Goal: Task Accomplishment & Management: Complete application form

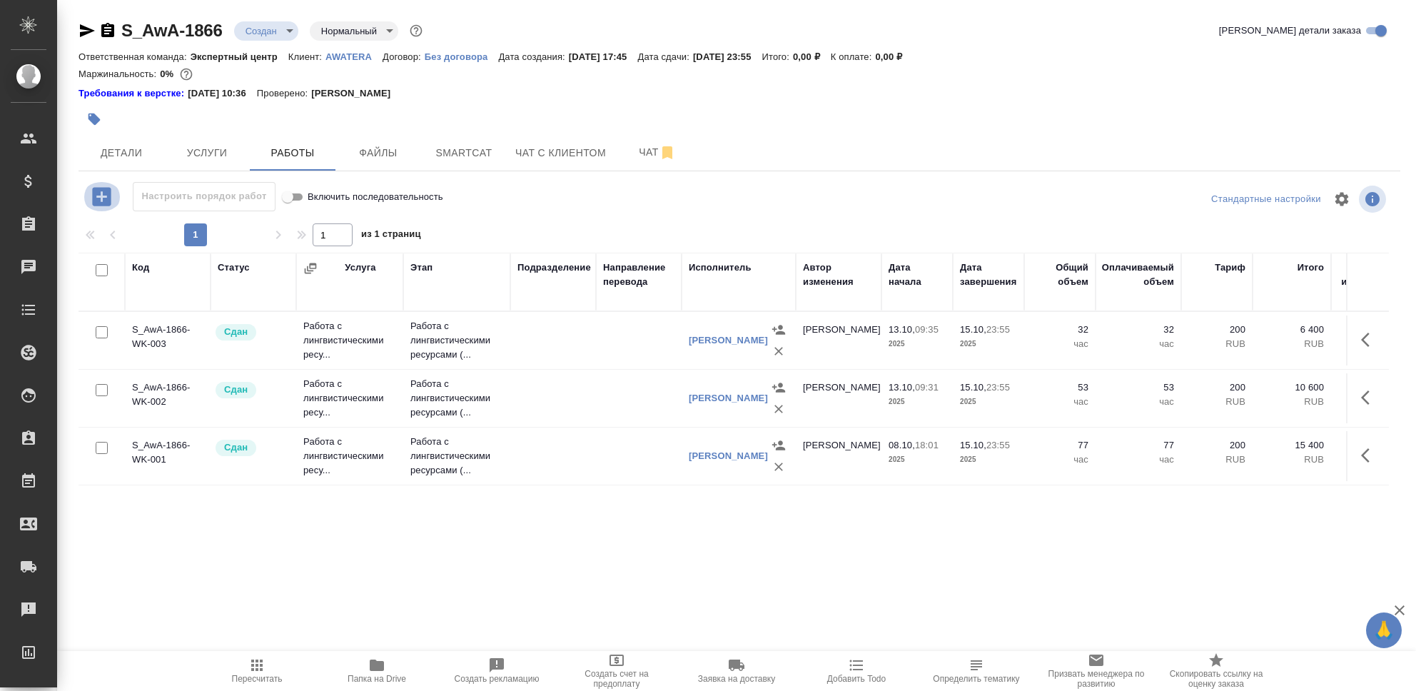
click at [106, 194] on icon "button" at bounding box center [101, 196] width 19 height 19
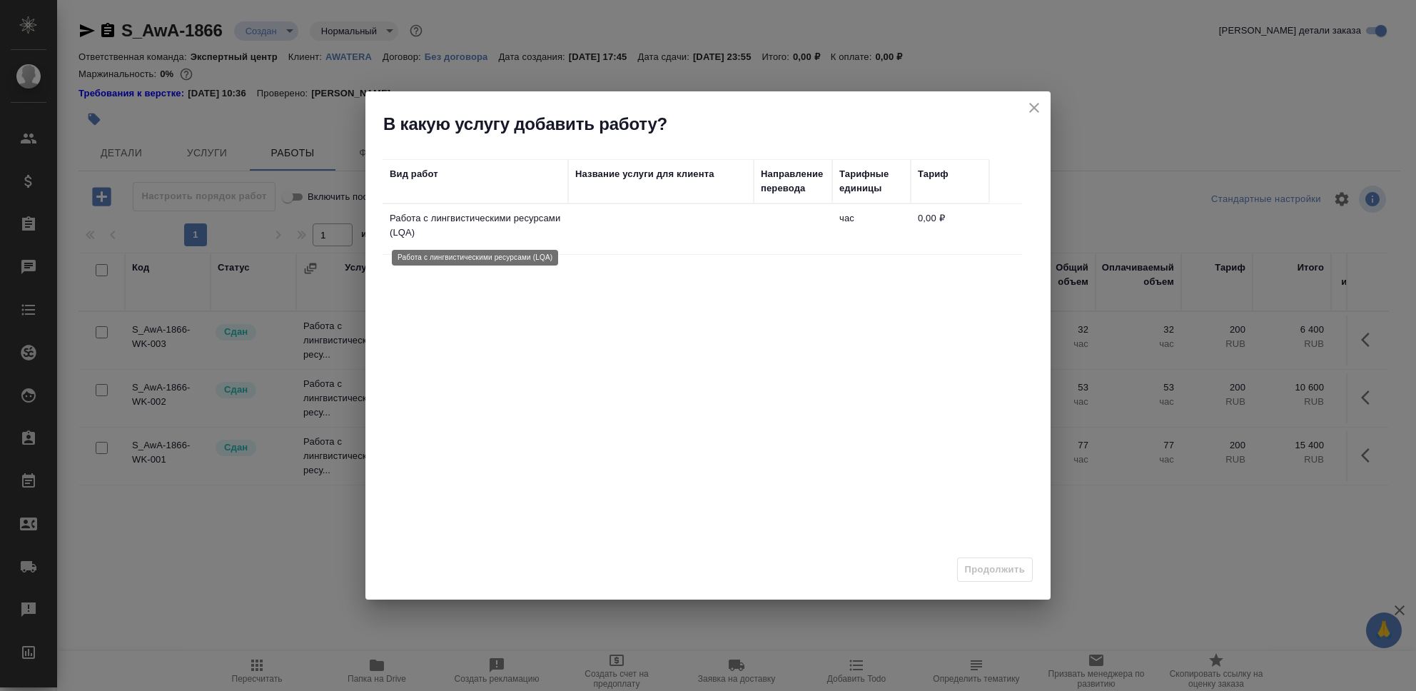
click at [490, 223] on p "Работа с лингвистическими ресурсами (LQA)" at bounding box center [475, 225] width 171 height 29
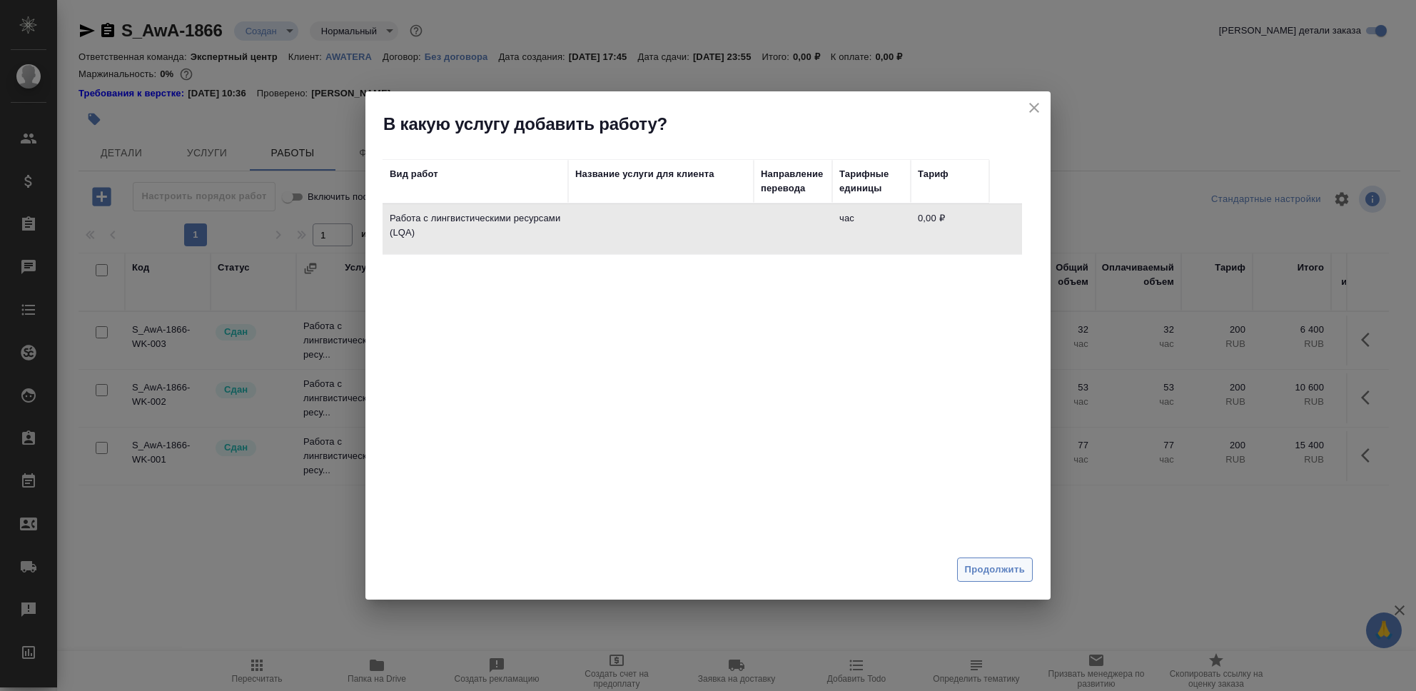
click at [1007, 569] on span "Продолжить" at bounding box center [995, 570] width 60 height 16
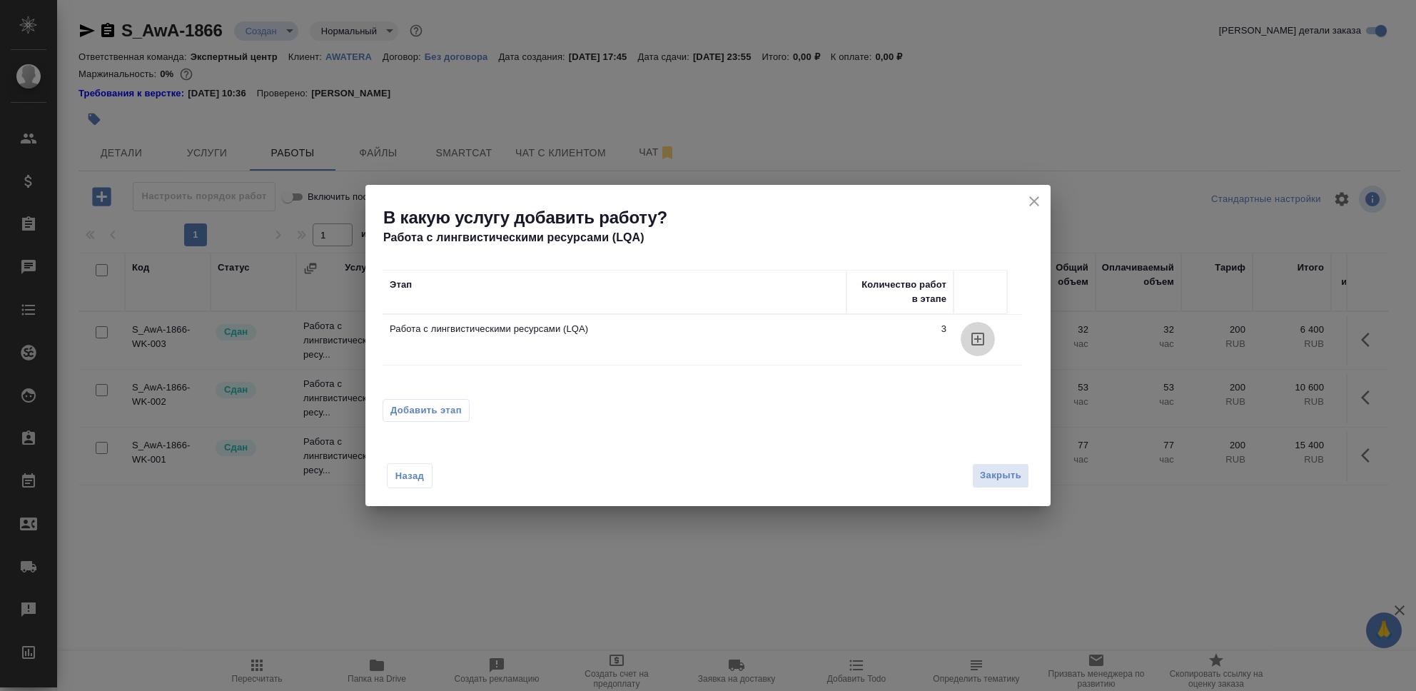
click at [979, 346] on icon "button" at bounding box center [977, 338] width 17 height 17
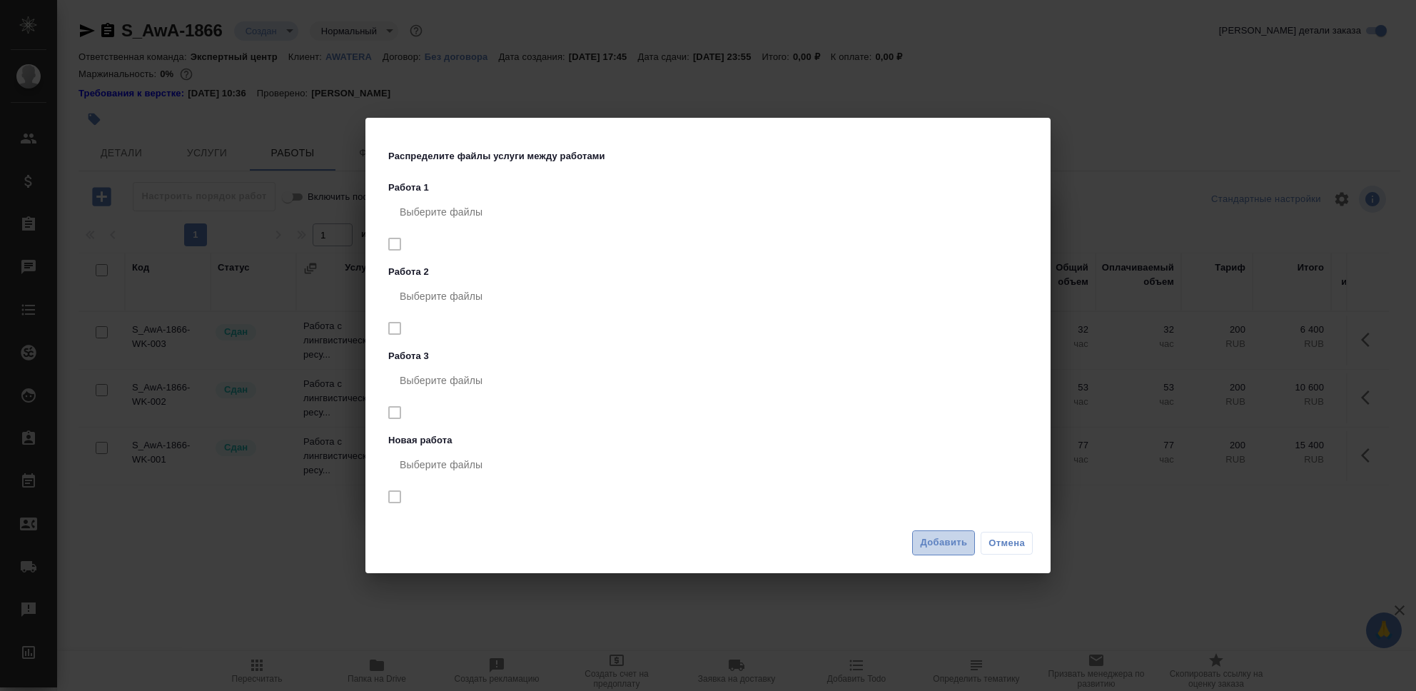
click at [937, 544] on span "Добавить" at bounding box center [943, 542] width 47 height 16
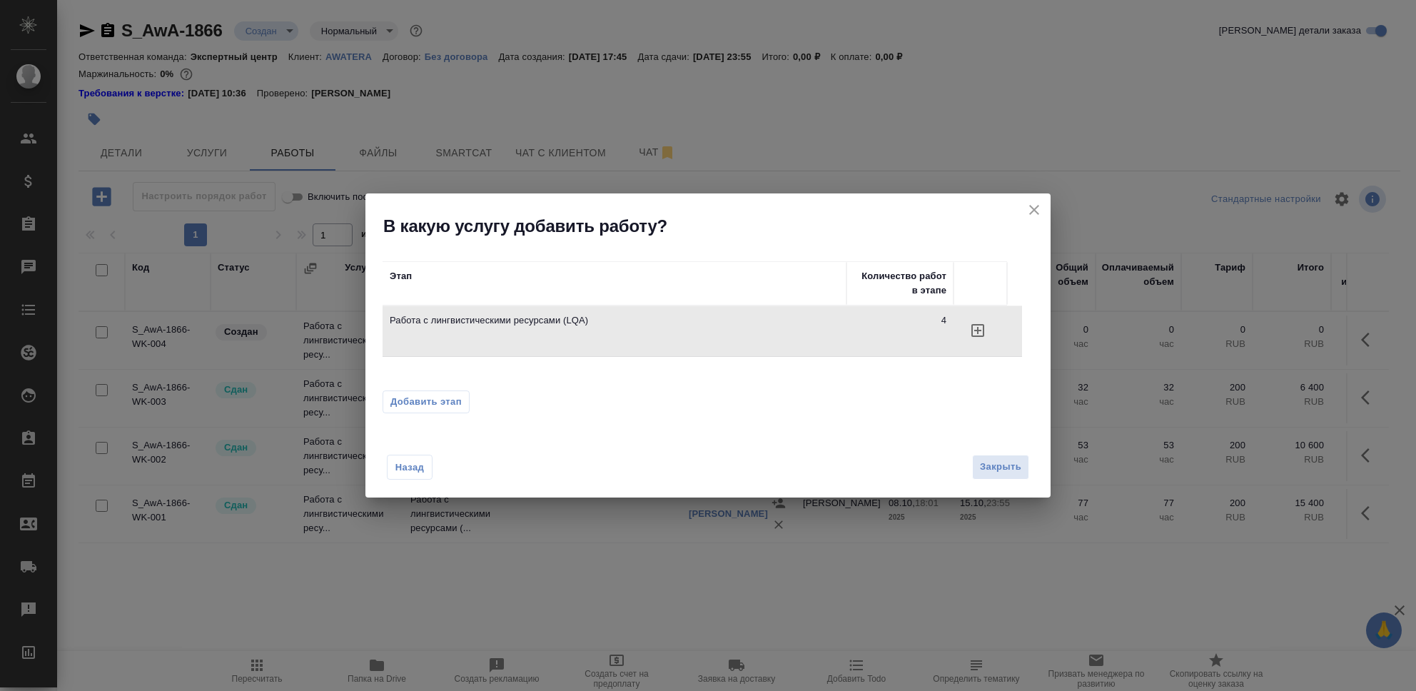
click at [980, 327] on icon "button" at bounding box center [977, 330] width 17 height 17
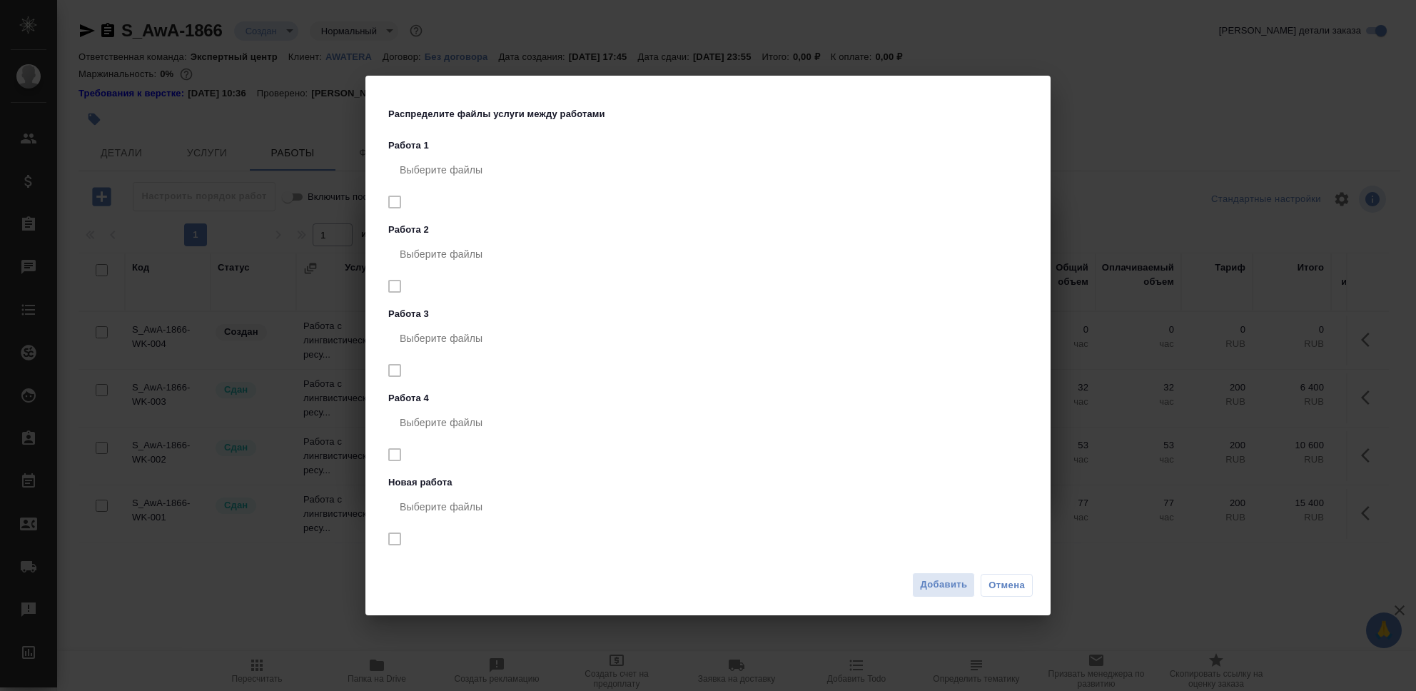
click at [940, 578] on span "Добавить" at bounding box center [943, 585] width 47 height 16
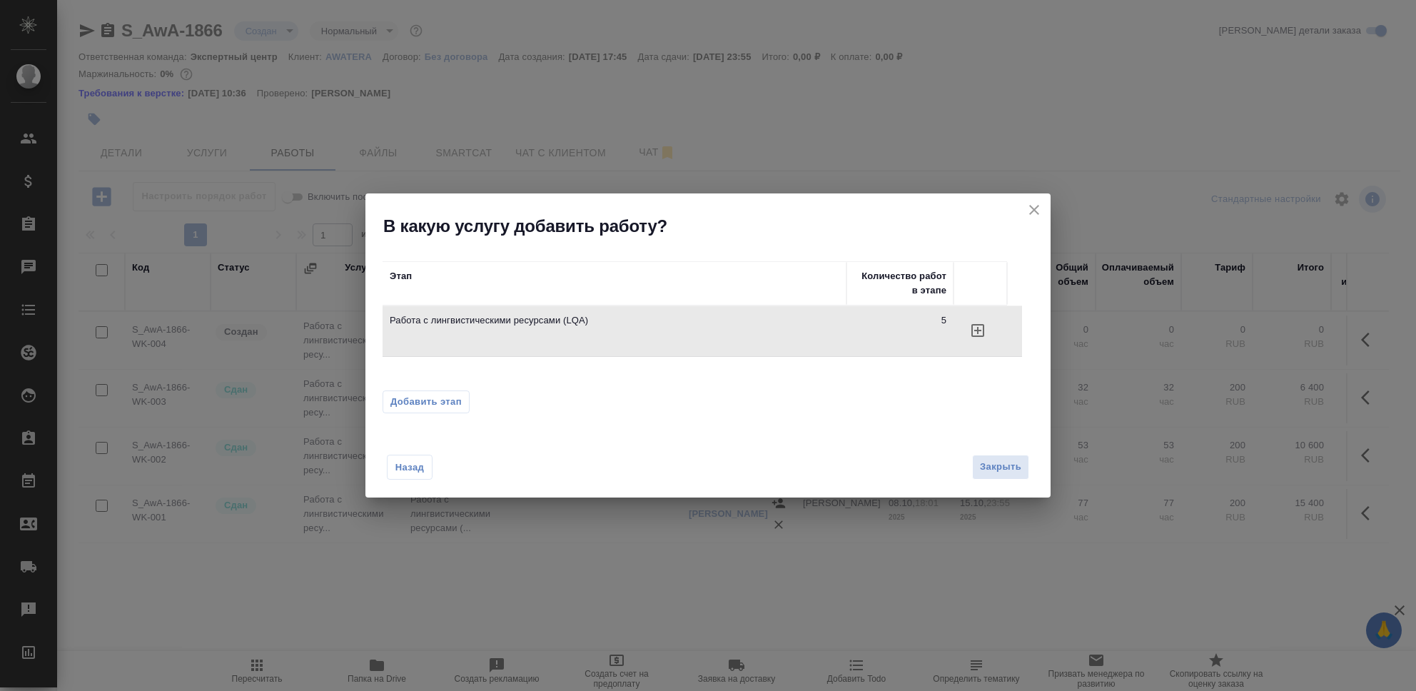
click at [1033, 472] on div "Назад Закрыть" at bounding box center [707, 458] width 685 height 78
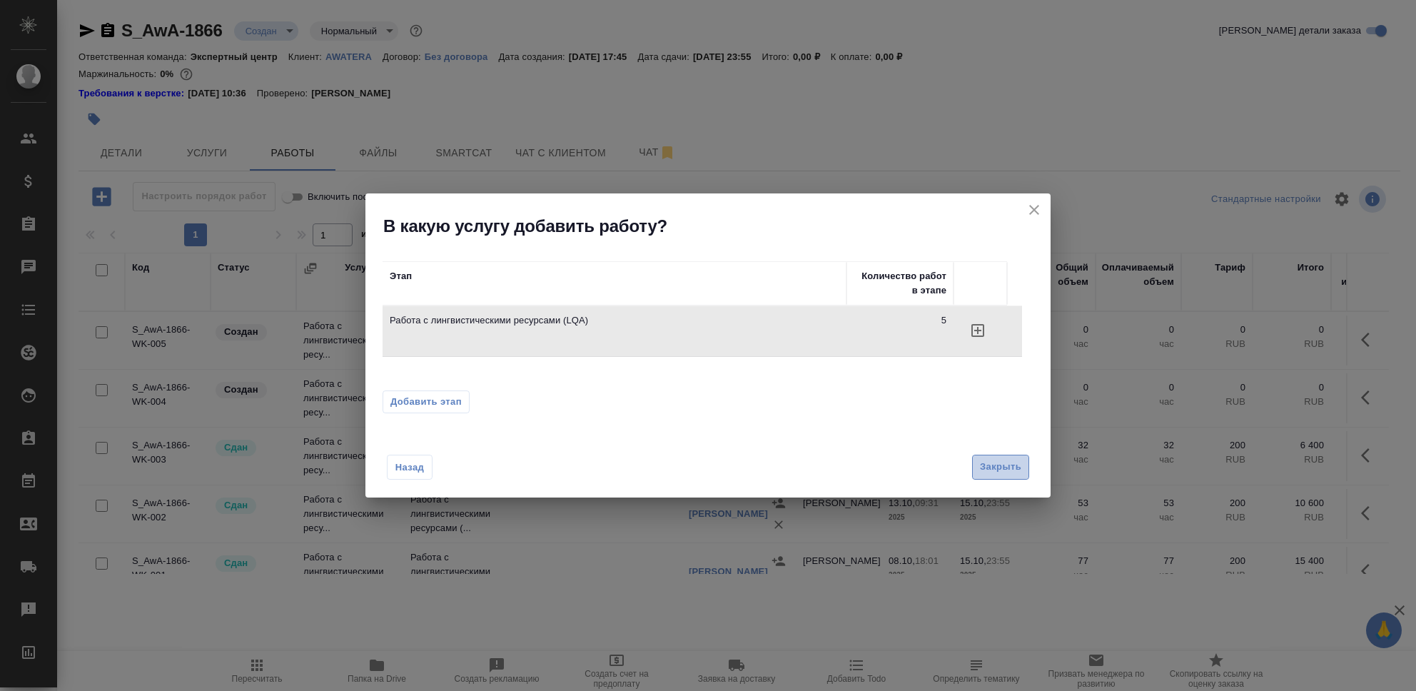
click at [990, 470] on span "Закрыть" at bounding box center [1000, 467] width 41 height 16
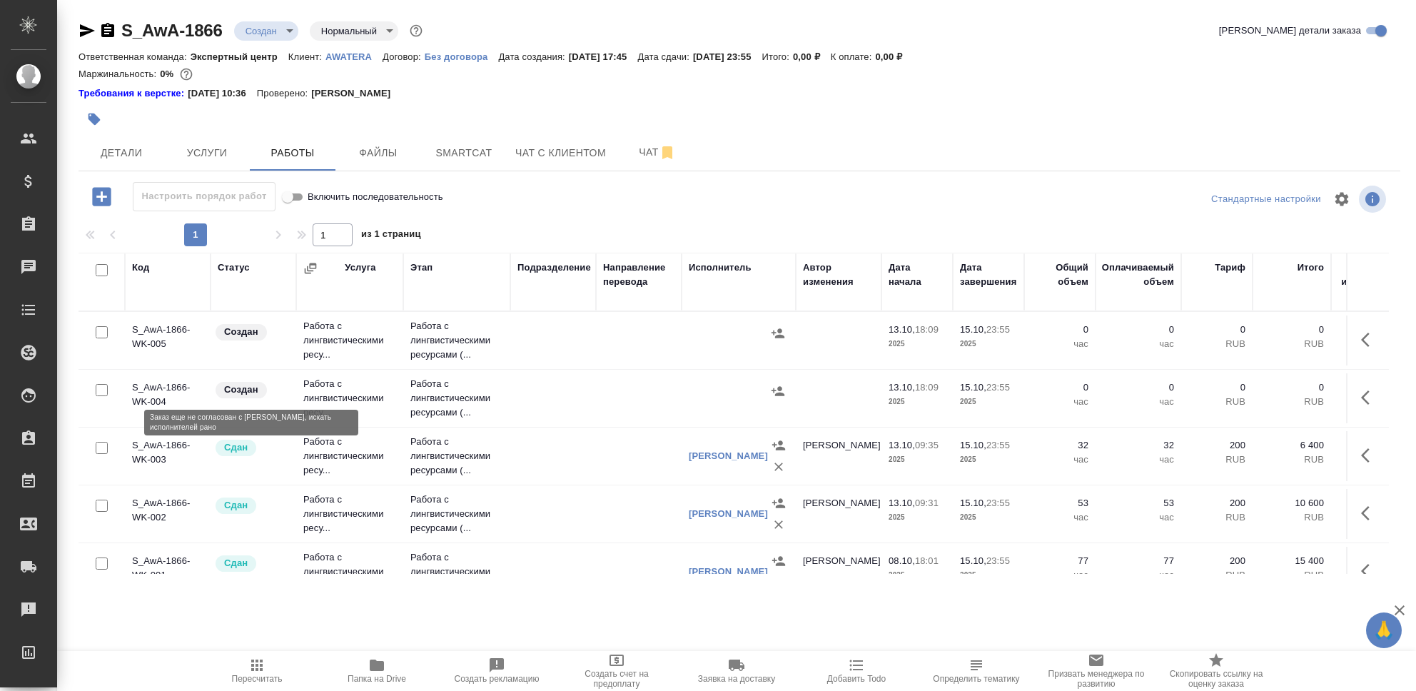
click at [235, 395] on p "Создан" at bounding box center [241, 389] width 34 height 14
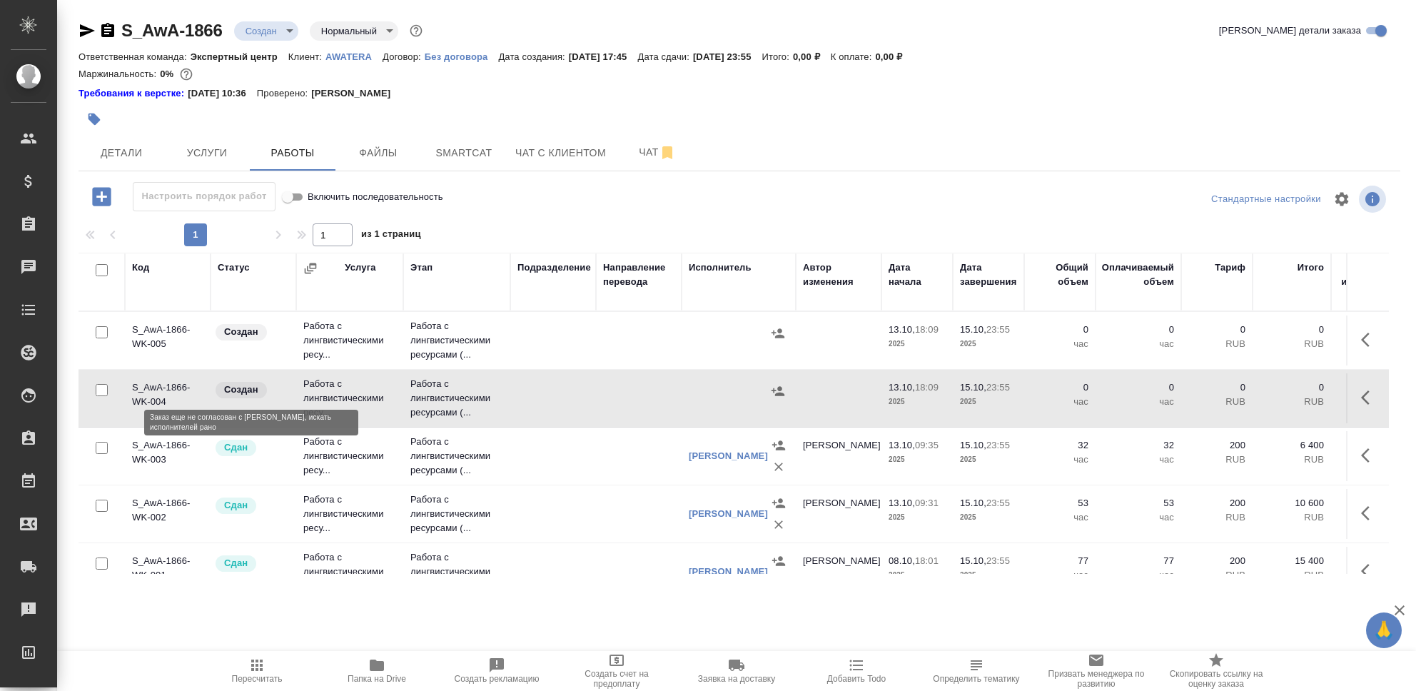
click at [235, 395] on p "Создан" at bounding box center [241, 389] width 34 height 14
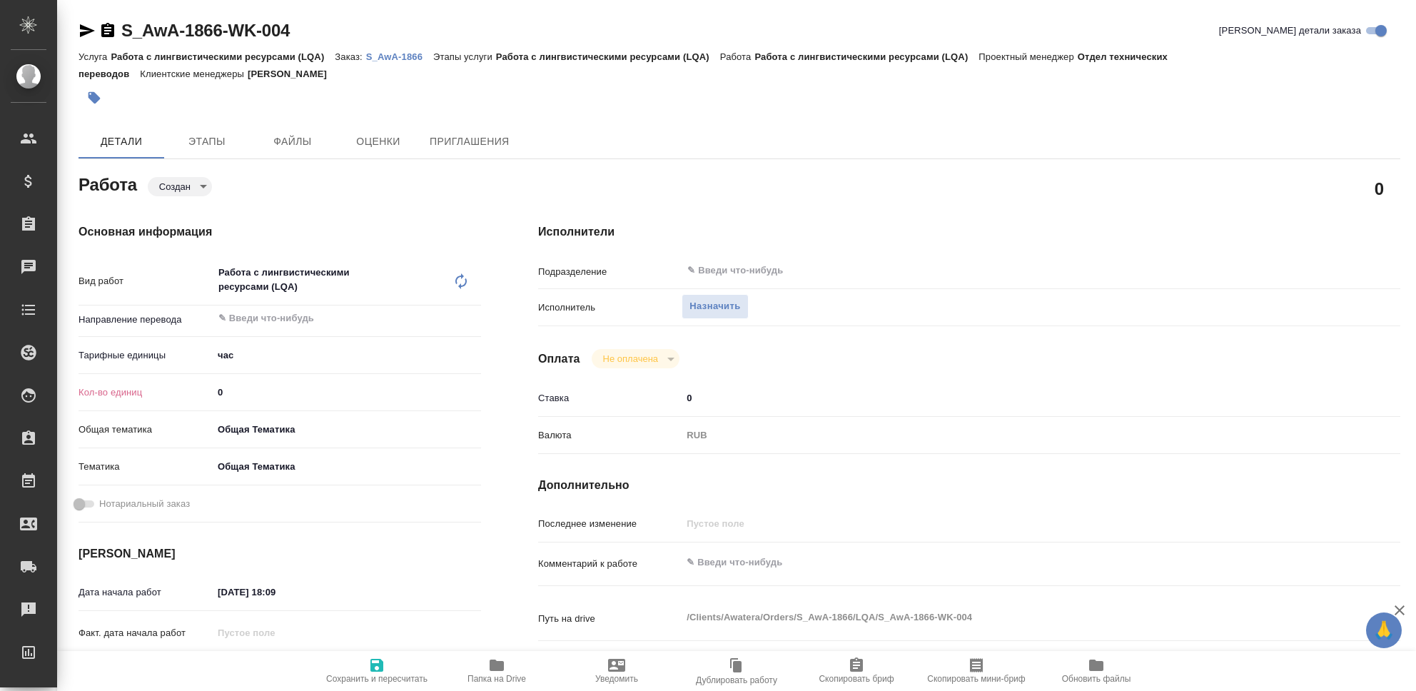
type textarea "x"
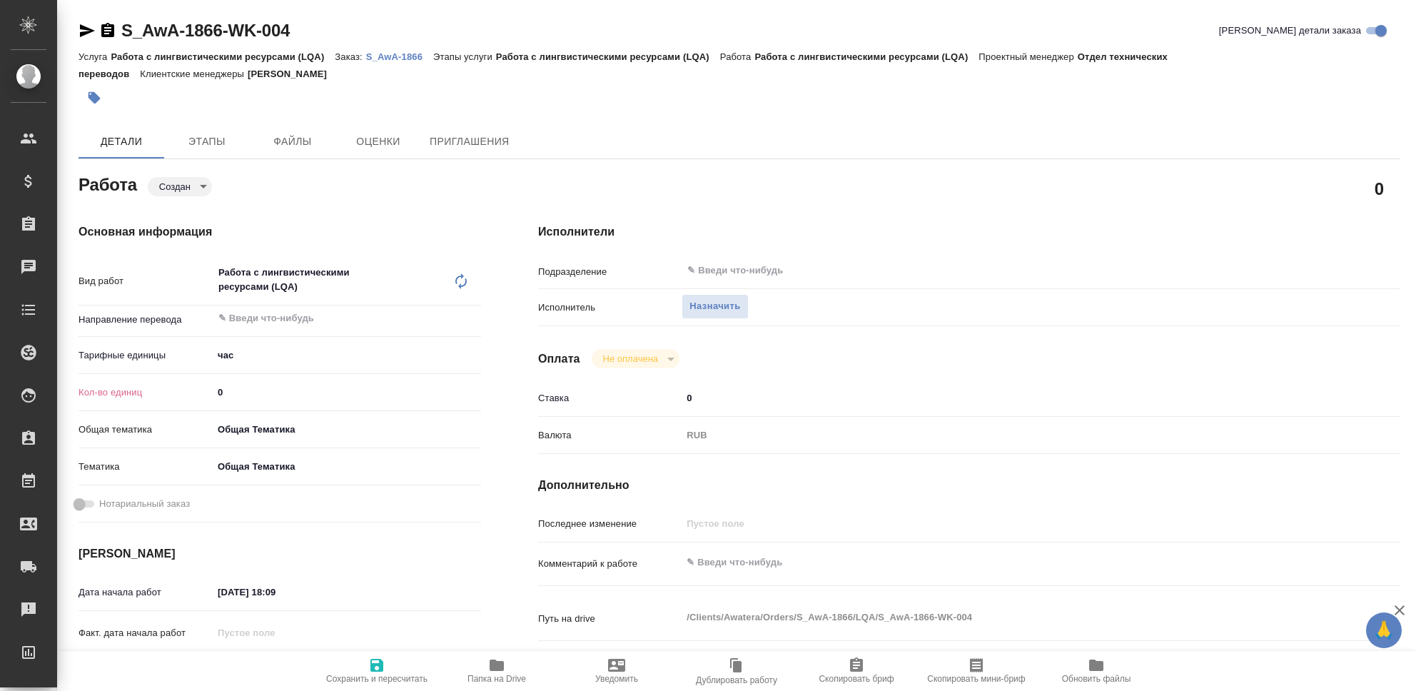
type textarea "x"
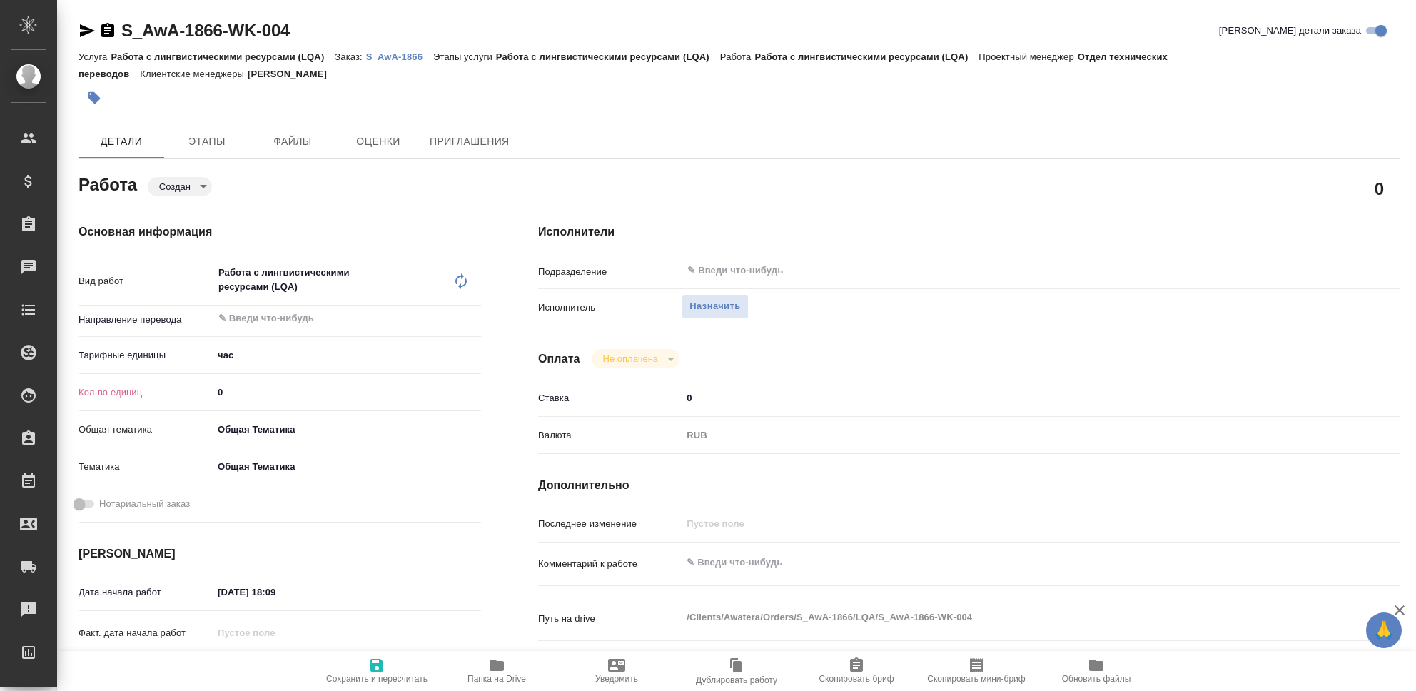
type textarea "x"
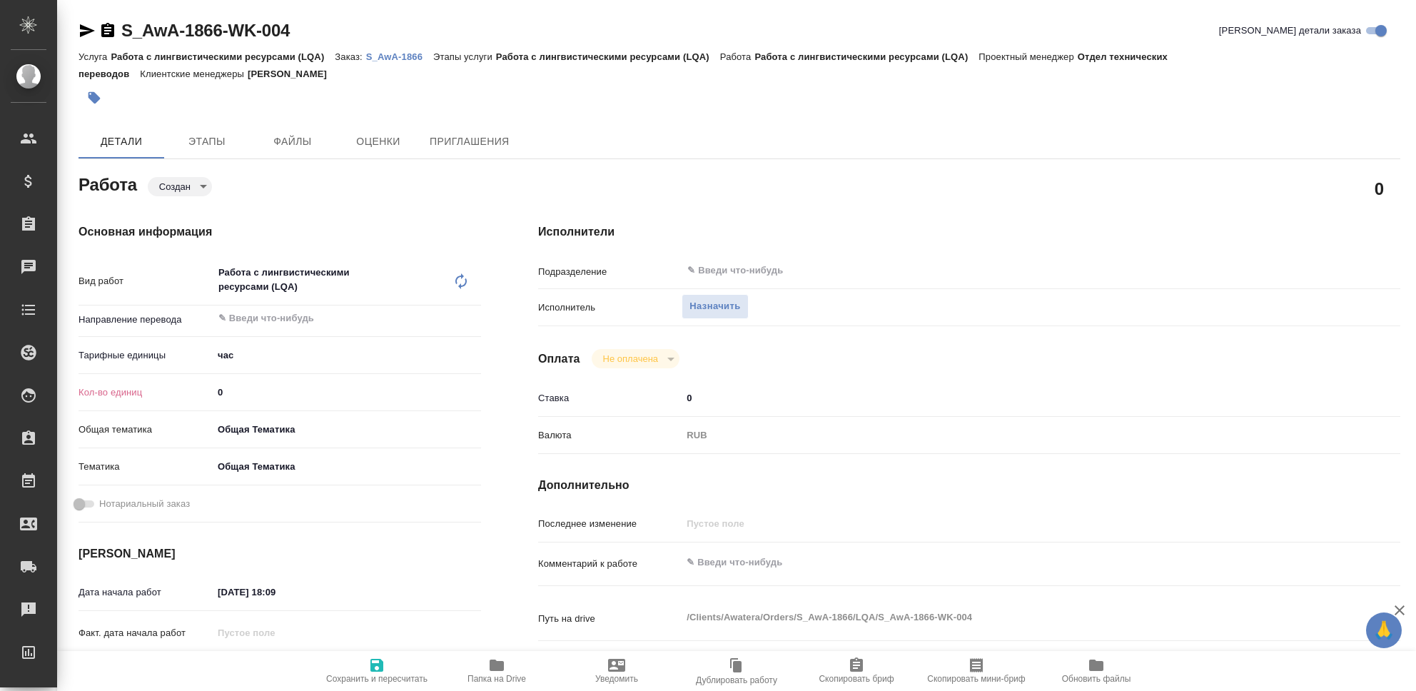
type textarea "x"
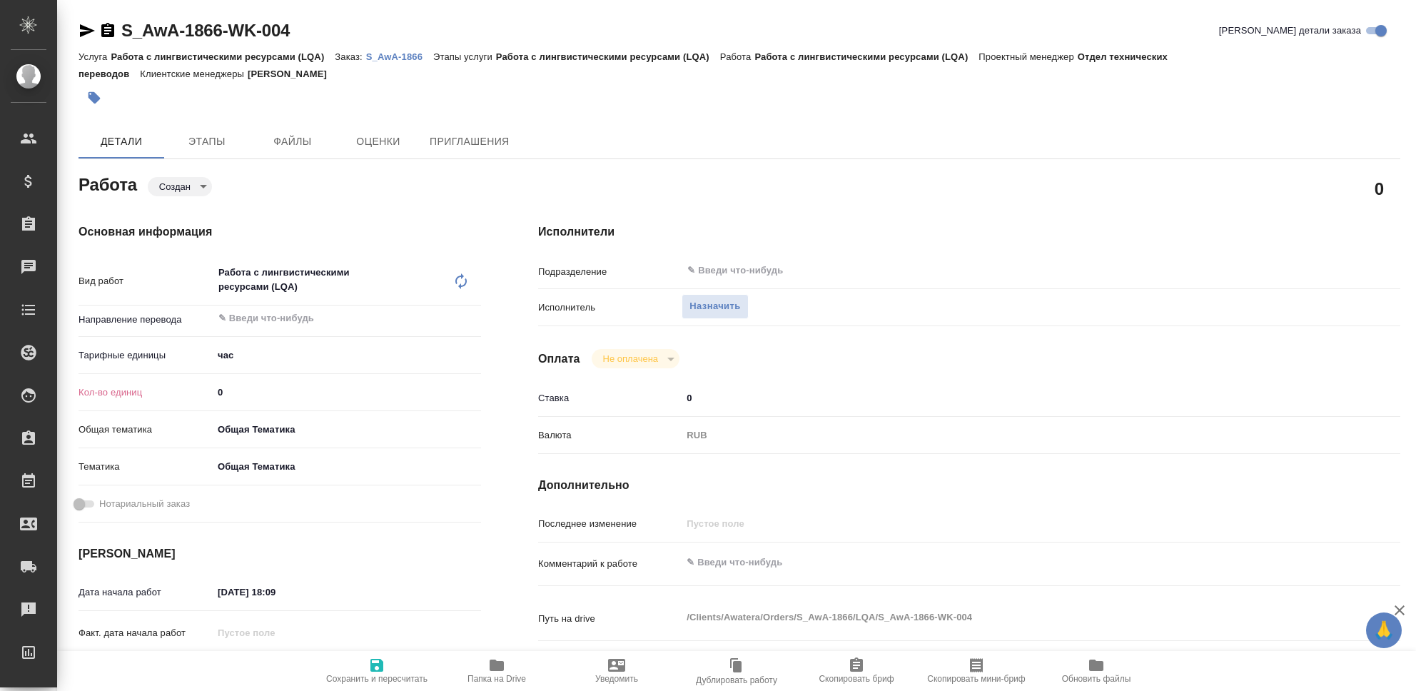
type textarea "x"
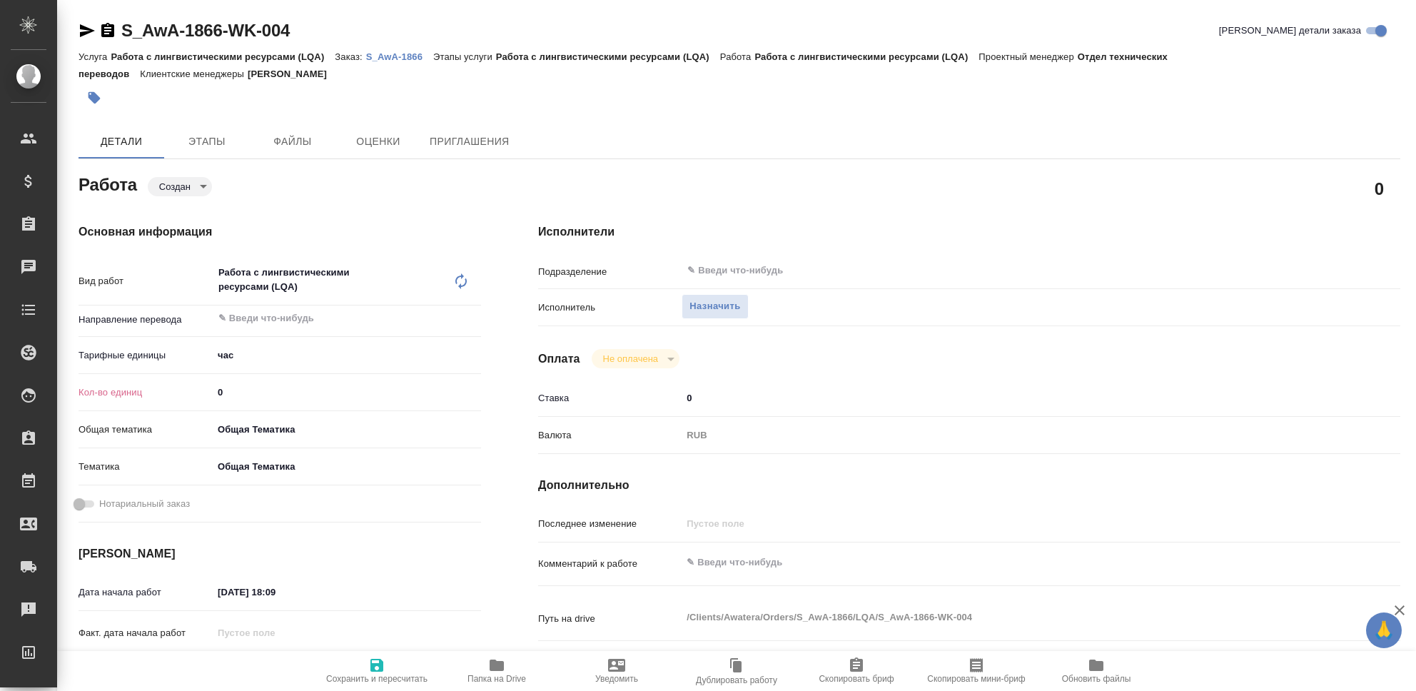
type textarea "x"
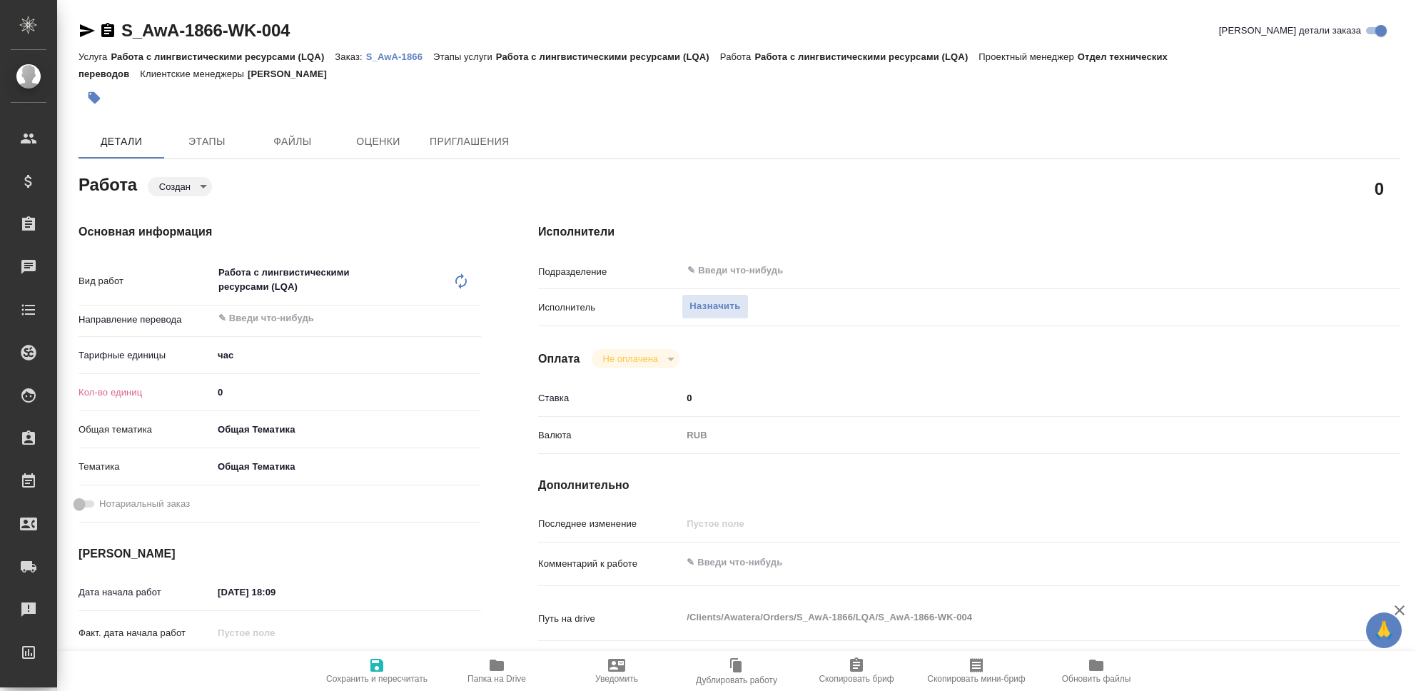
type textarea "x"
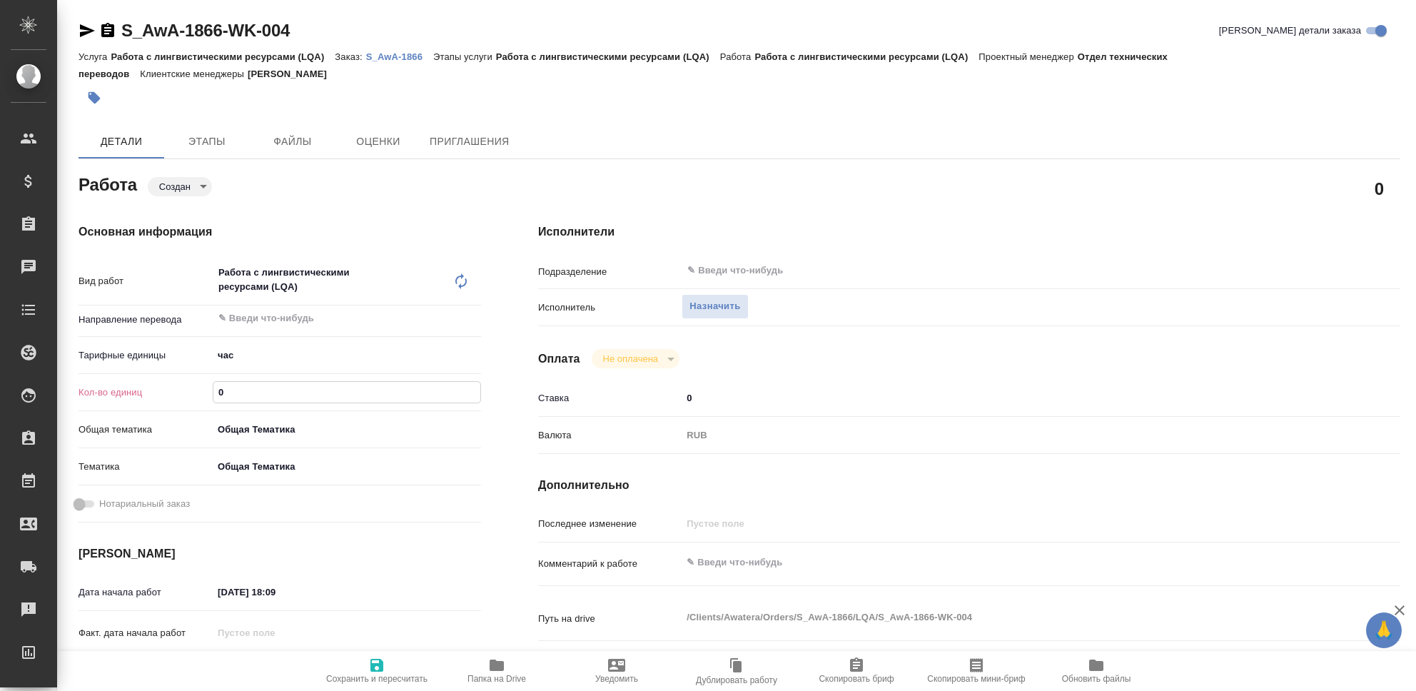
click at [236, 394] on input "0" at bounding box center [346, 392] width 267 height 21
type textarea "x"
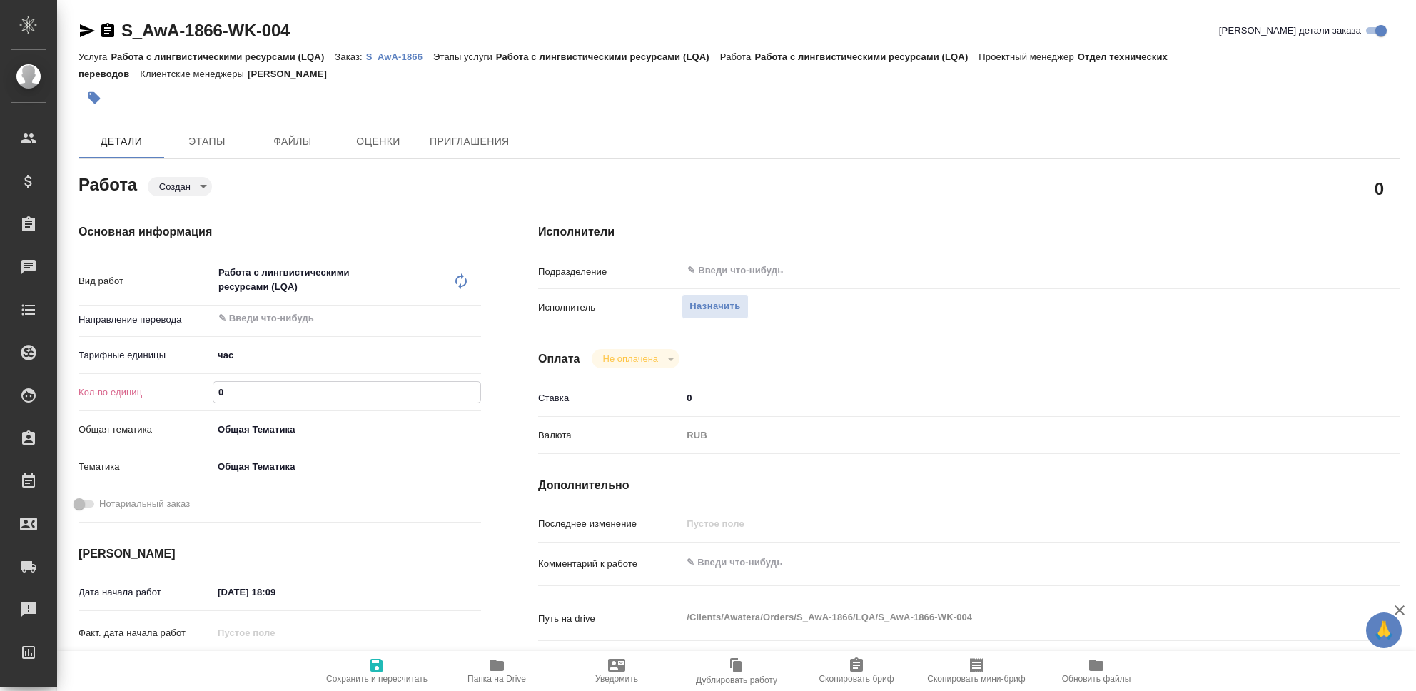
type textarea "x"
type input "1"
type textarea "x"
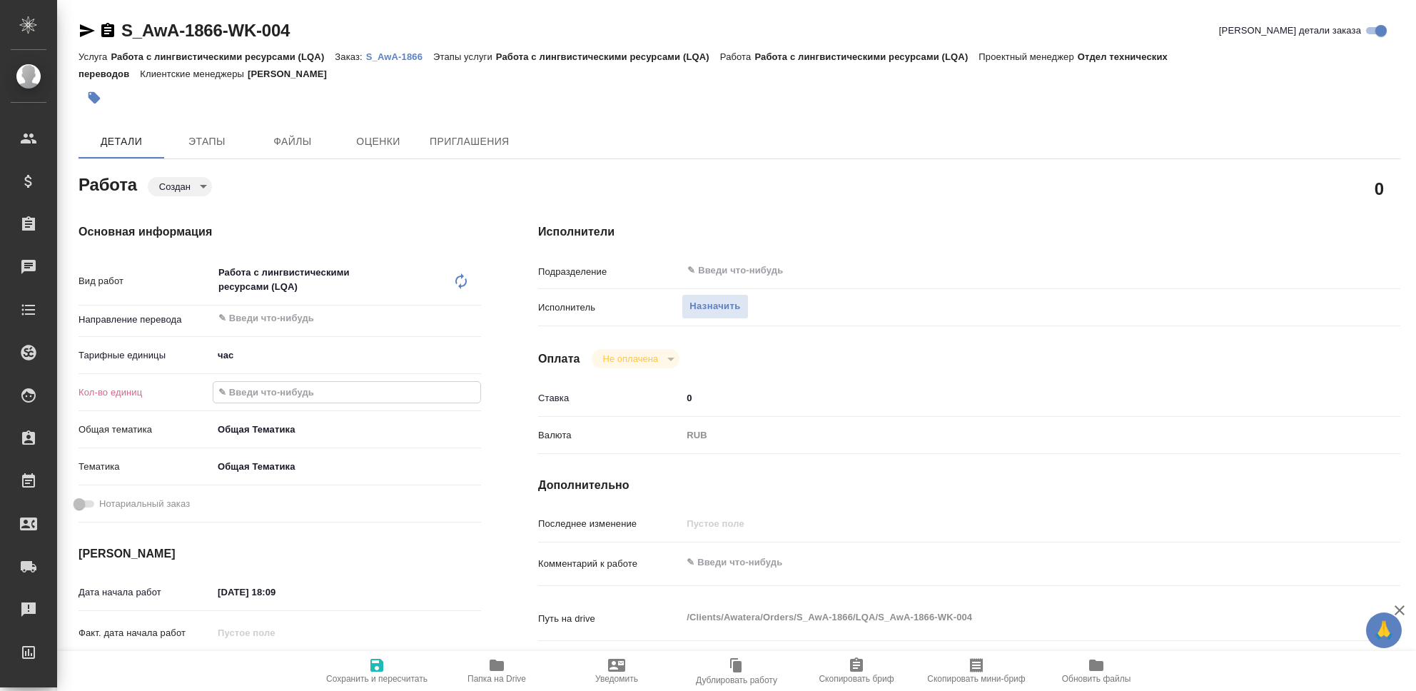
type textarea "x"
type input "12"
type textarea "x"
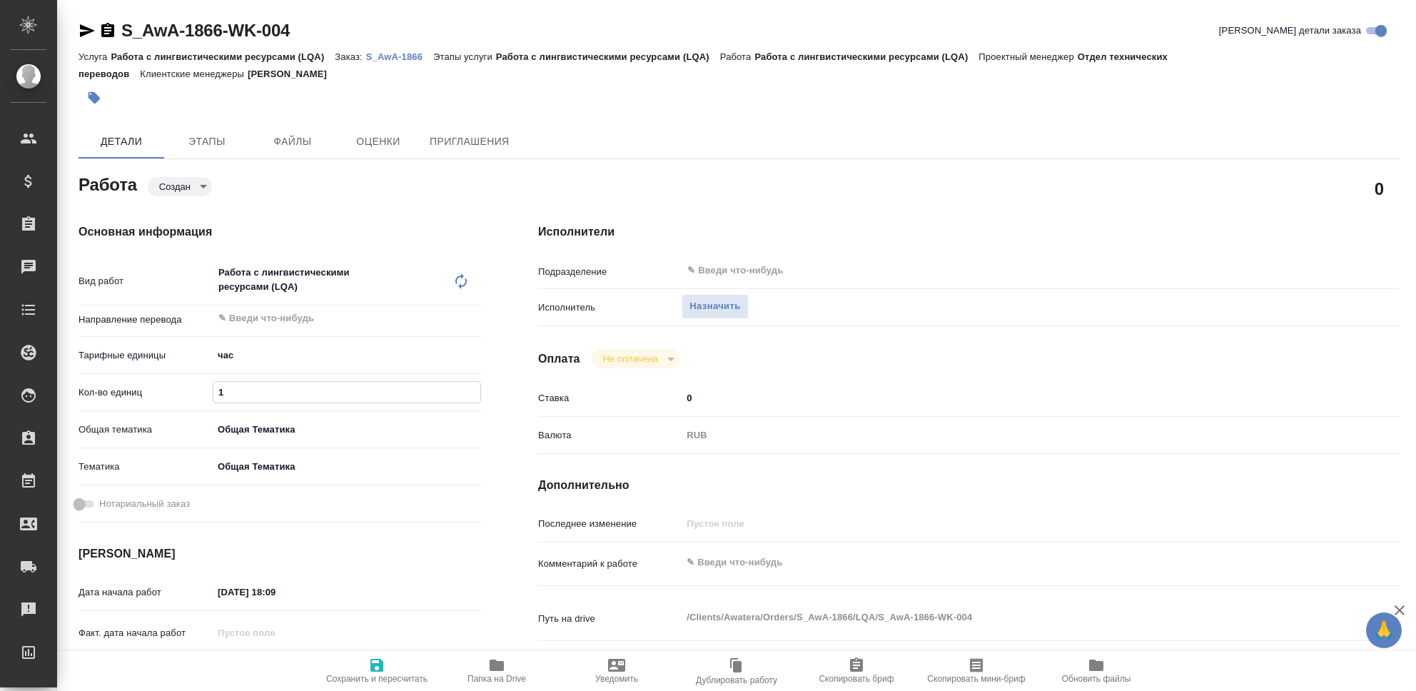
type textarea "x"
type input "12"
type textarea "x"
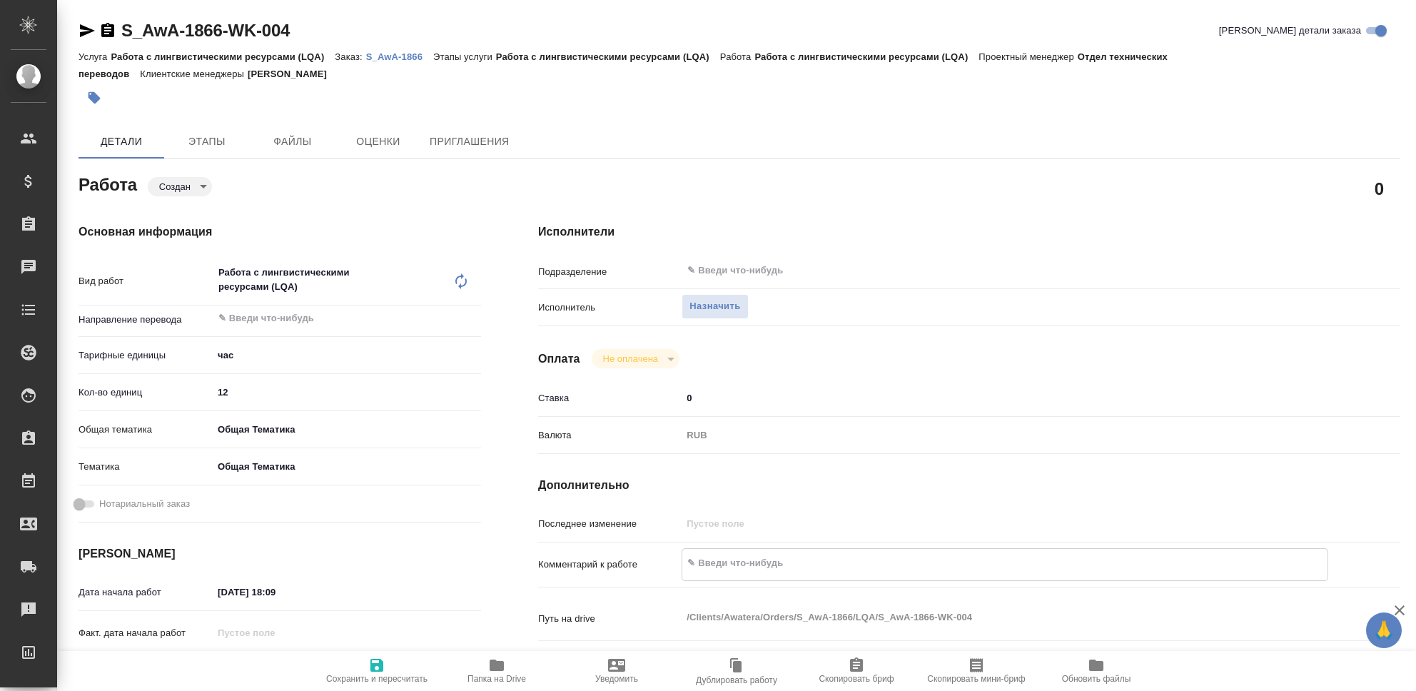
click at [746, 561] on textarea at bounding box center [1004, 563] width 645 height 24
type textarea "Ч"
type textarea "x"
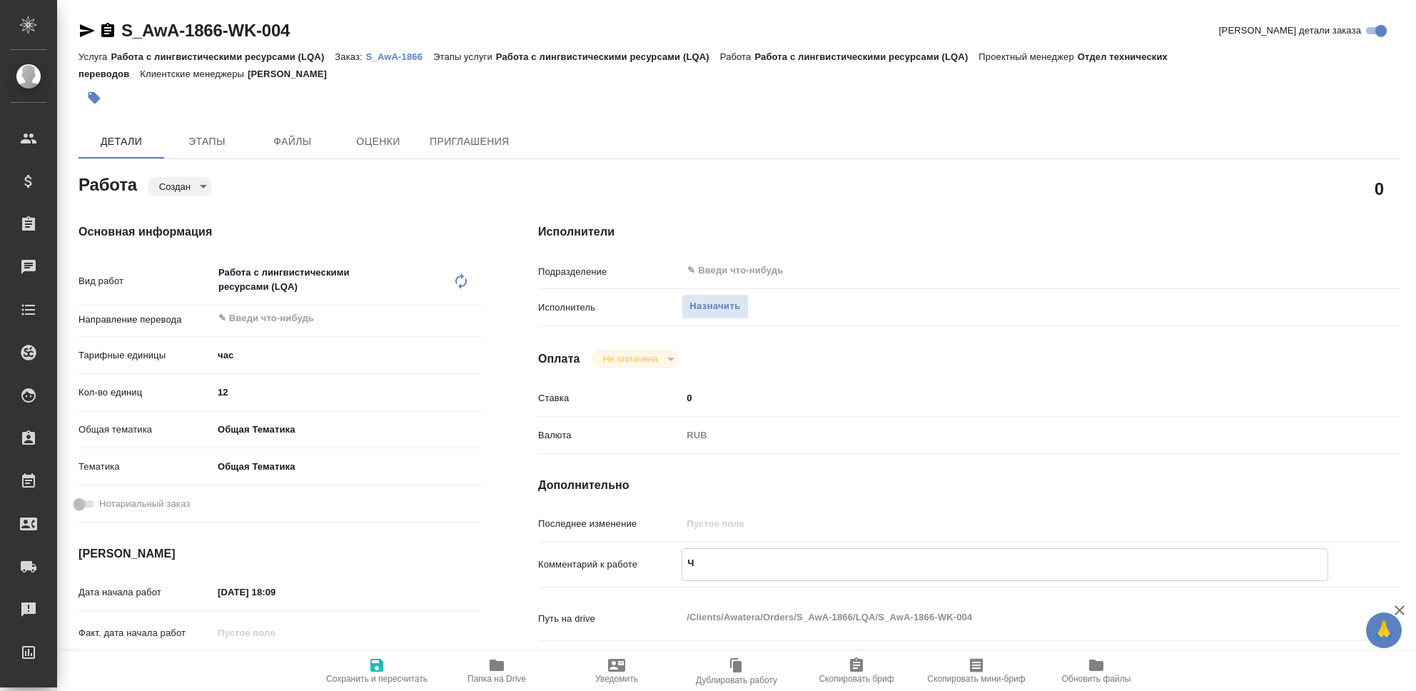
type textarea "x"
type textarea "Чи"
type textarea "x"
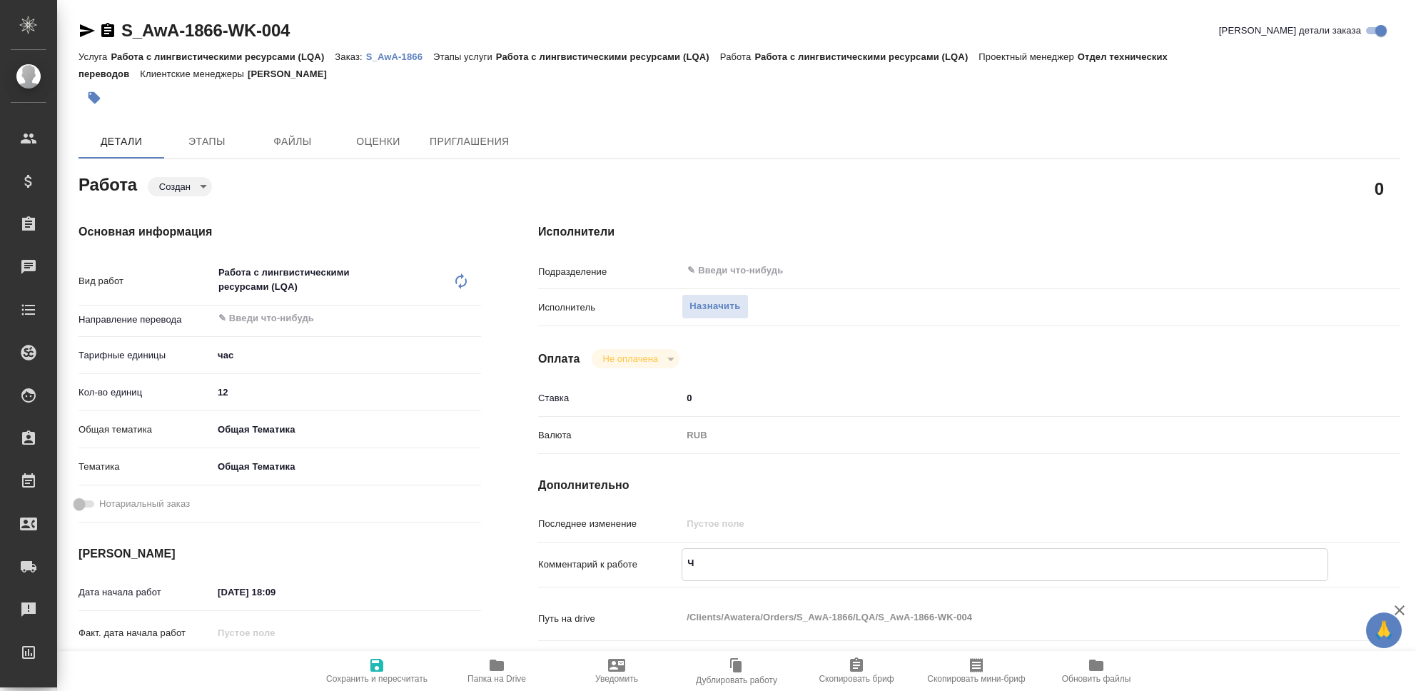
type textarea "x"
type textarea "Чис"
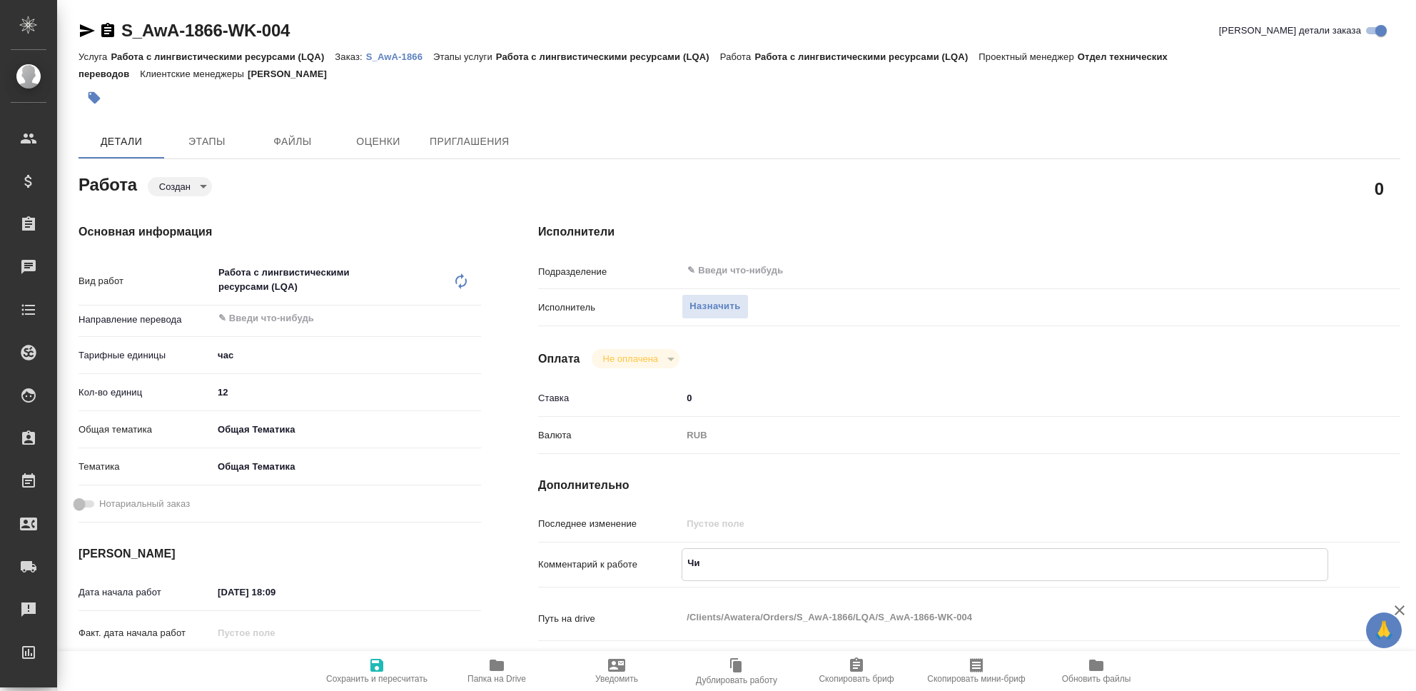
type textarea "x"
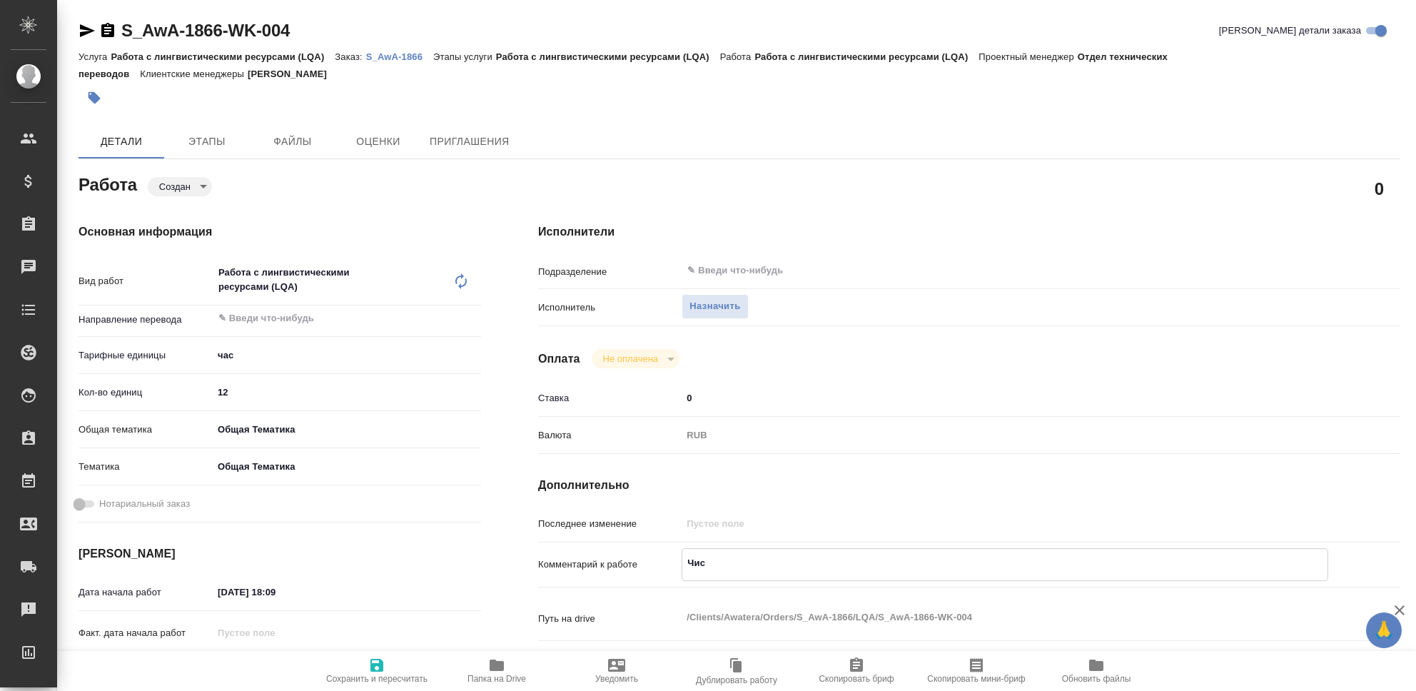
type textarea "Чист"
type textarea "x"
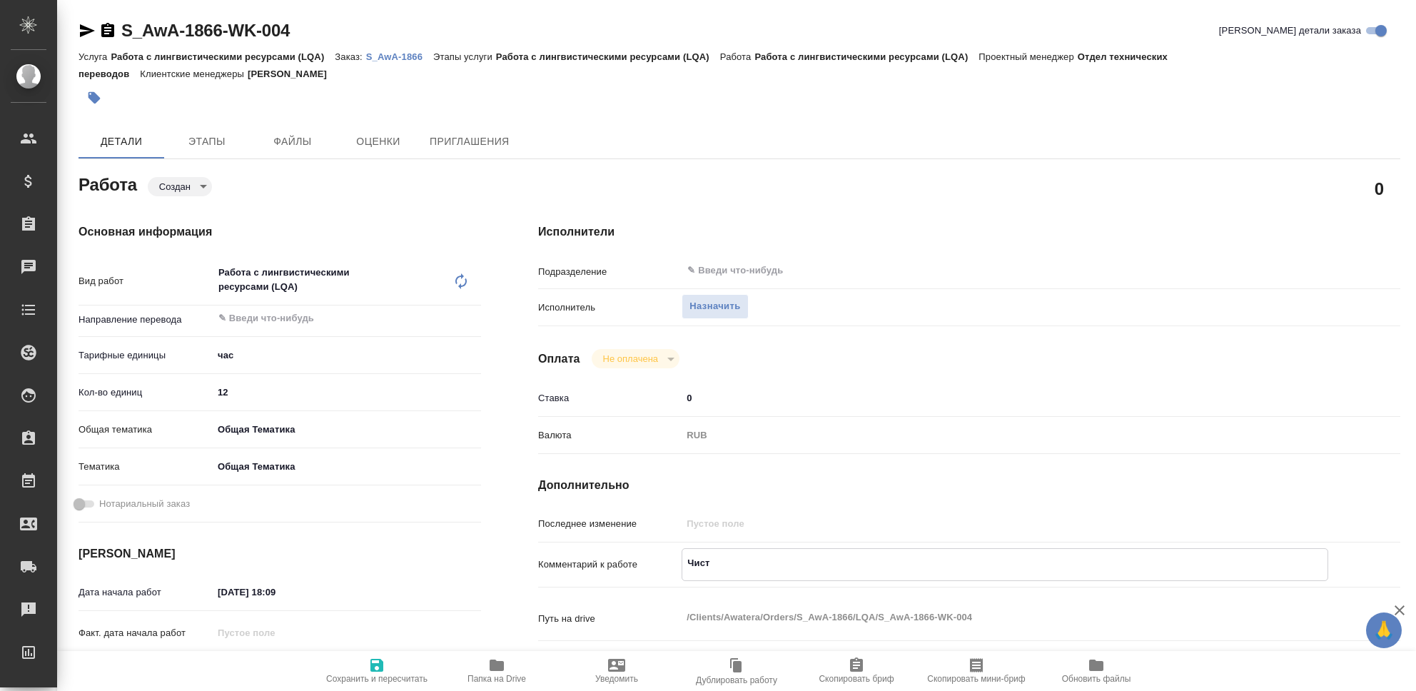
type textarea "x"
type textarea "Чистк"
type textarea "x"
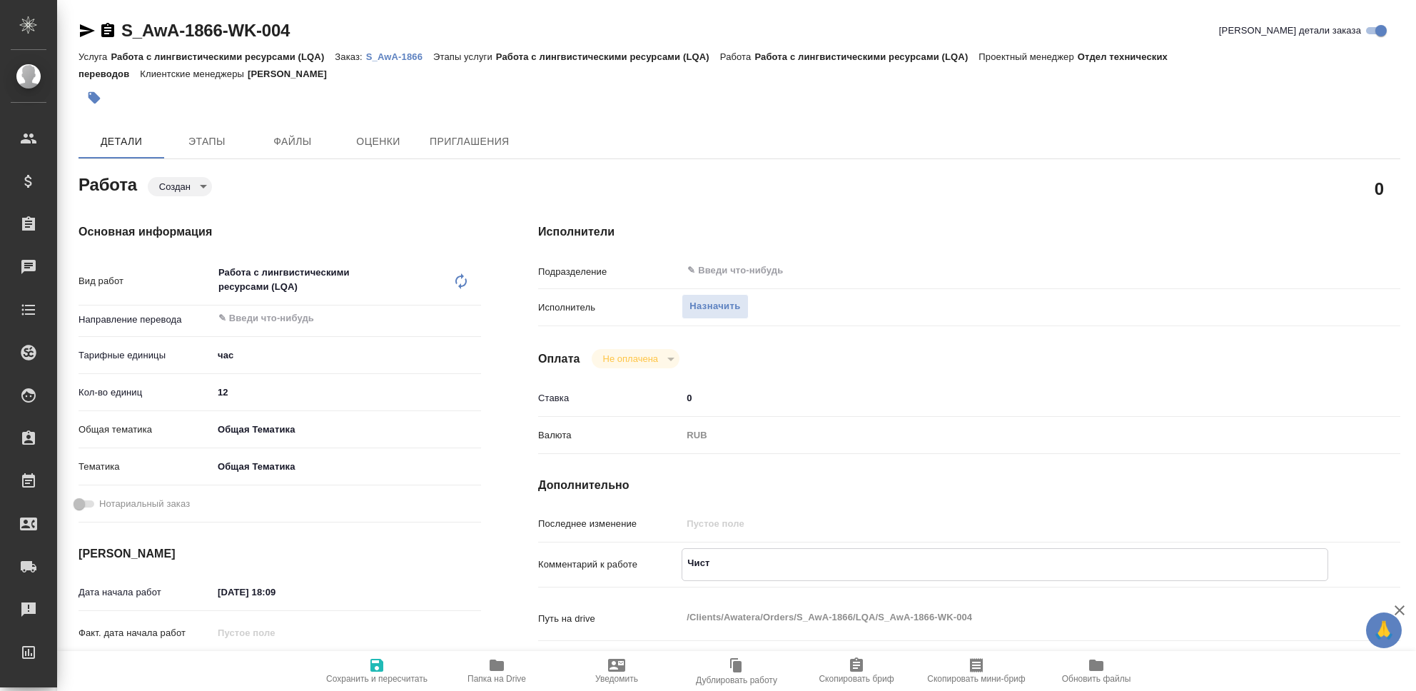
type textarea "x"
type textarea "Чистка"
type textarea "x"
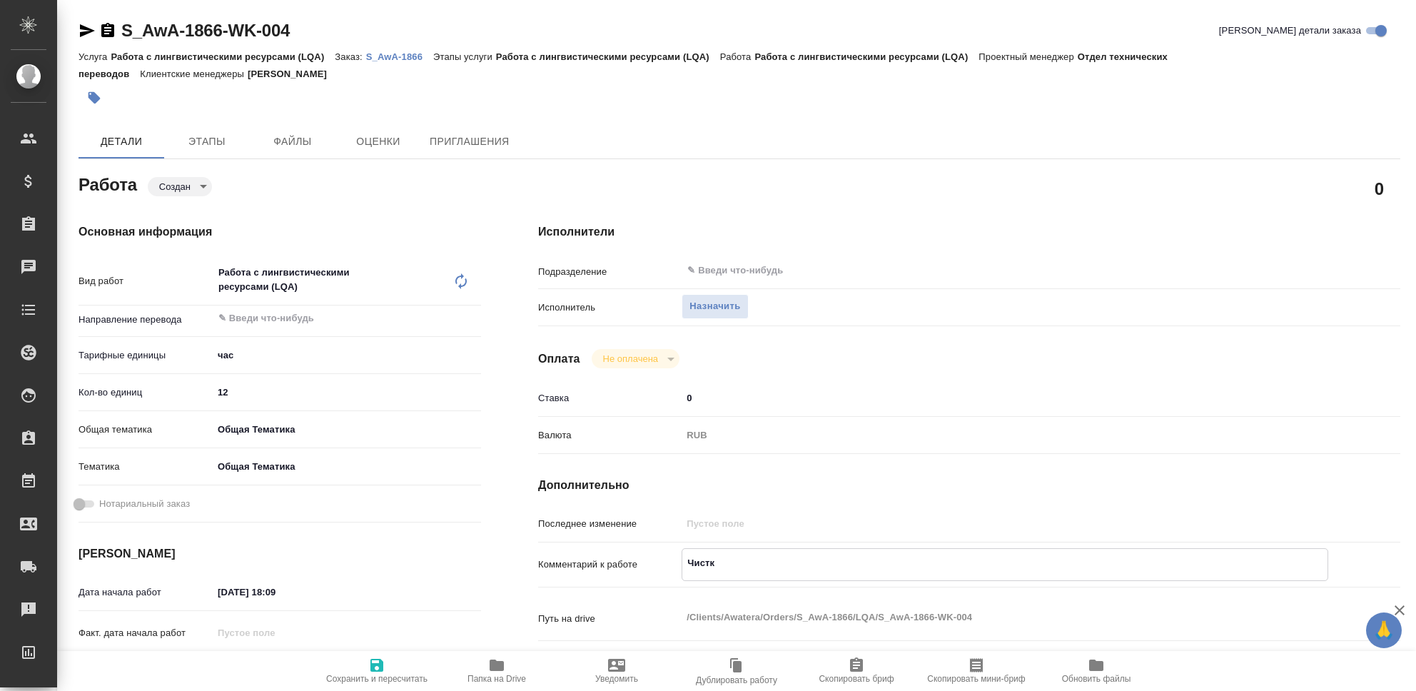
type textarea "x"
type textarea "Чистка"
type textarea "x"
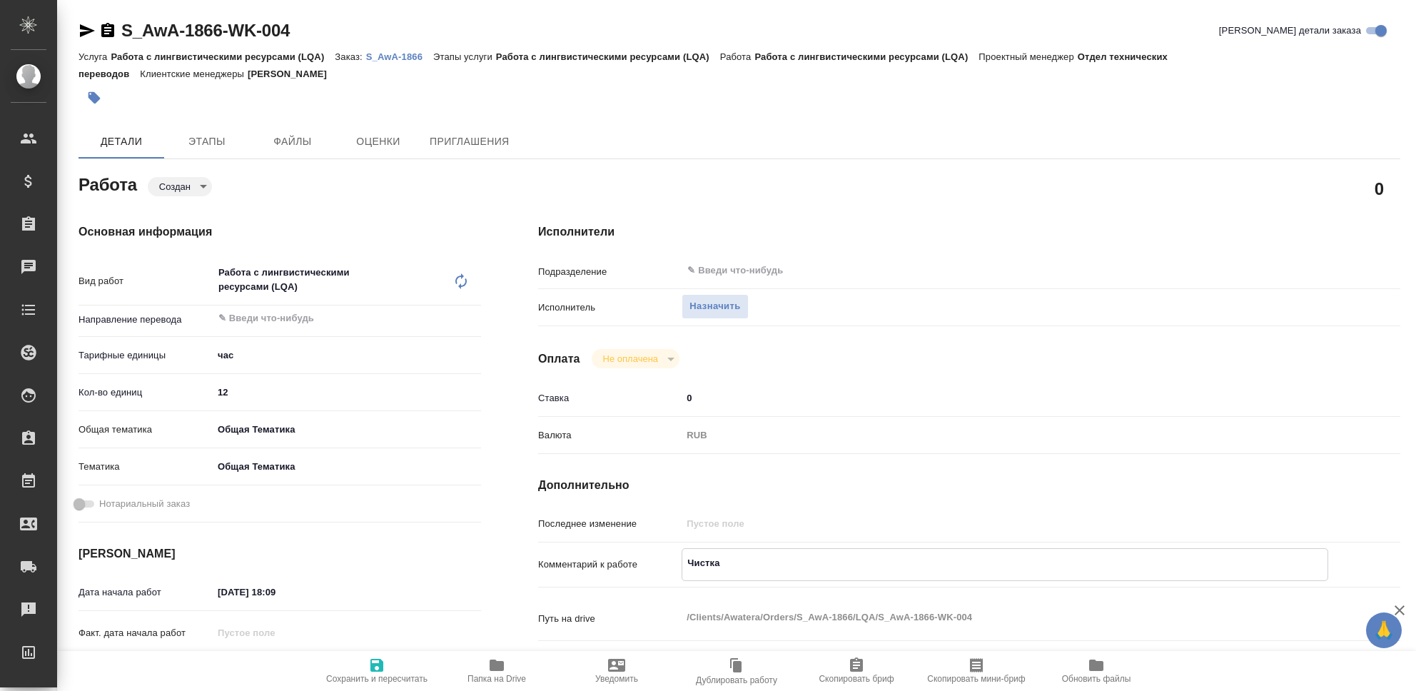
type textarea "x"
type textarea "Чистка Т"
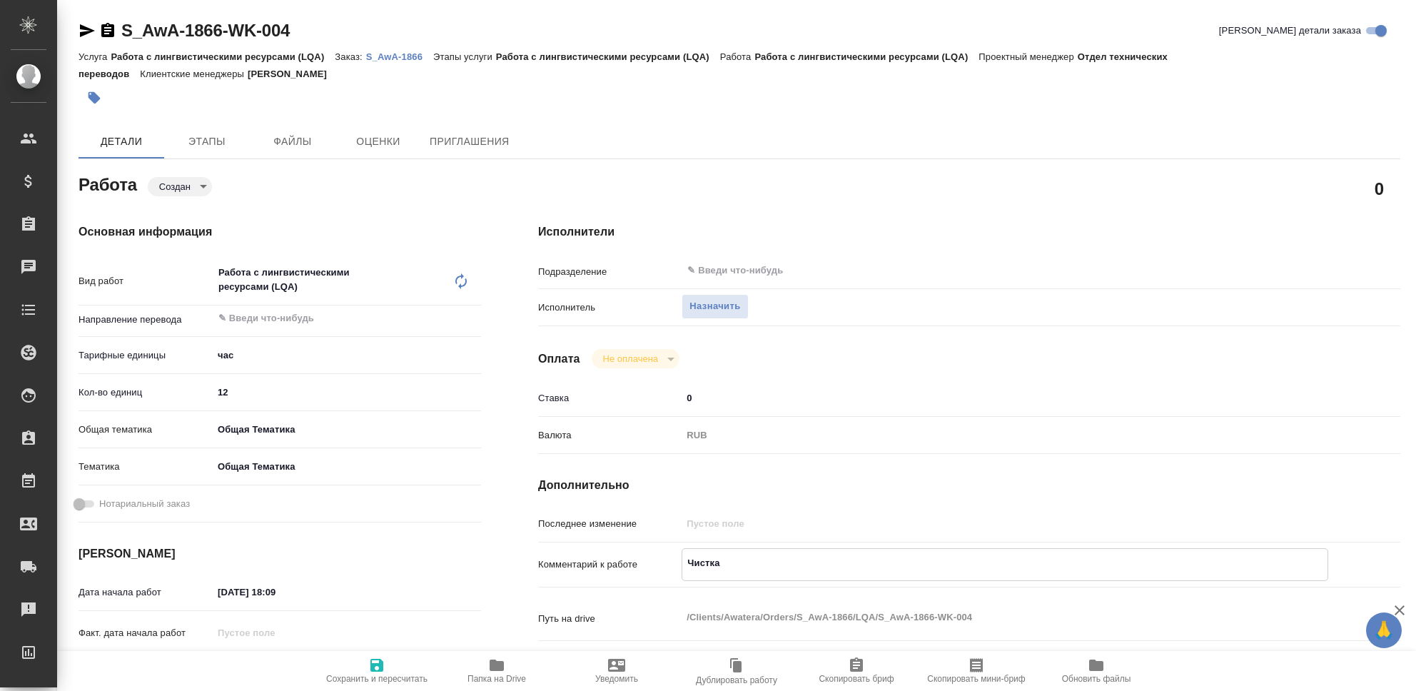
type textarea "x"
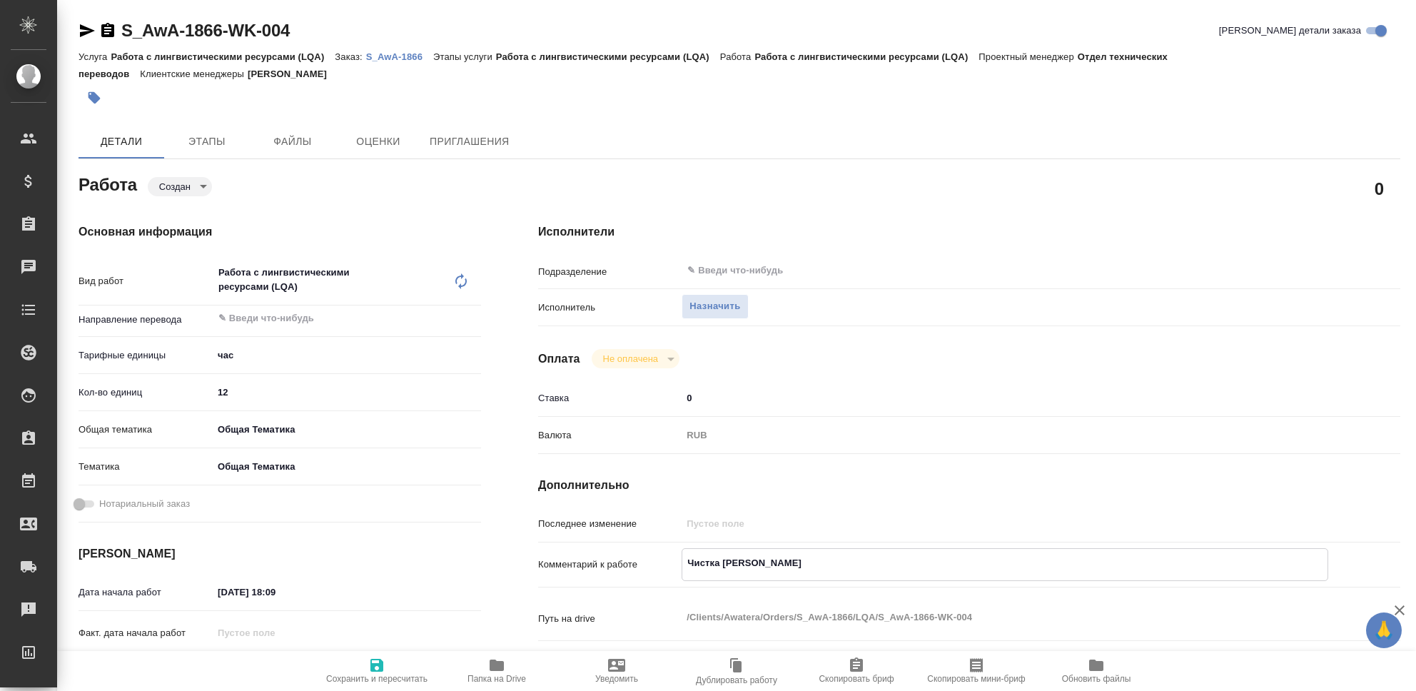
type textarea "Чистка ТМ"
type textarea "x"
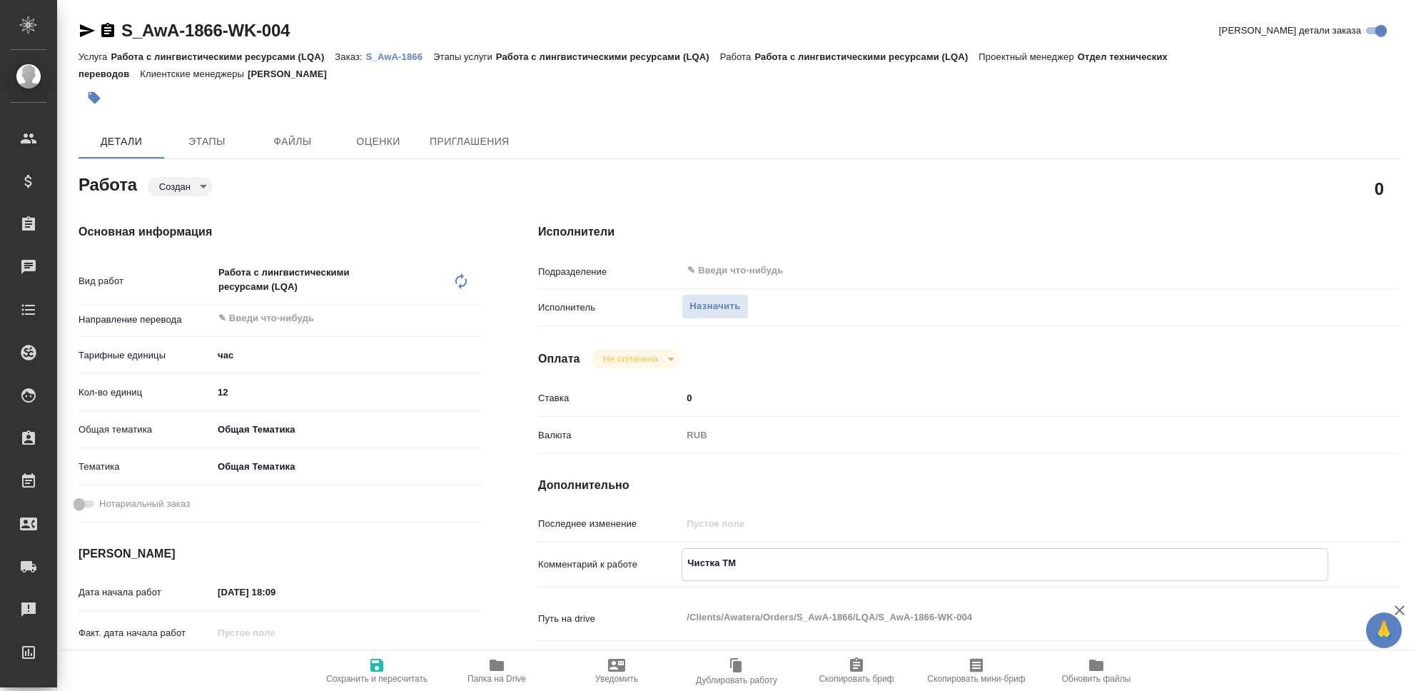
type textarea "x"
type textarea "Чистка ТМ,"
type textarea "x"
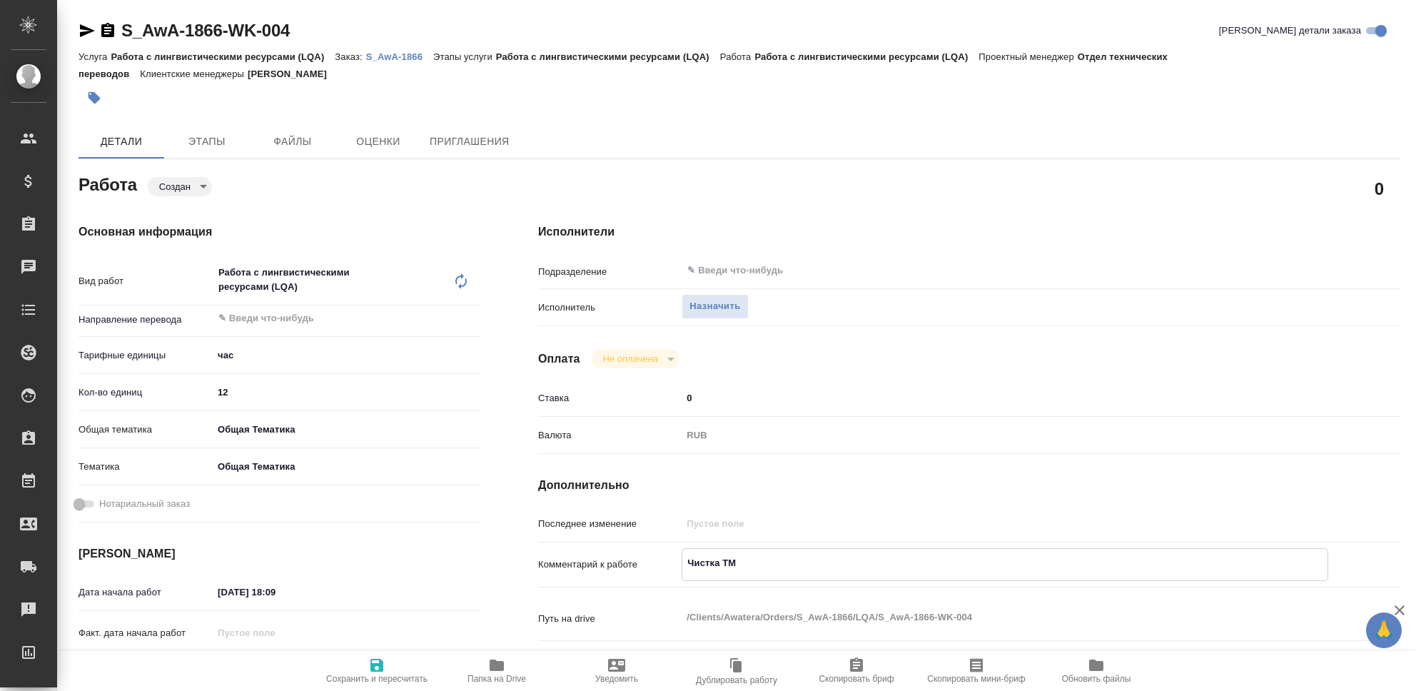
type textarea "x"
type textarea "Чистка ТМ,"
type textarea "x"
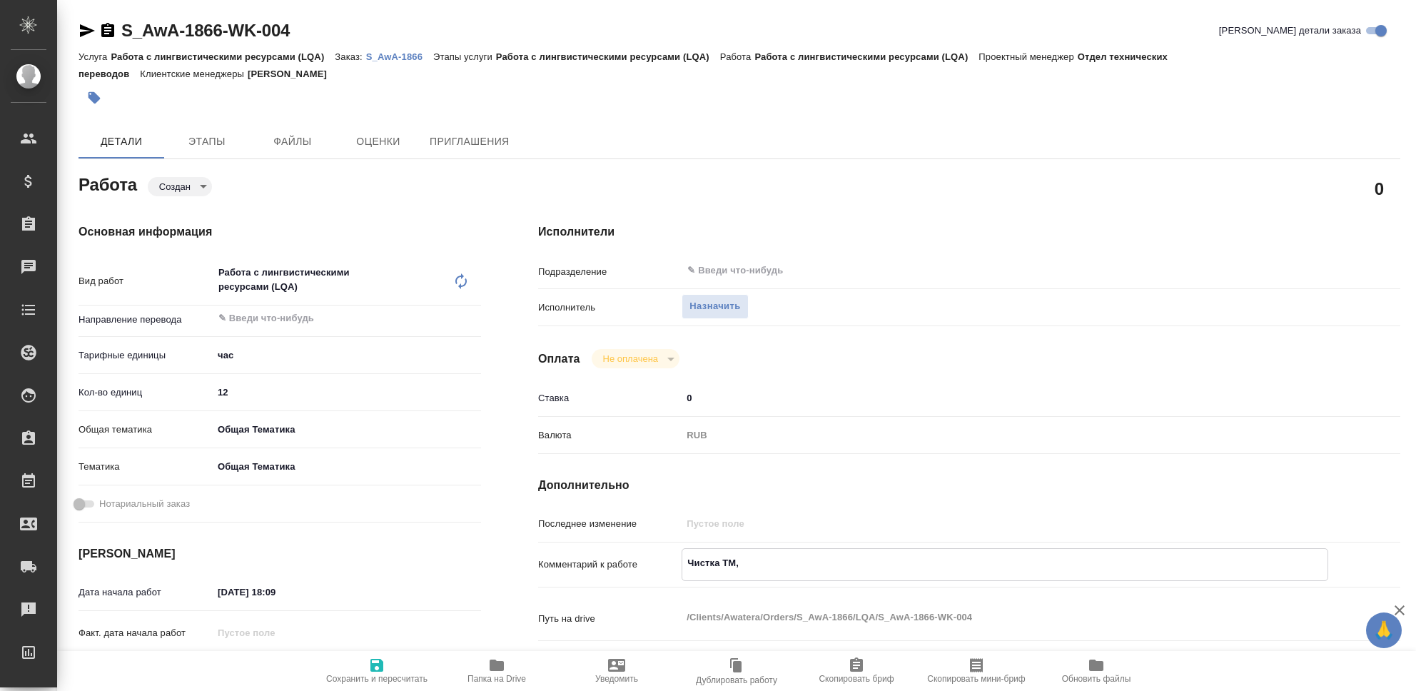
type textarea "x"
type textarea "Чистка ТМ, N"
type textarea "x"
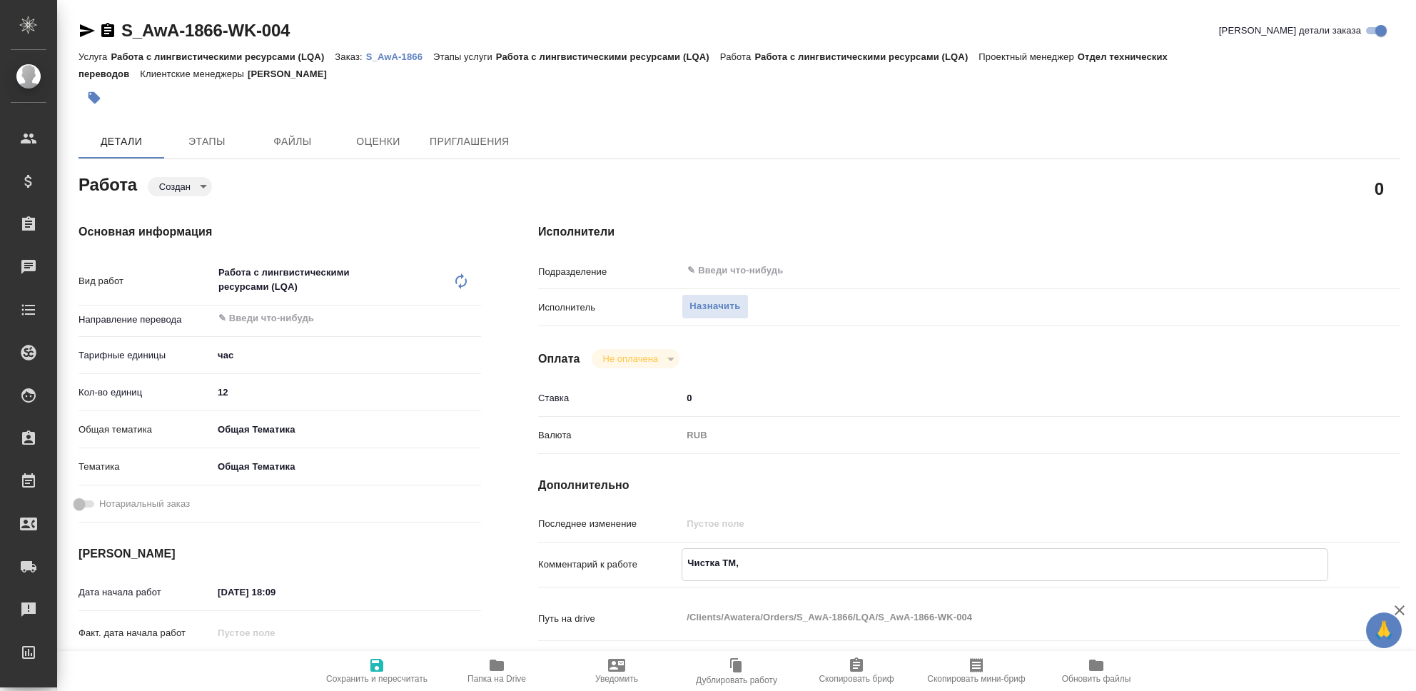
type textarea "x"
type textarea "Чистка ТМ, No"
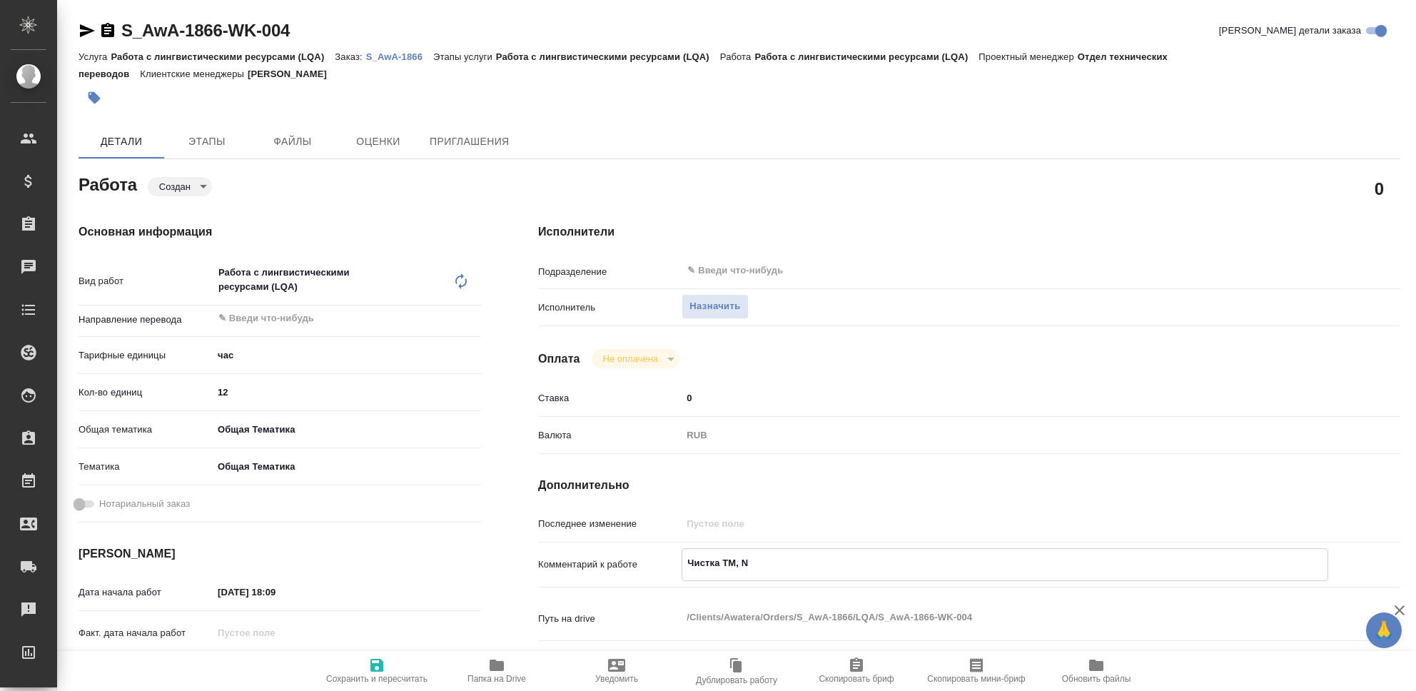
type textarea "x"
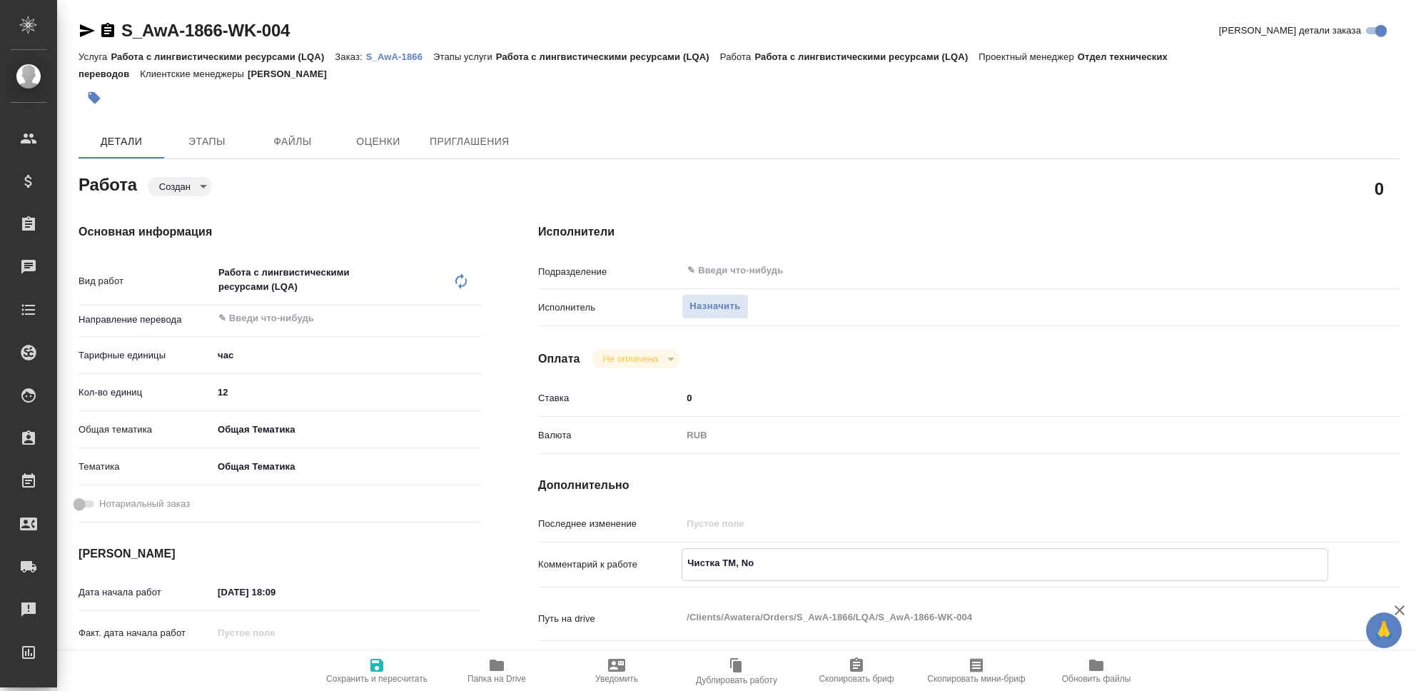
type textarea "Чистка ТМ, Nov"
type textarea "x"
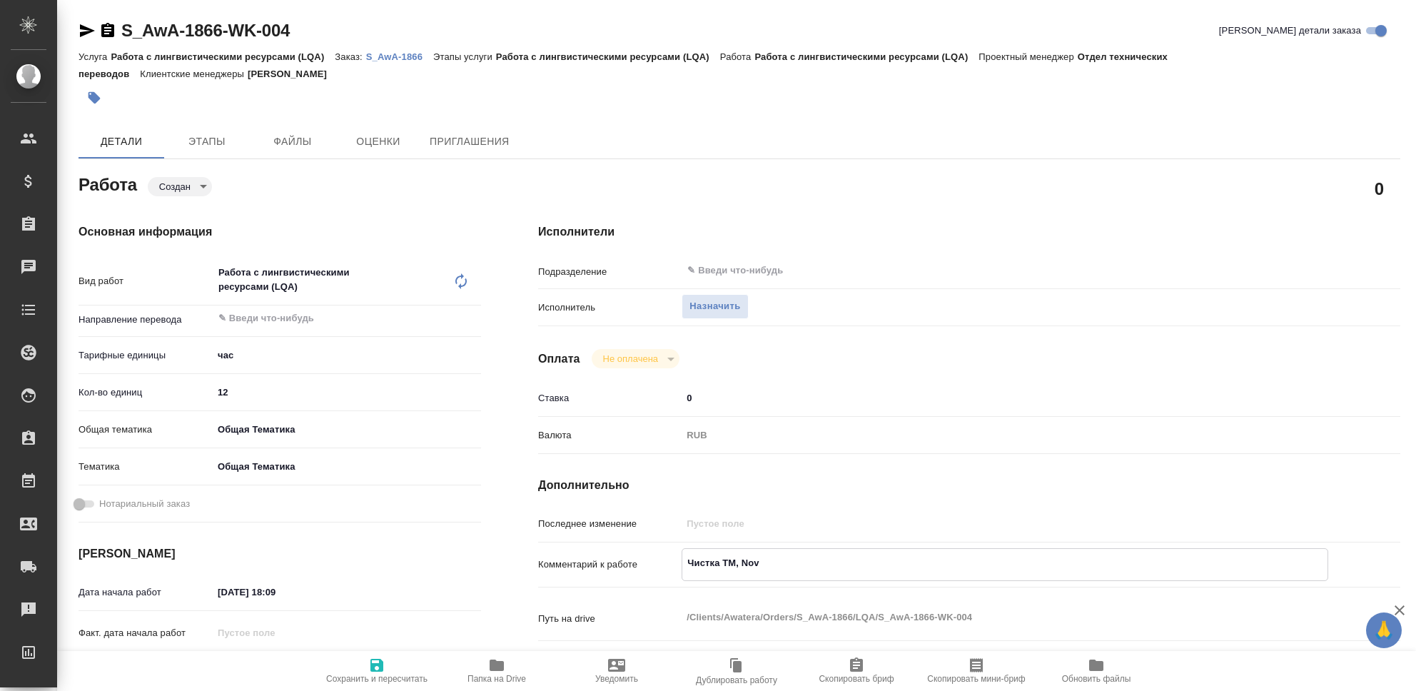
type textarea "x"
type textarea "Чистка ТМ, Nova"
type textarea "x"
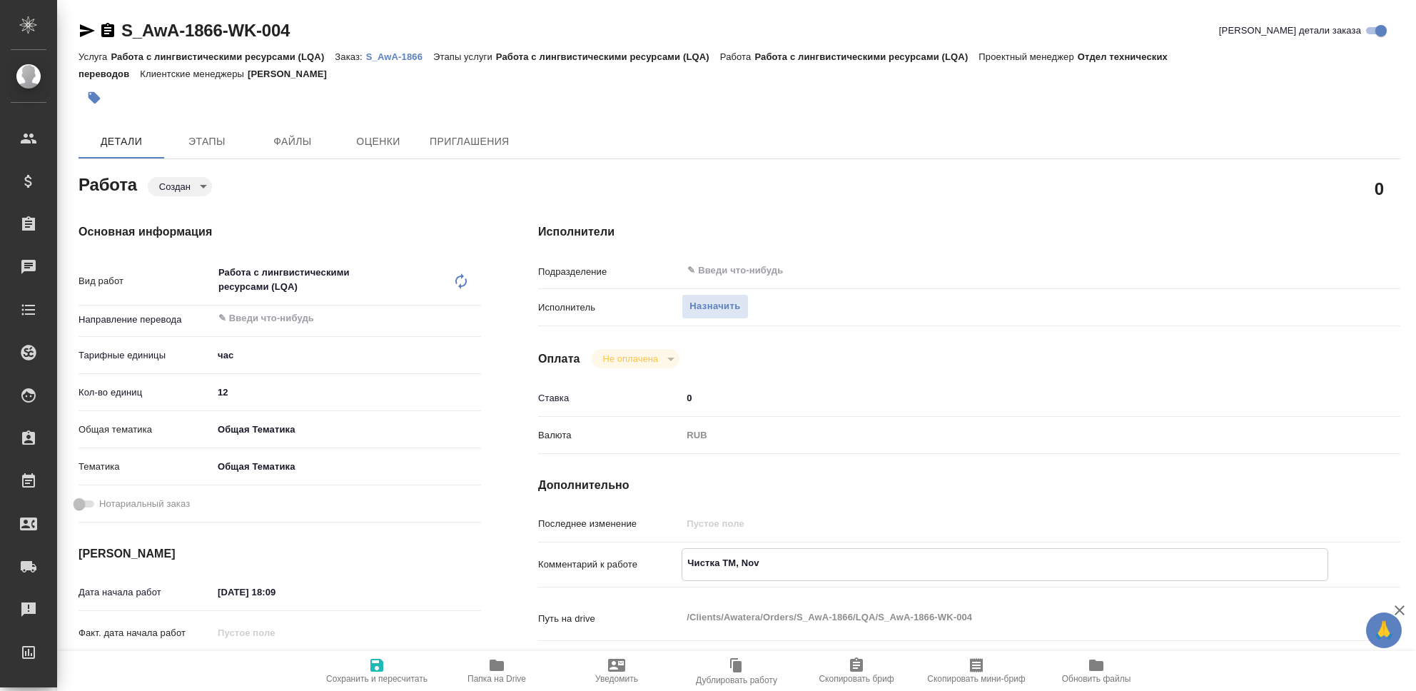
type textarea "x"
type textarea "Чистка ТМ, Novar"
type textarea "x"
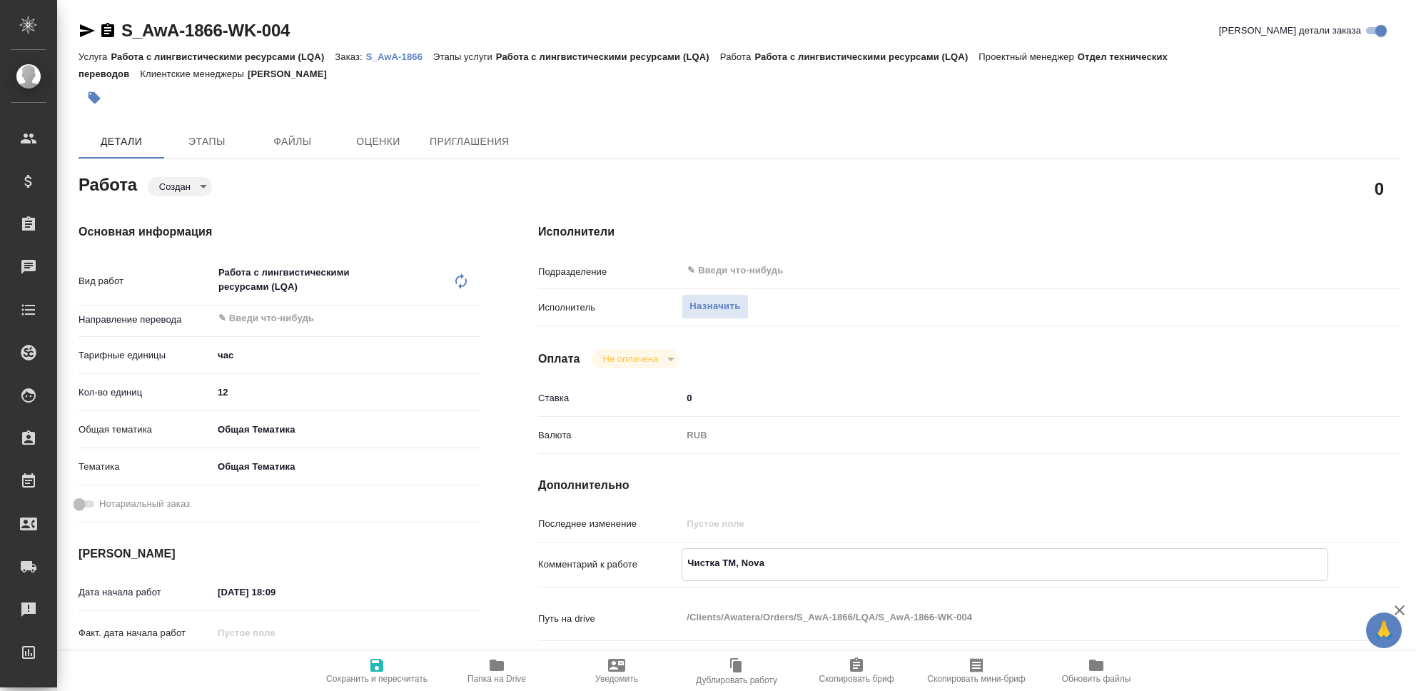
type textarea "x"
type textarea "Чистка ТМ, Novart"
type textarea "x"
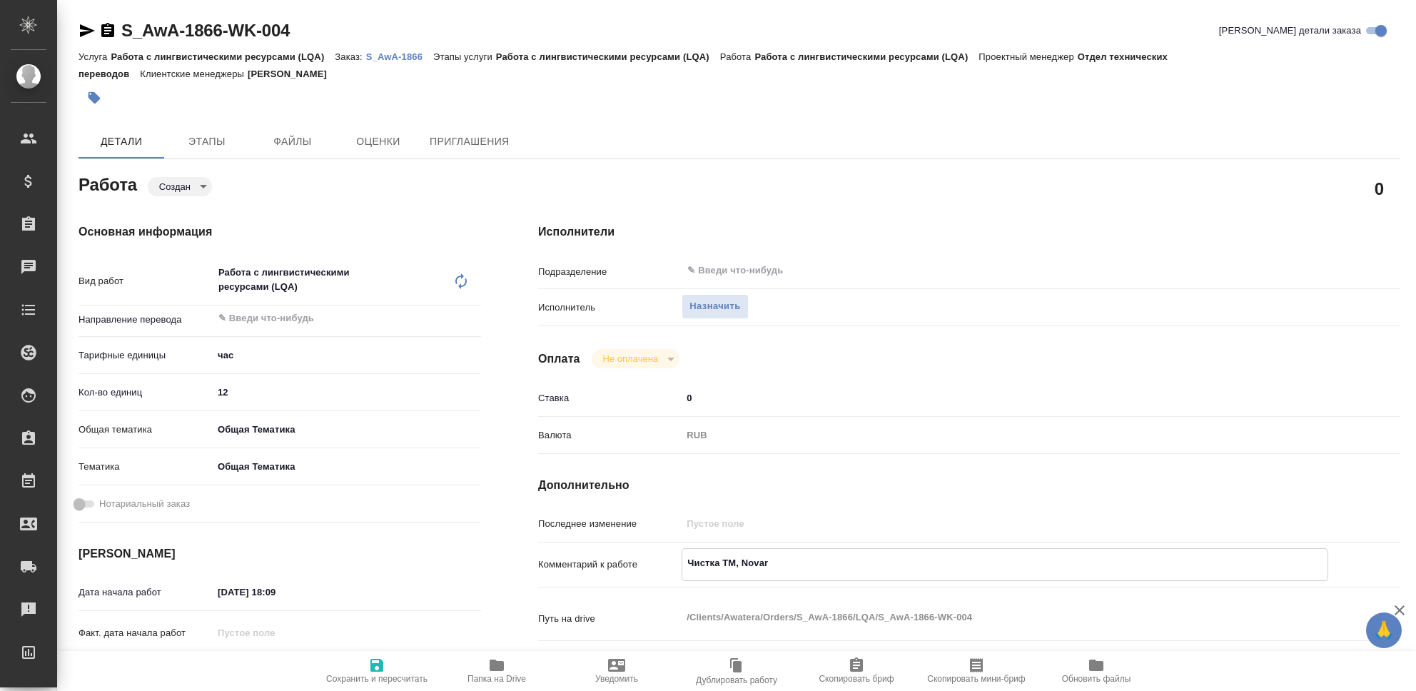
type textarea "x"
type textarea "Чистка ТМ, Novarti"
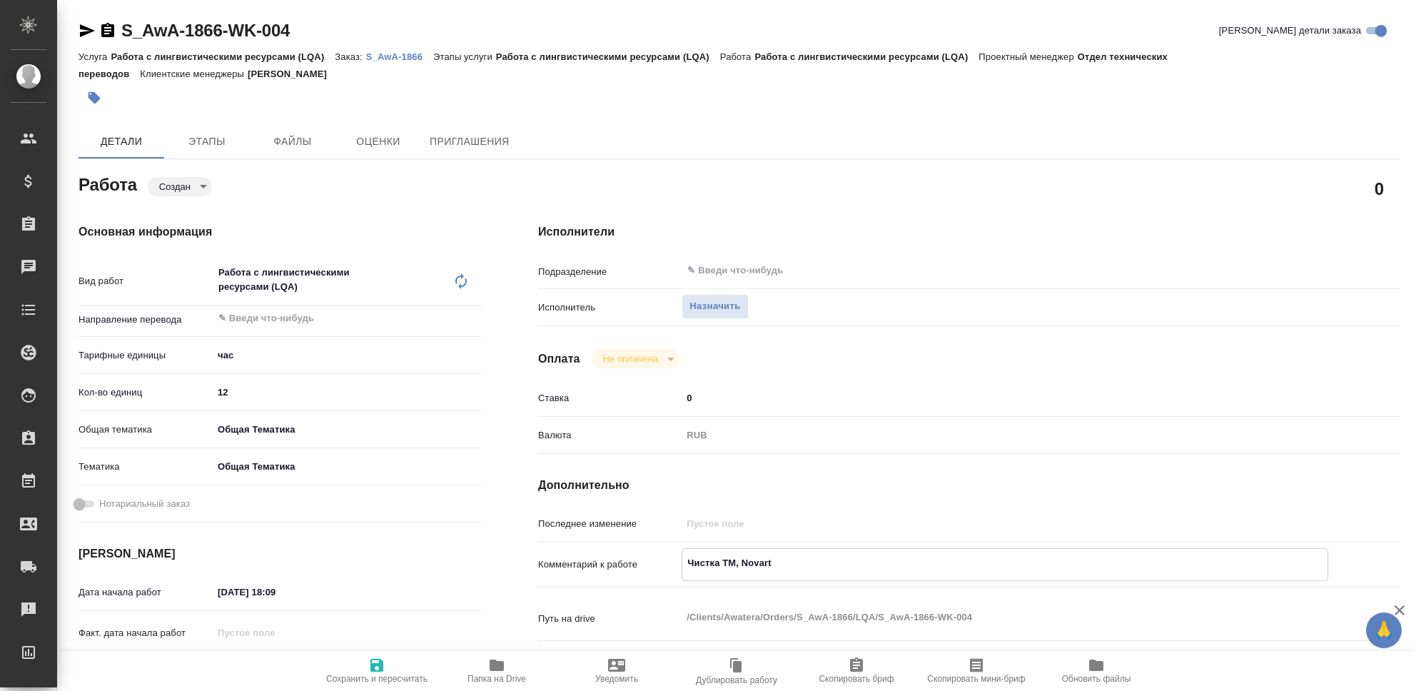
type textarea "x"
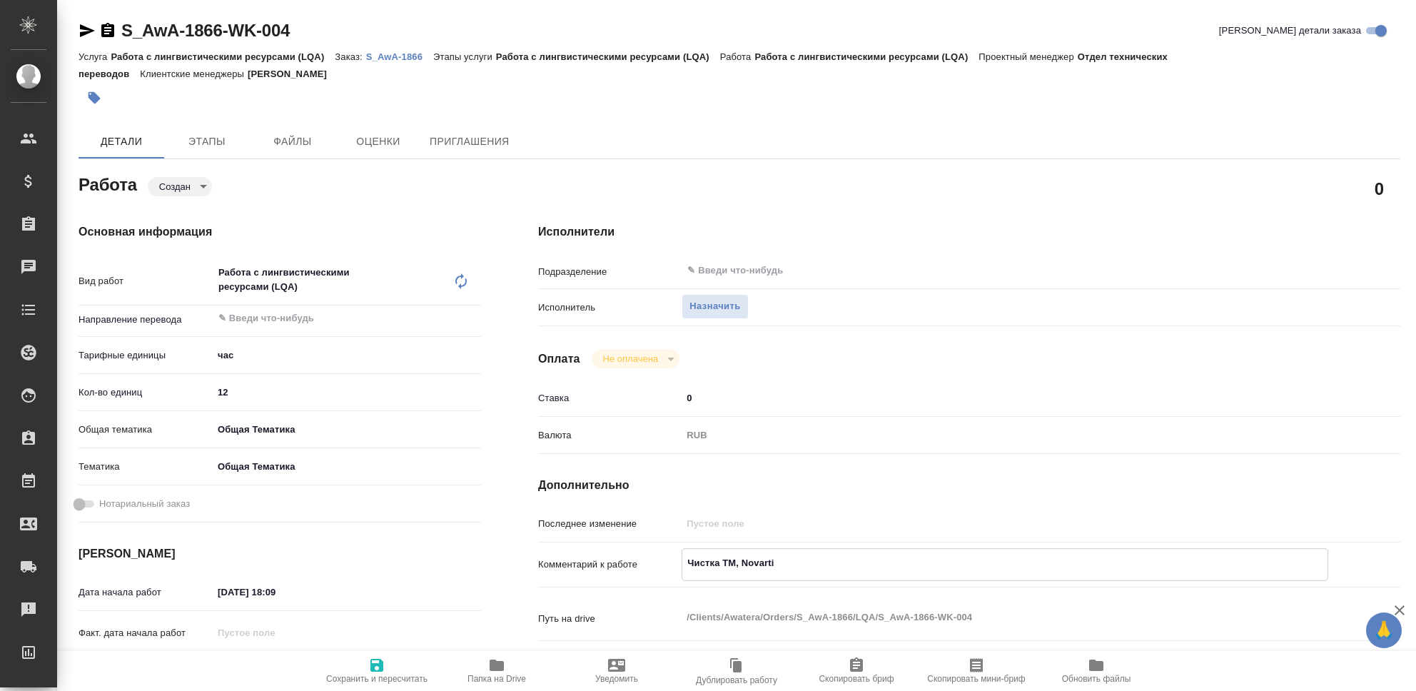
type textarea "Чистка ТМ, Novartis"
type textarea "x"
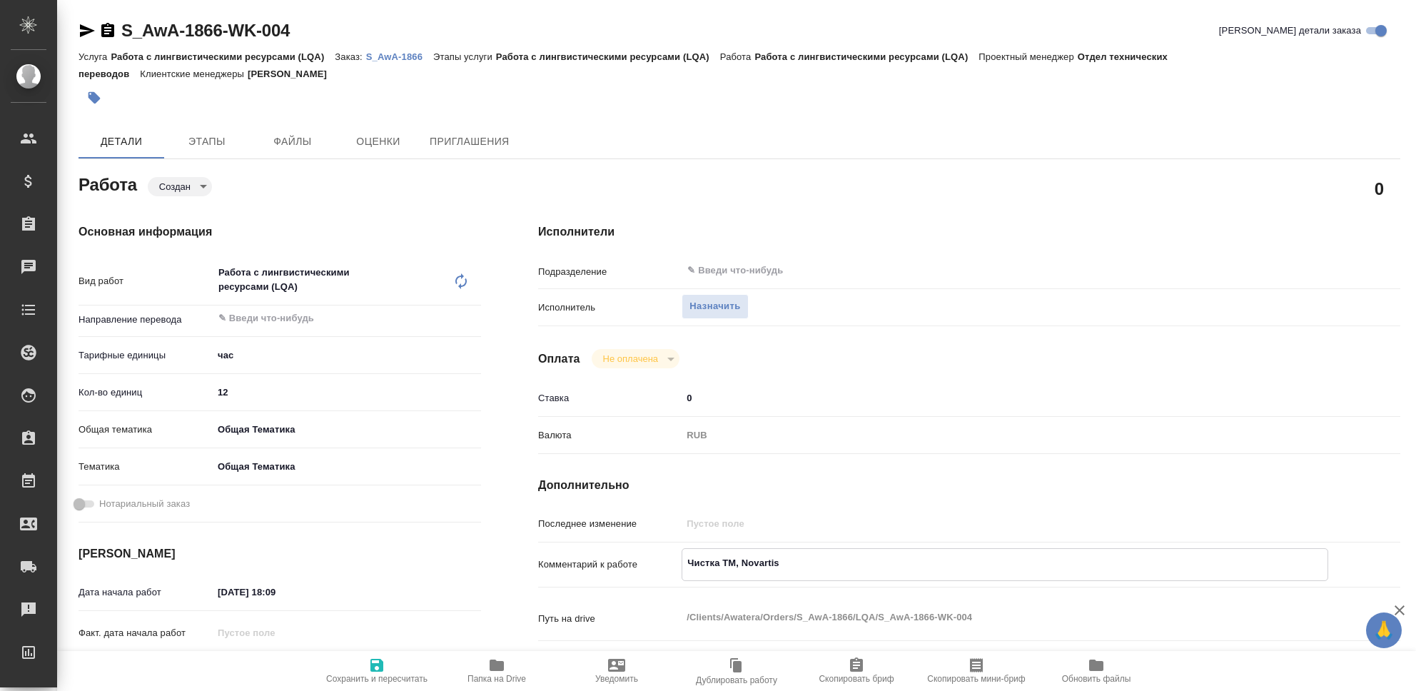
type textarea "x"
type textarea "Чистка ТМ, Novartis,"
type textarea "x"
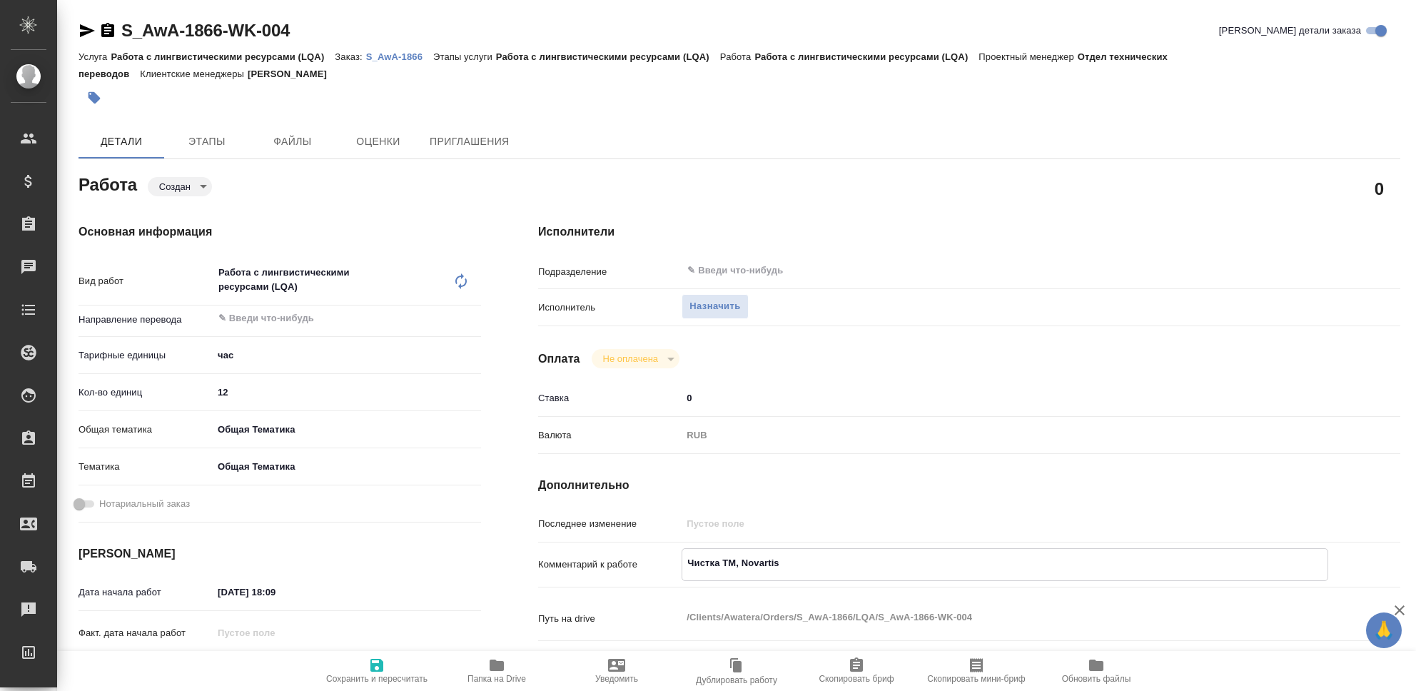
type textarea "x"
type textarea "Чистка ТМ, Novartis,"
type textarea "x"
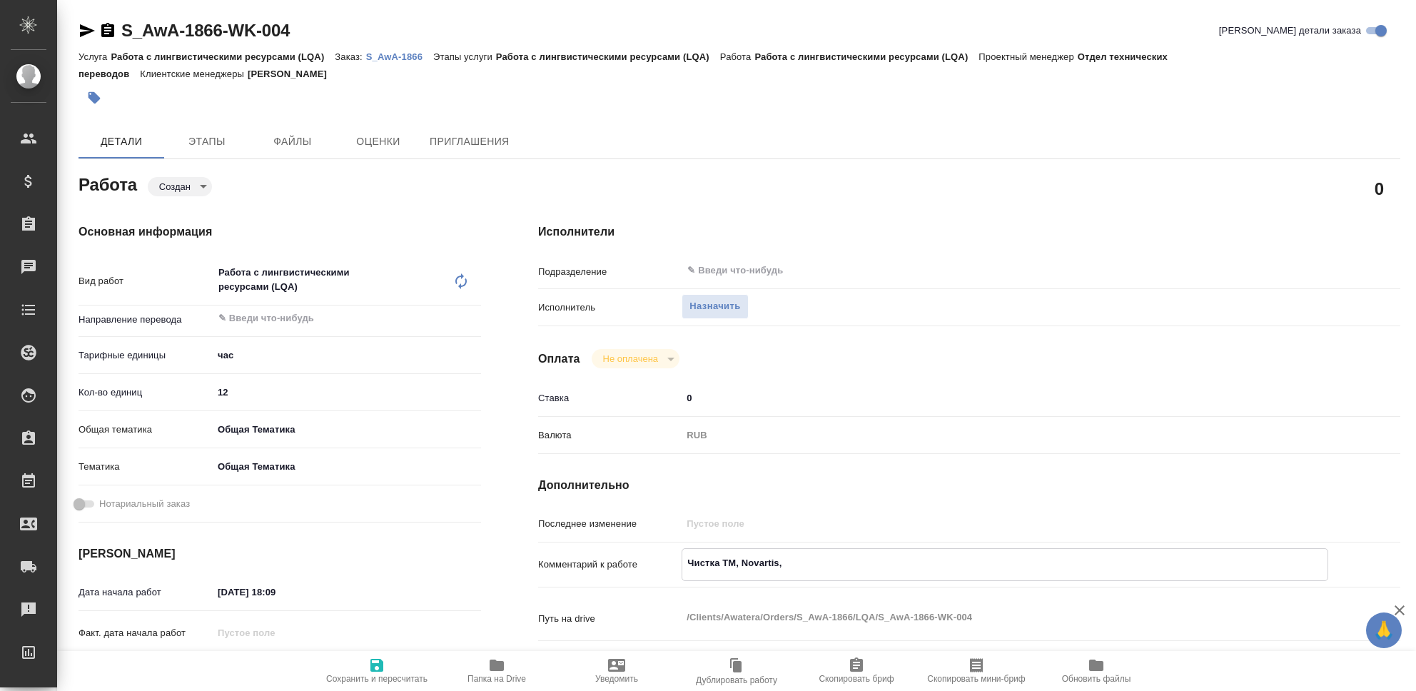
type textarea "x"
type textarea "Чистка ТМ, Novartis, A"
type textarea "x"
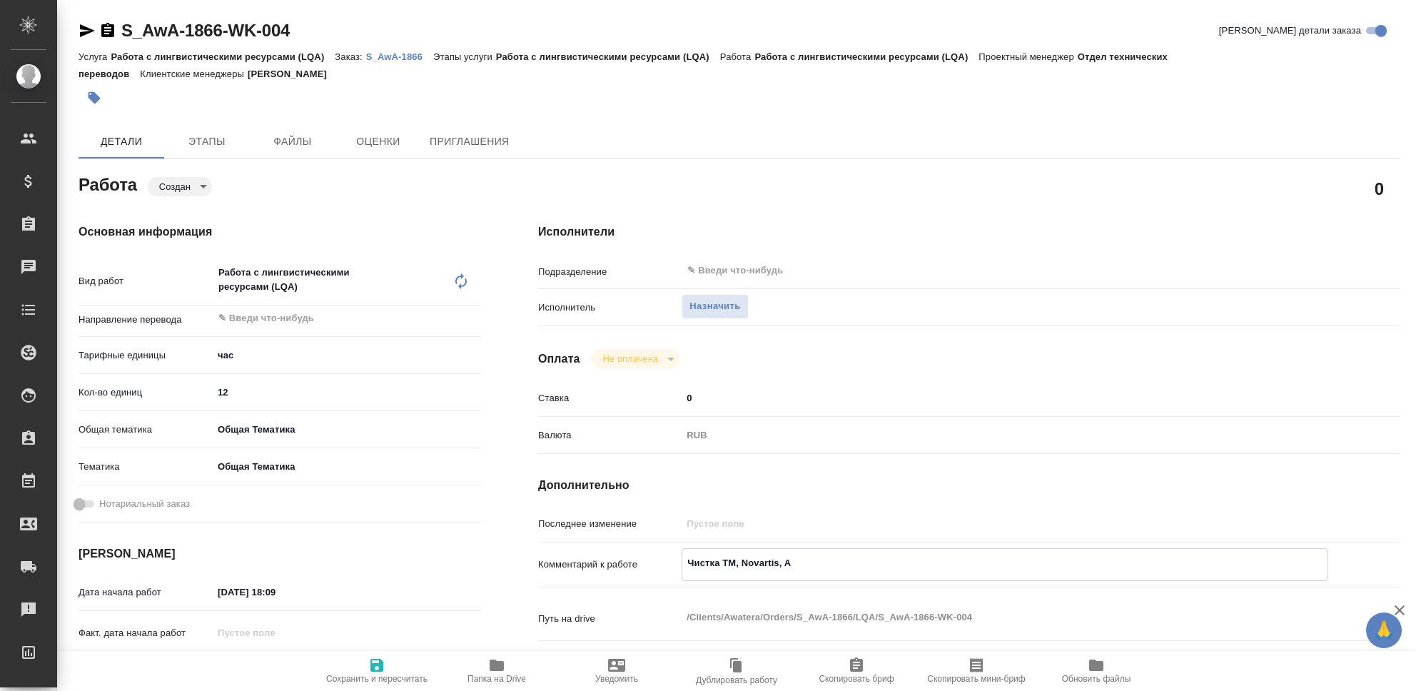
type textarea "x"
type textarea "Чистка ТМ, Novartis, AW"
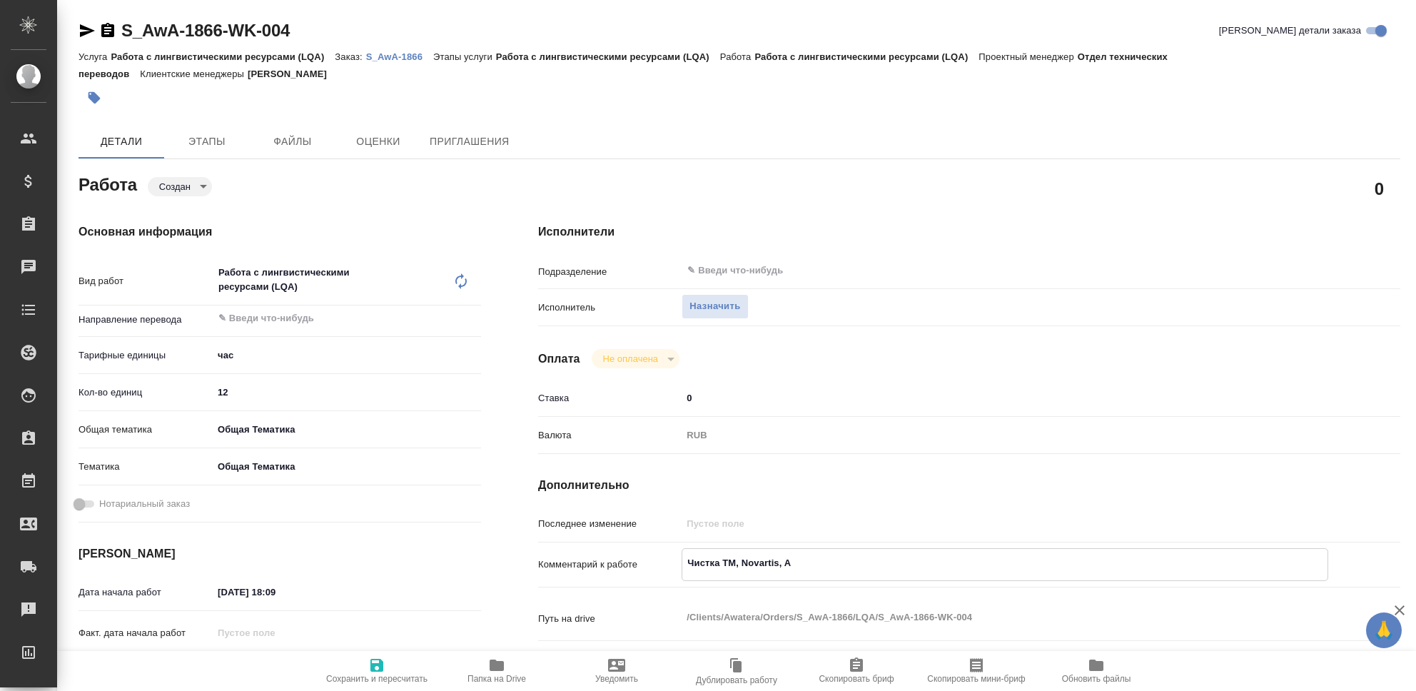
type textarea "x"
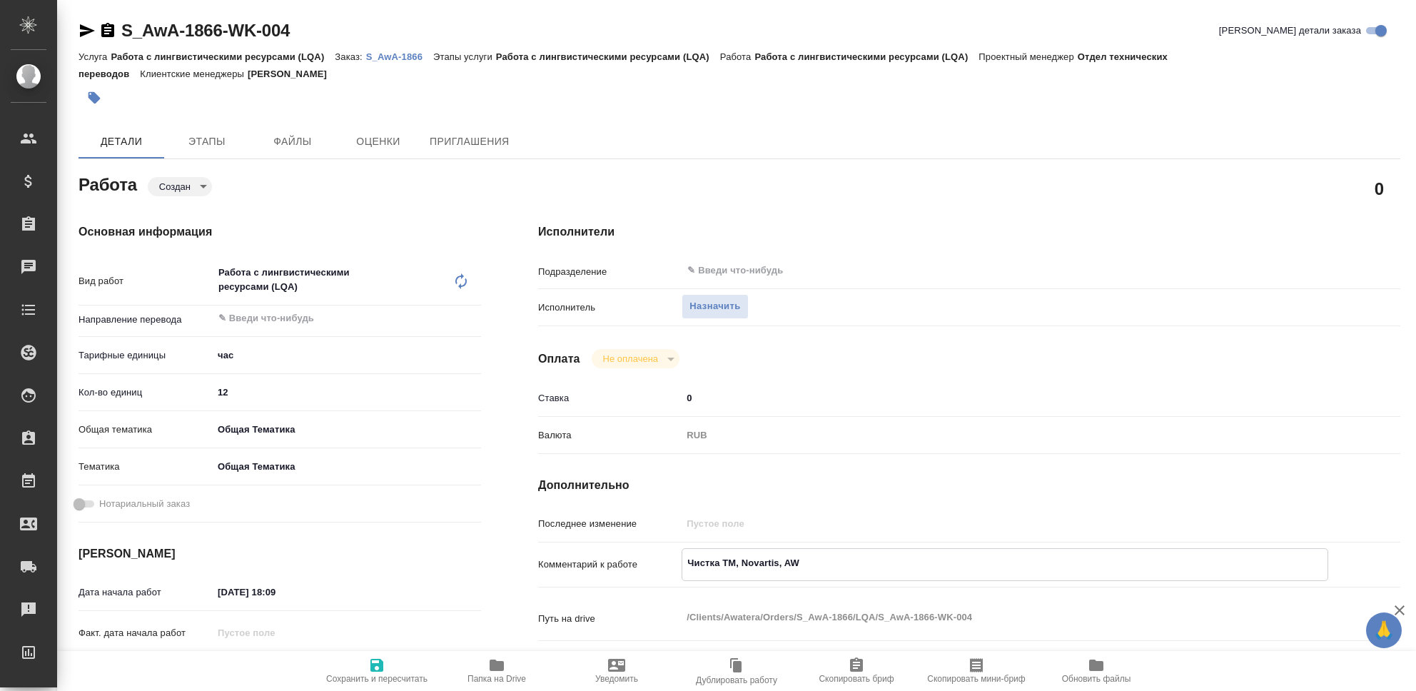
type textarea "Чистка ТМ, Novartis, AWA"
type textarea "x"
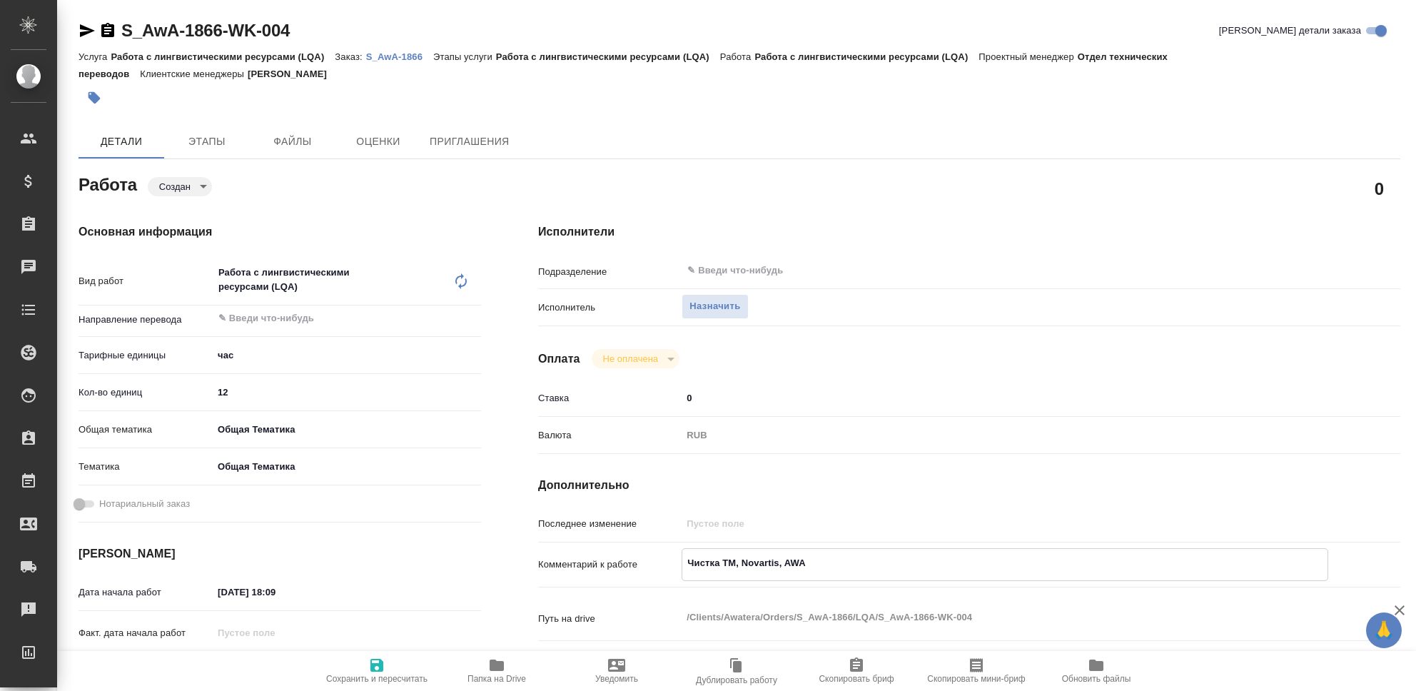
type textarea "Чистка ТМ, Novartis, AWAT"
click at [377, 668] on icon "button" at bounding box center [376, 664] width 17 height 17
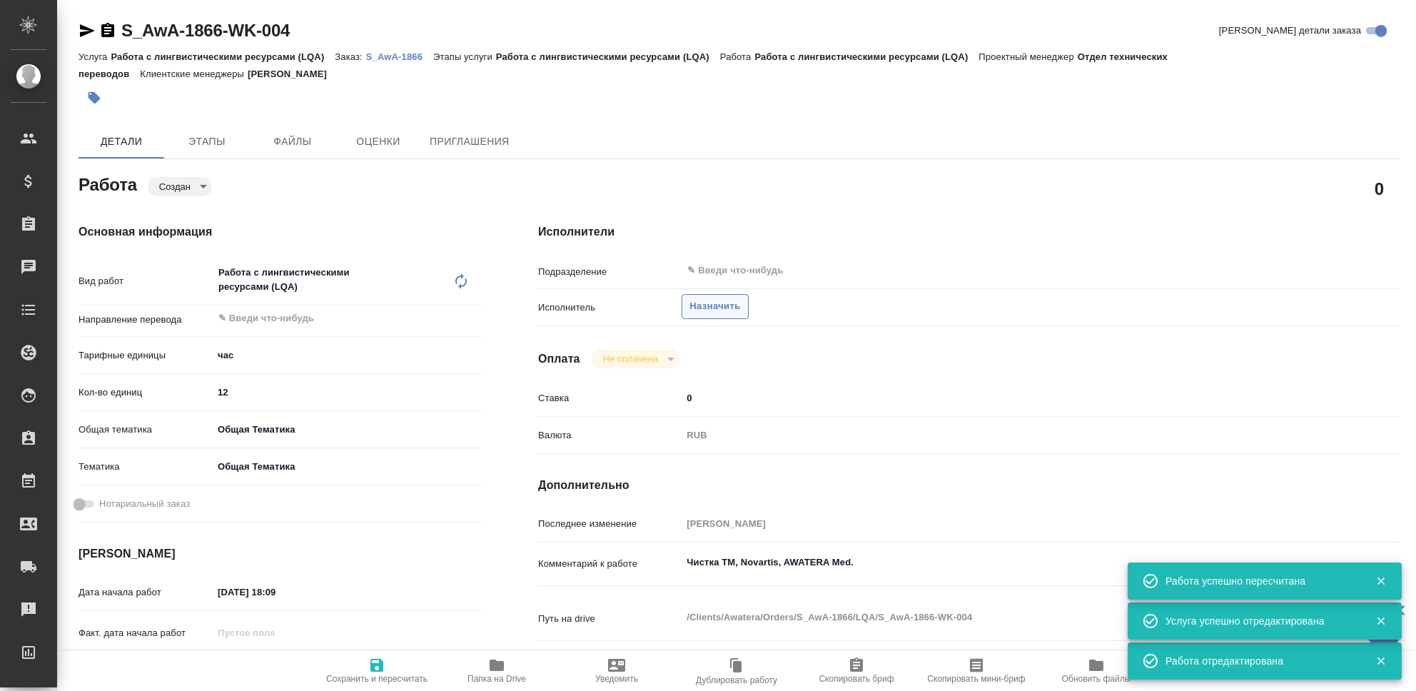
click at [726, 308] on span "Назначить" at bounding box center [714, 306] width 51 height 16
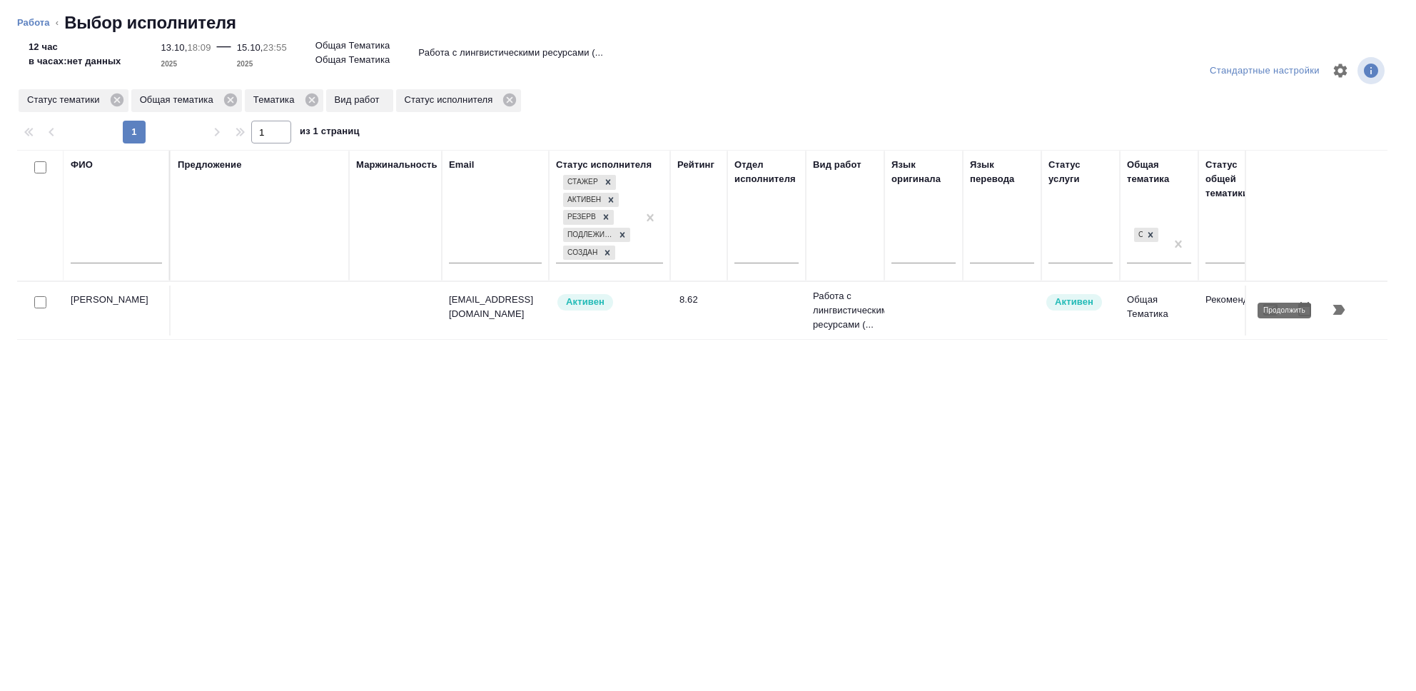
click at [1337, 313] on icon "button" at bounding box center [1339, 310] width 12 height 10
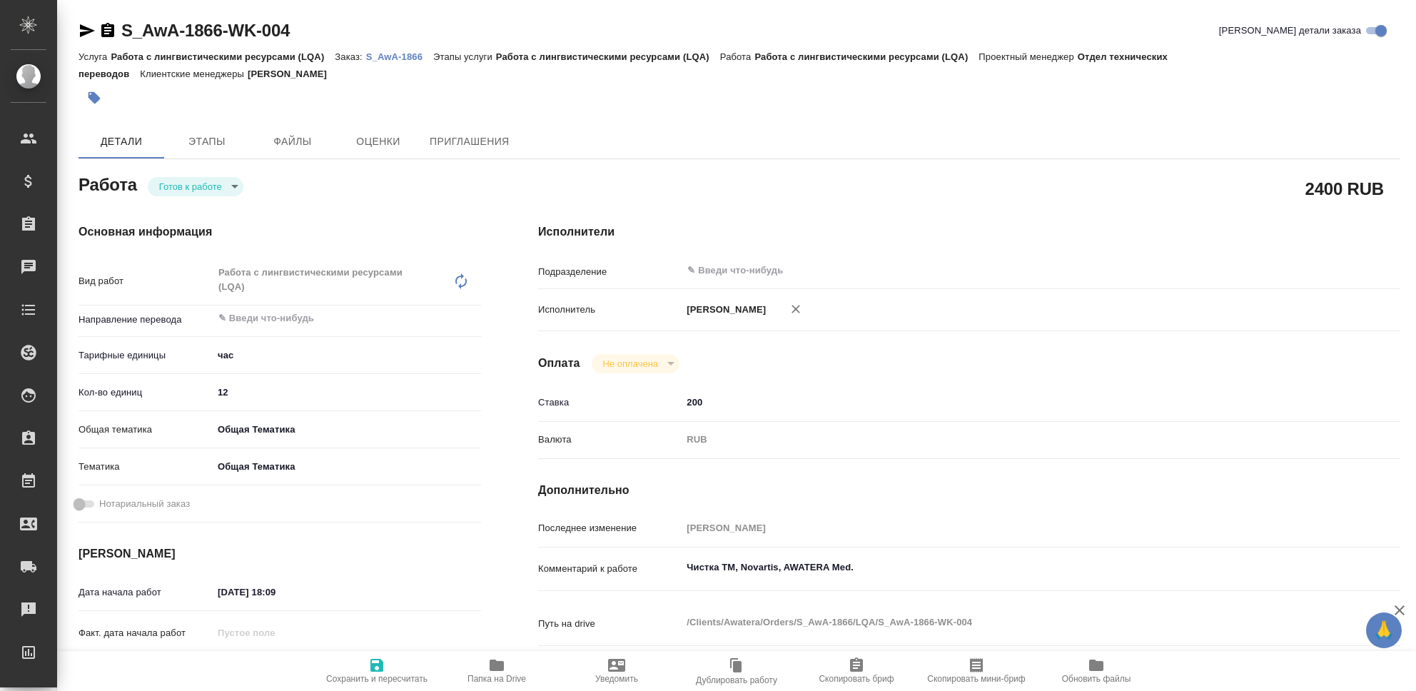
type textarea "x"
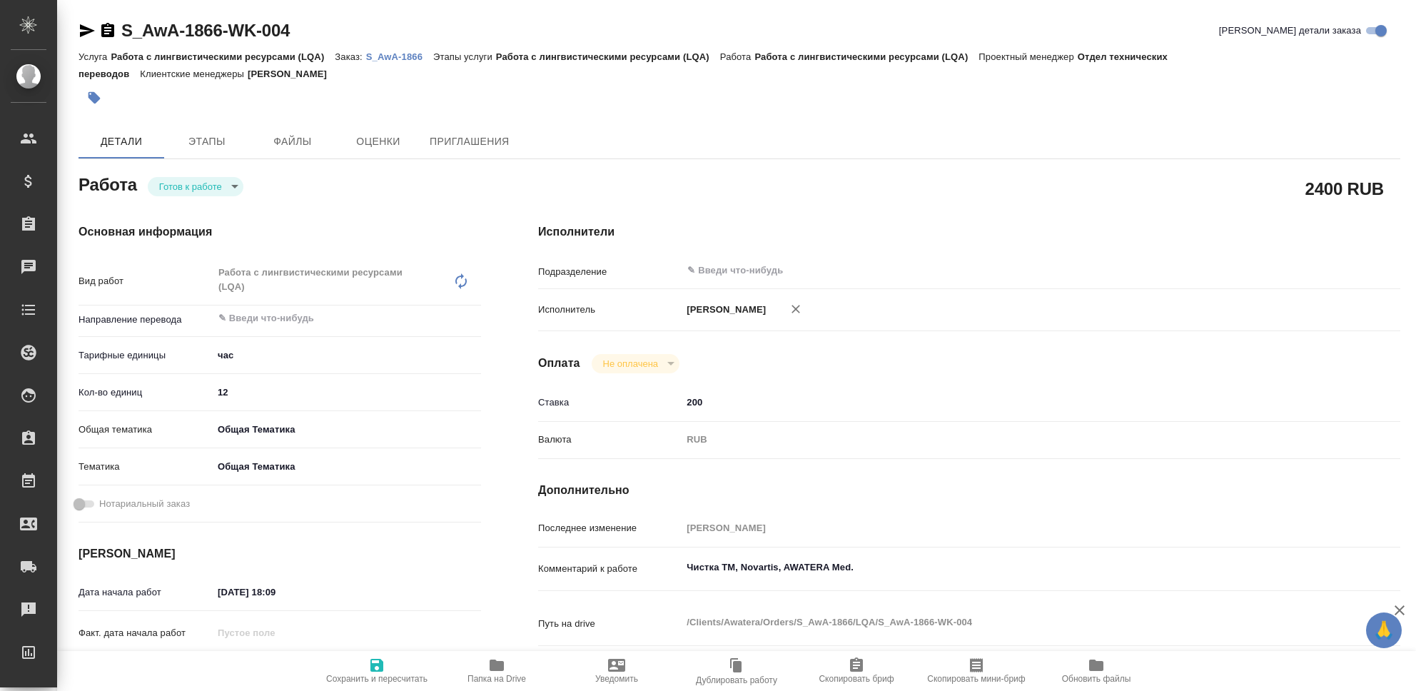
type textarea "x"
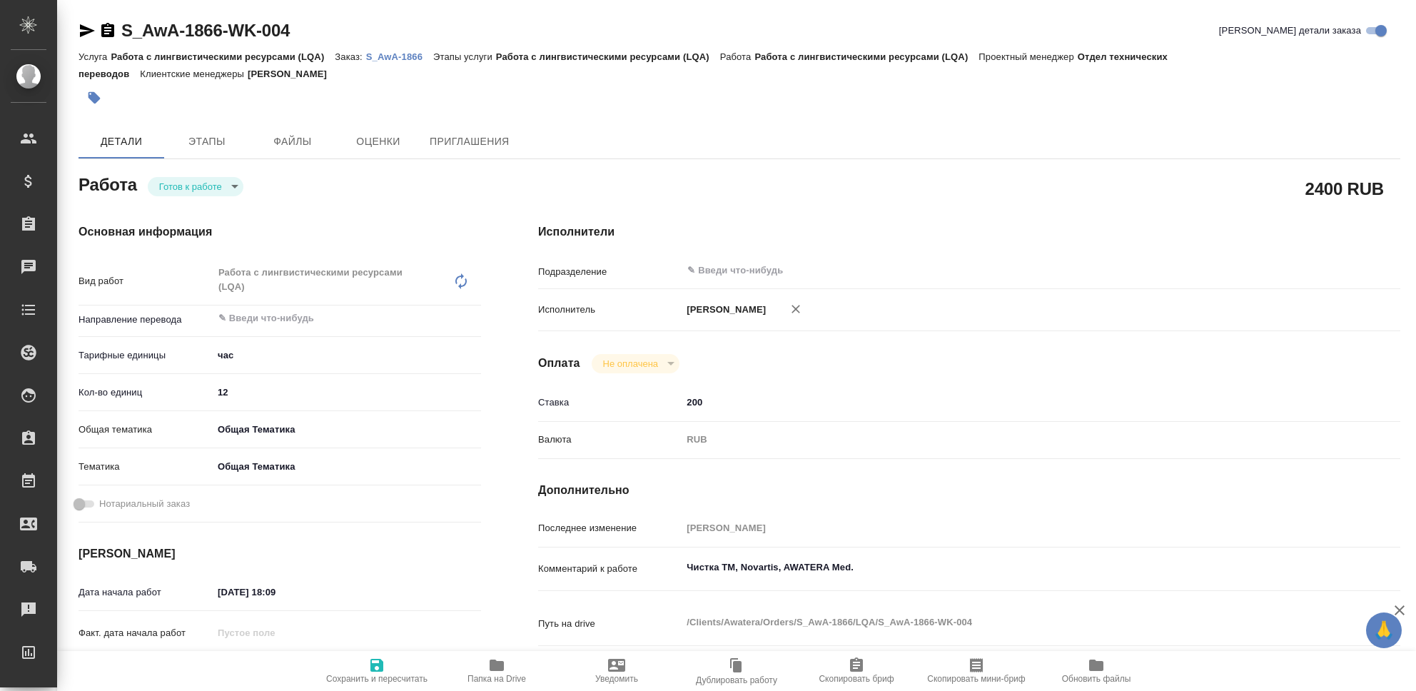
type textarea "x"
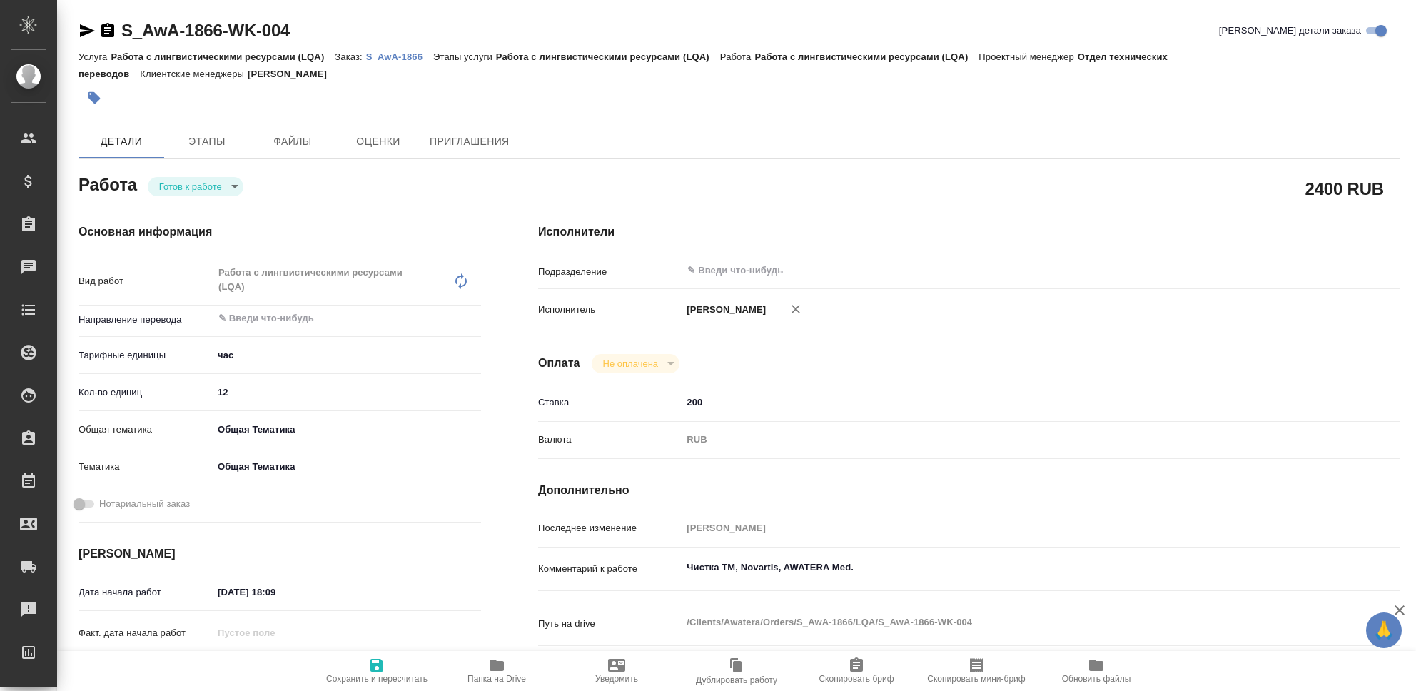
type textarea "x"
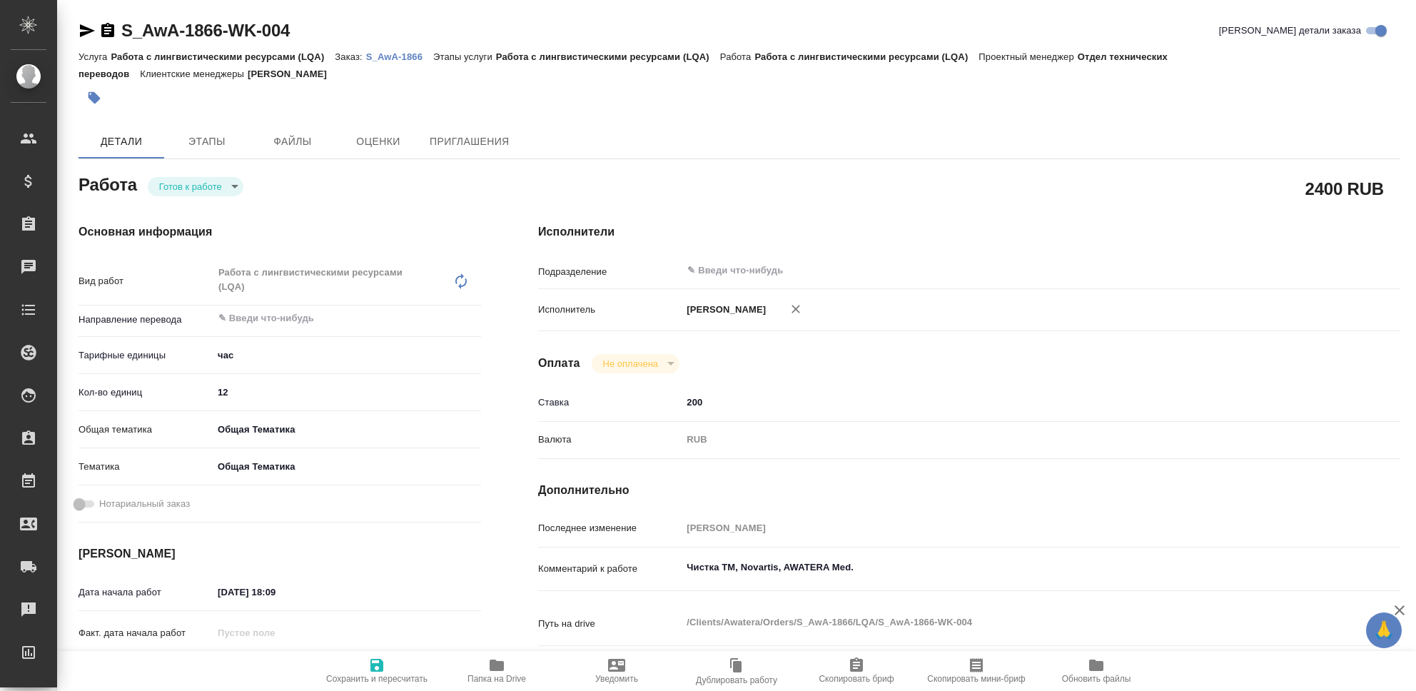
type textarea "x"
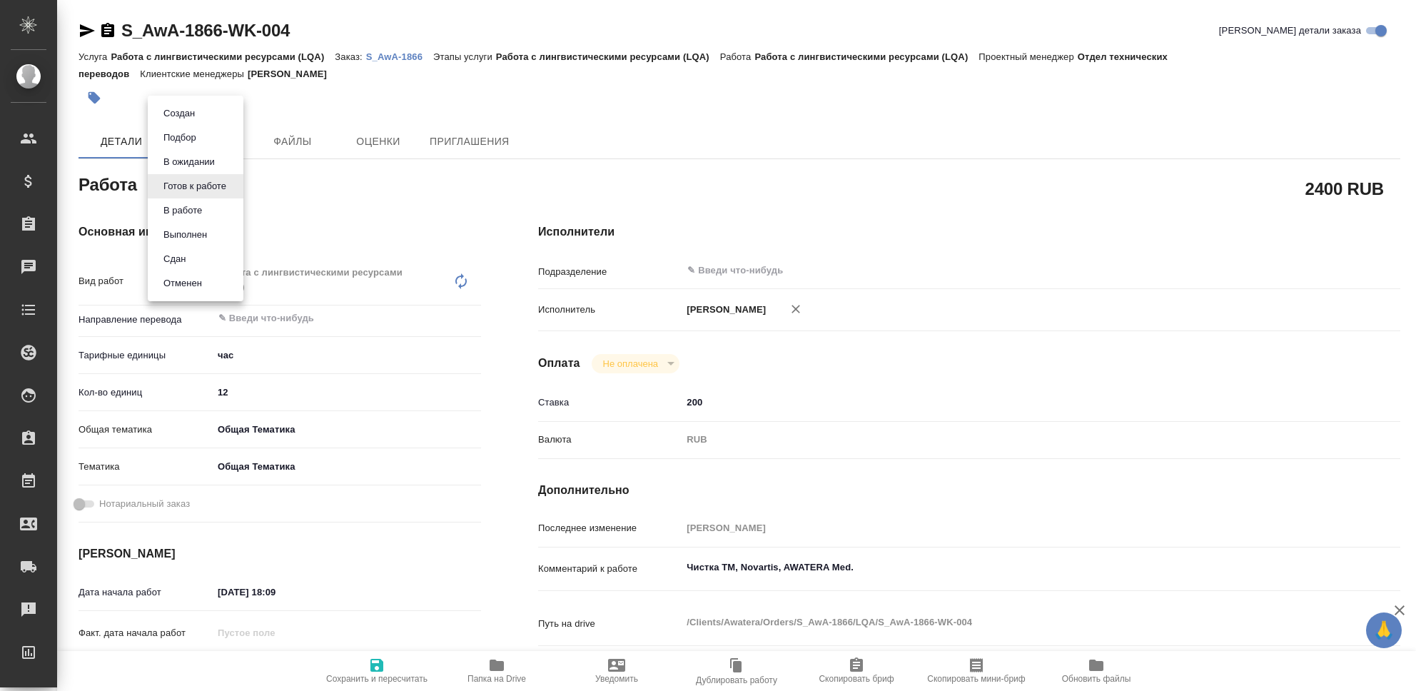
click at [225, 183] on body "🙏 .cls-1 fill:#fff; AWATERA Seleznev Maksim Клиенты Спецификации Заказы 0 Чаты …" at bounding box center [708, 345] width 1416 height 691
click at [193, 257] on li "Сдан" at bounding box center [196, 259] width 96 height 24
type textarea "x"
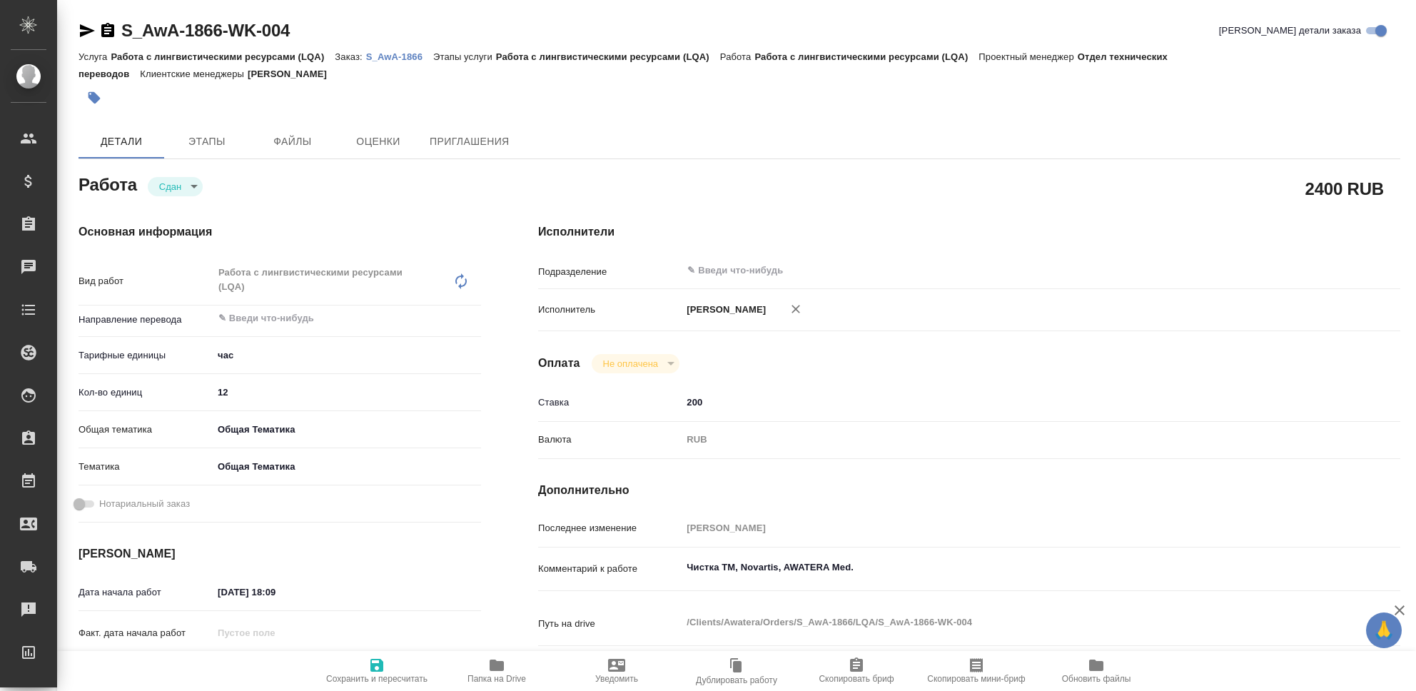
type textarea "x"
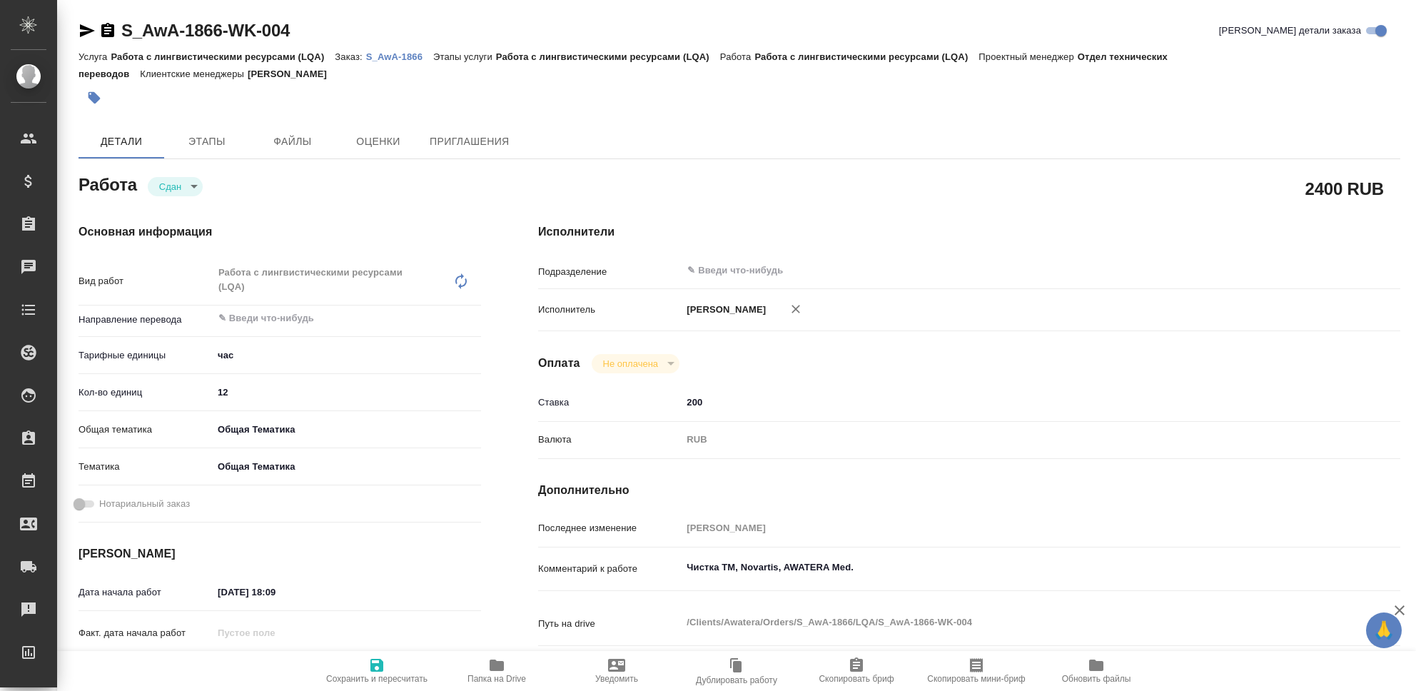
type textarea "x"
click at [378, 664] on icon "button" at bounding box center [376, 665] width 13 height 13
type textarea "x"
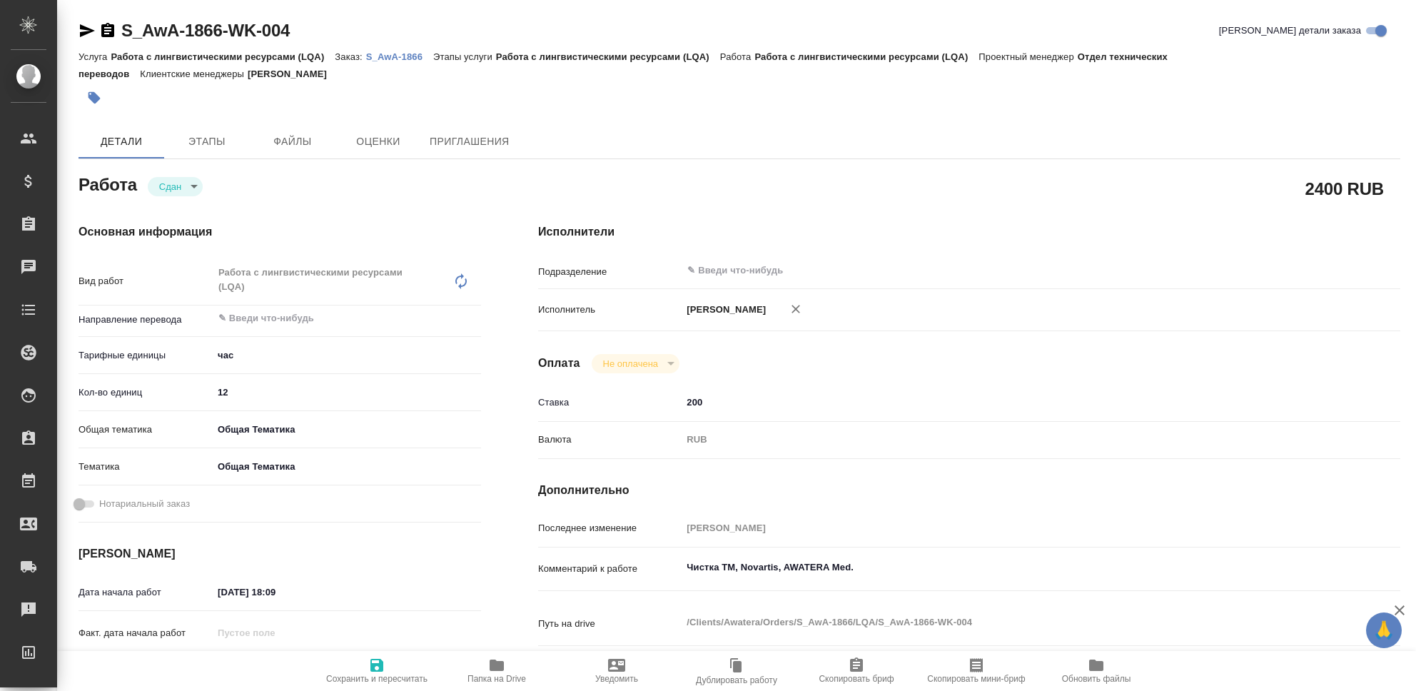
type textarea "x"
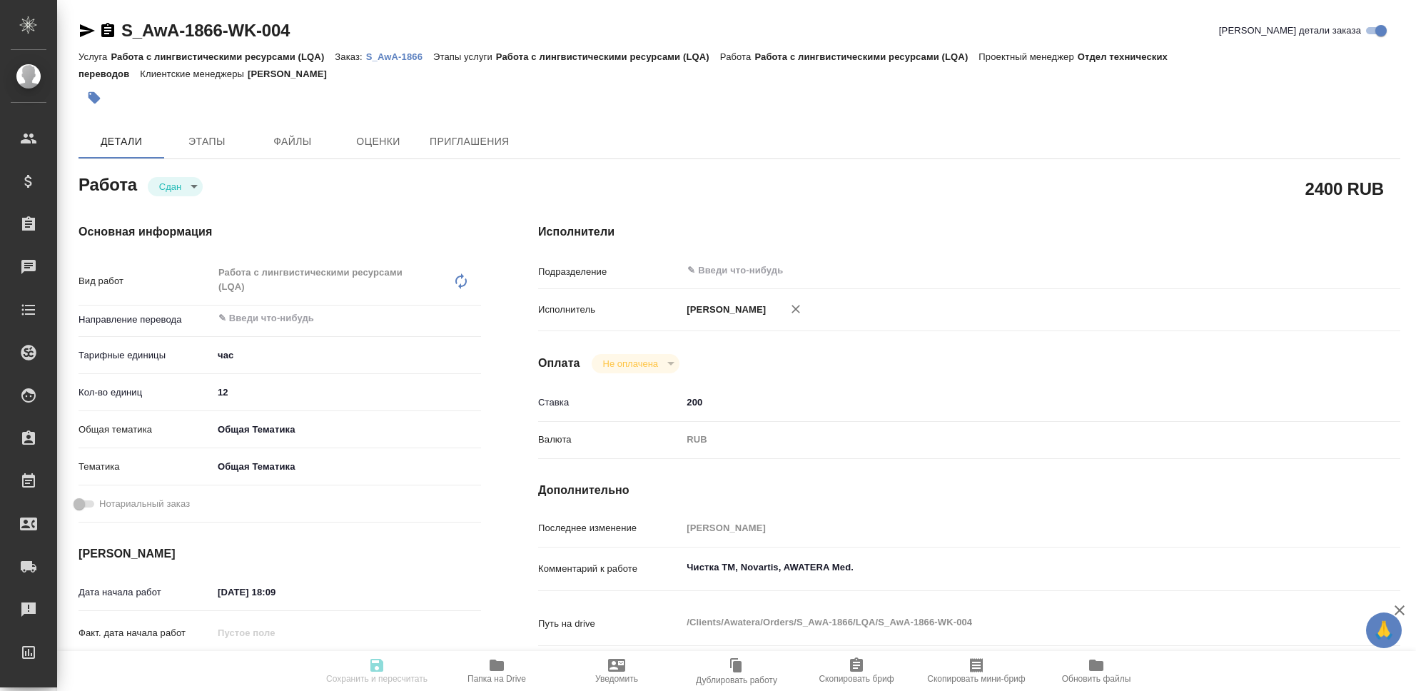
type textarea "x"
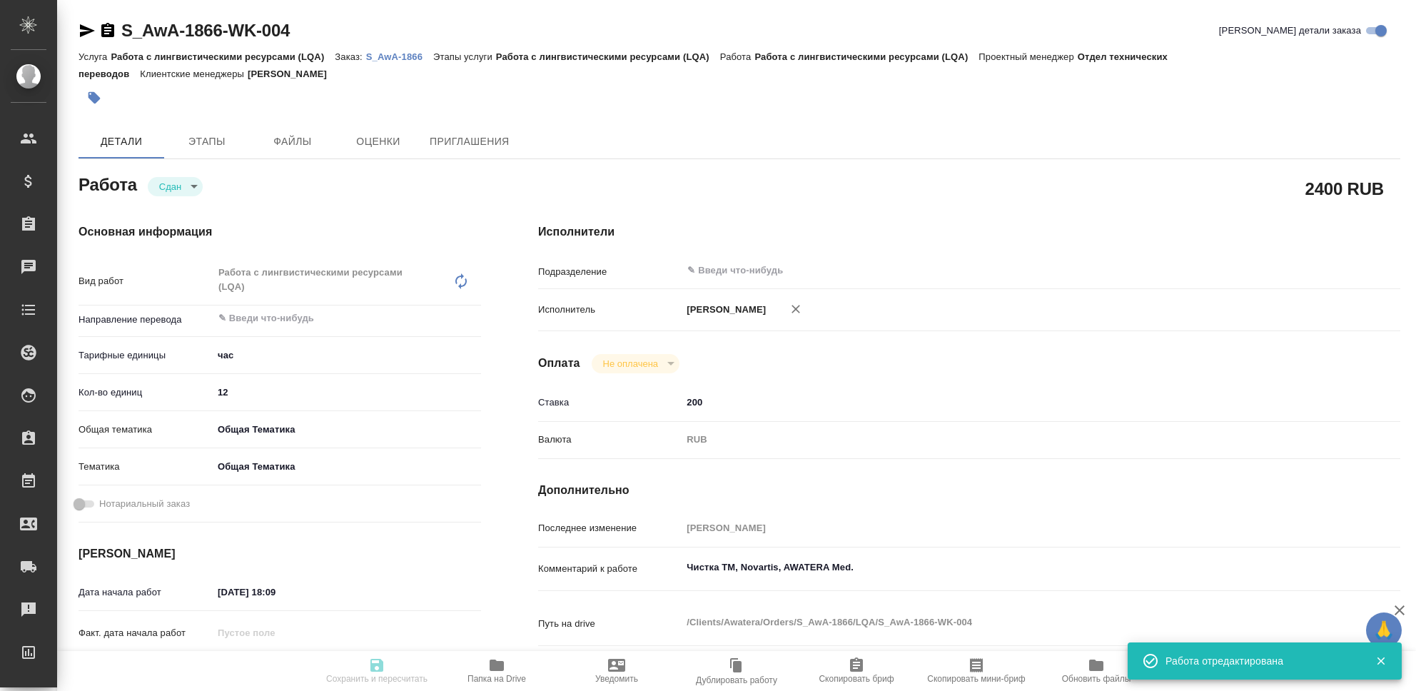
type textarea "x"
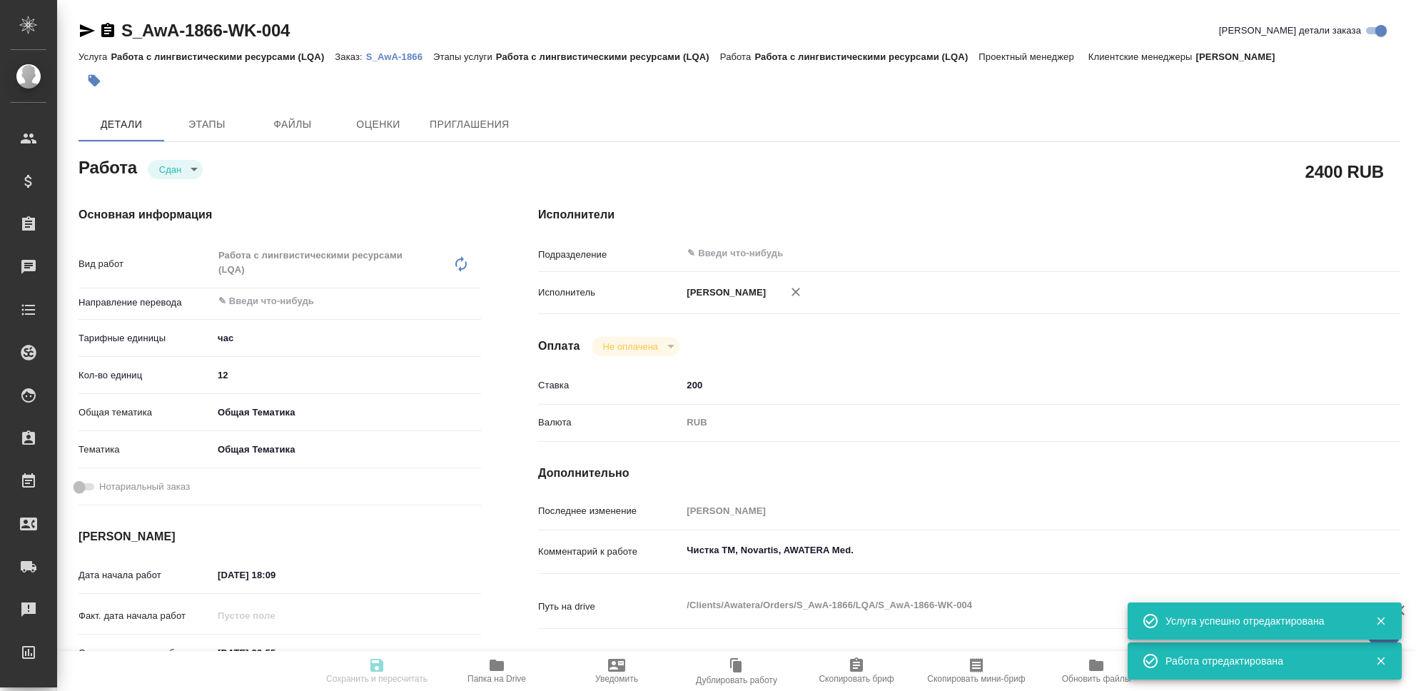
type input "closed"
type textarea "Работа с лингвистическими ресурсами (LQA)"
type textarea "x"
type input "5a8b1489cc6b4906c91bfd93"
type input "12"
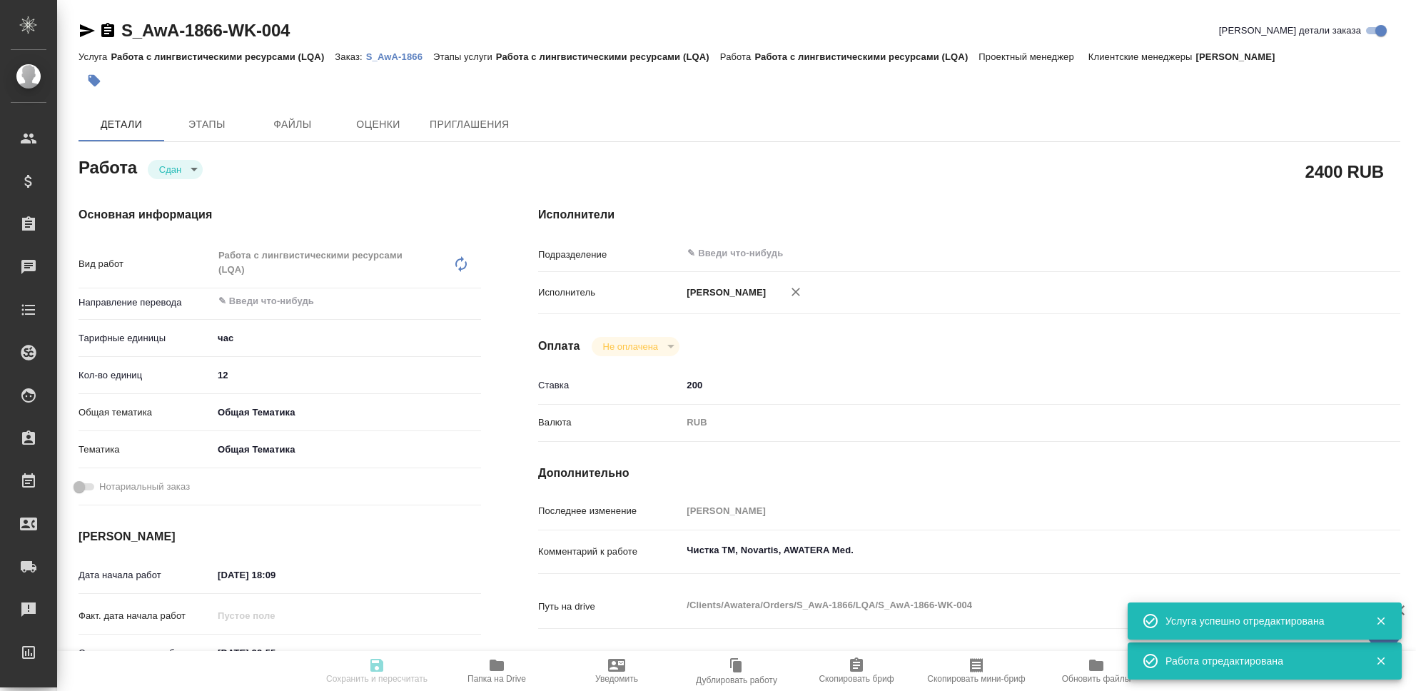
type input "obtem"
type input "6012b1ca196b0e5c9229a120"
type input "13.10.2025 18:09"
type input "15.10.2025 23:55"
type input "13.10.2025 18:13"
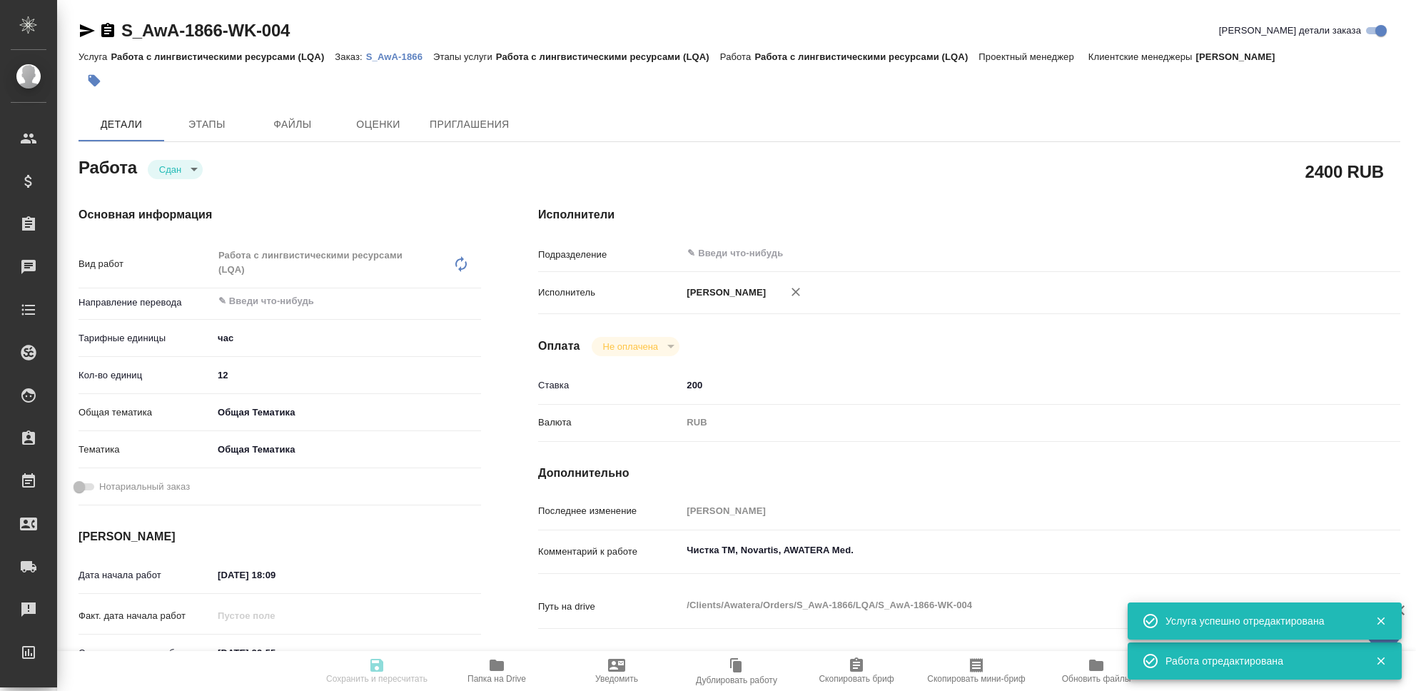
type input "15.10.2025 23:55"
type input "notPayed"
type input "200"
type input "RUB"
type input "[PERSON_NAME]"
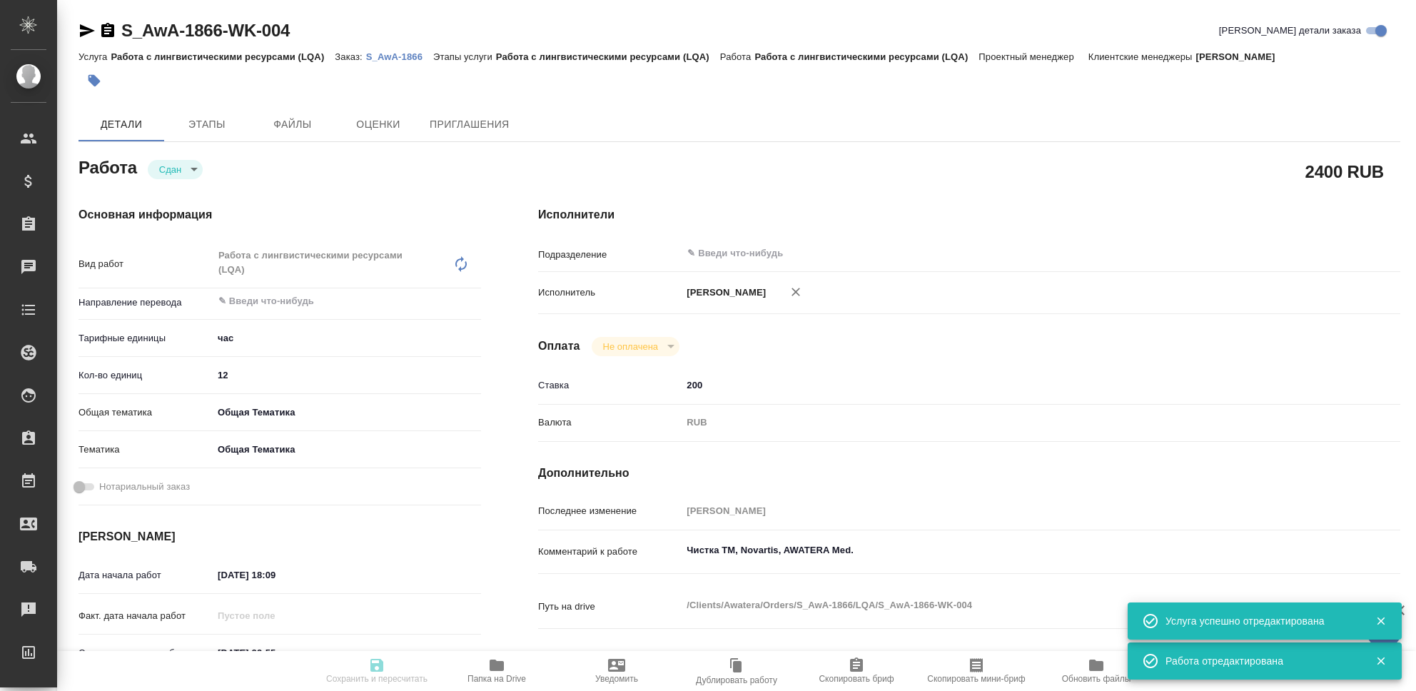
type textarea "Чистка ТМ, Novartis, AWATERA Med."
type textarea "x"
type textarea "/Clients/Awatera/Orders/S_AwA-1866/LQA/S_AwA-1866-WK-004"
type textarea "x"
type input "S_AwA-1866"
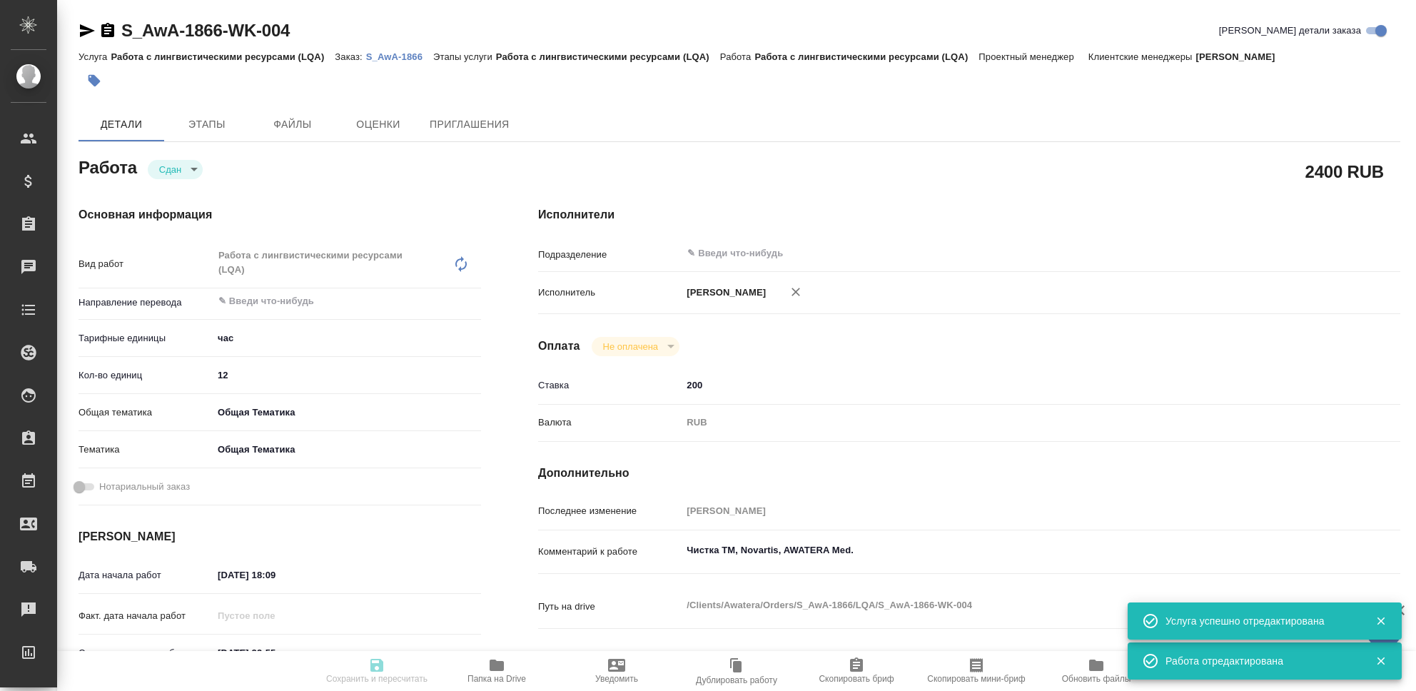
type input "Работа с лингвистическими ресурсами (LQA)"
type input "[PERSON_NAME]"
type input "/Clients/Awatera/Orders/S_AwA-1866"
type textarea "x"
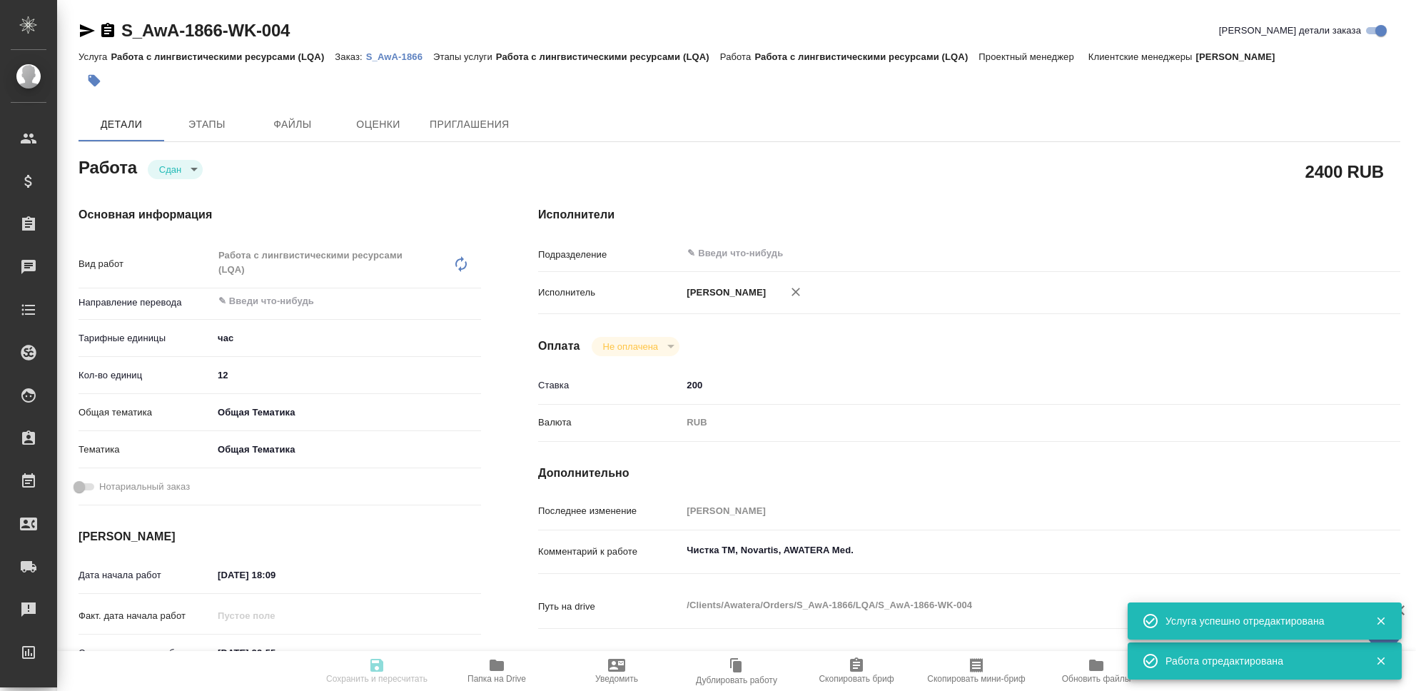
type textarea "x"
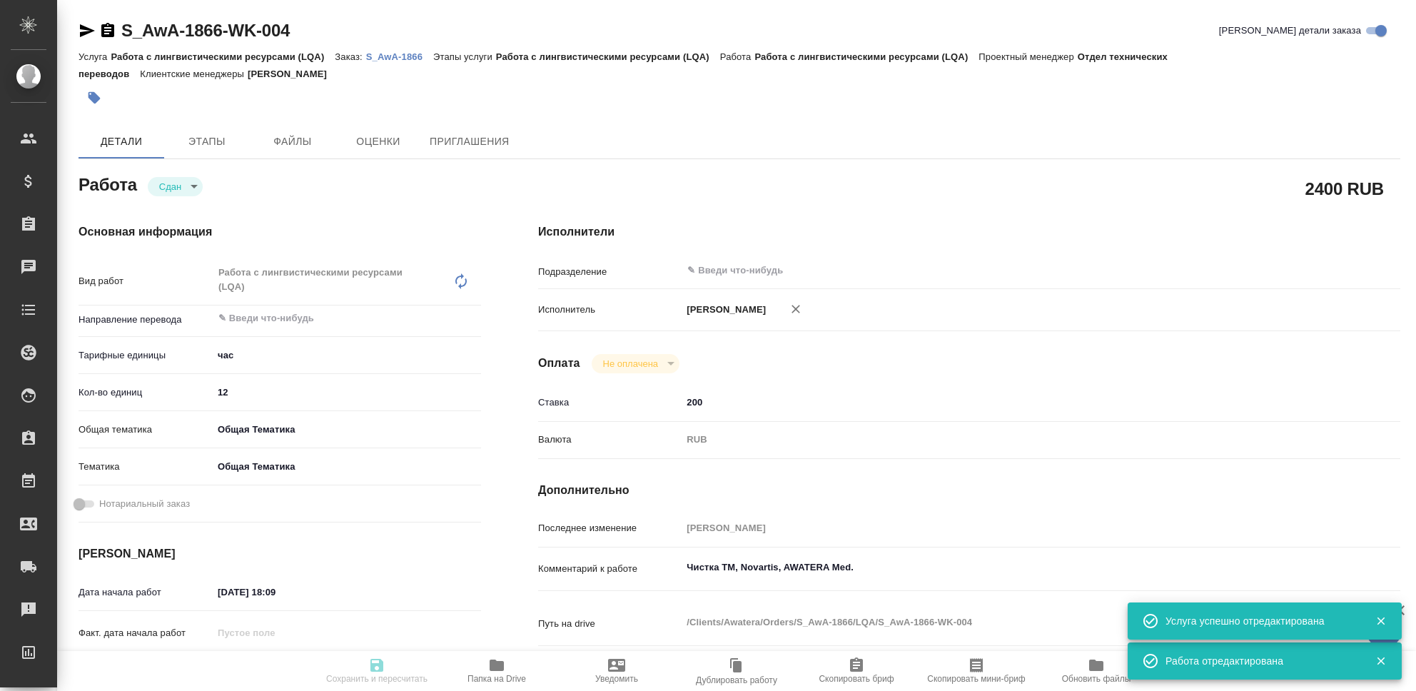
type textarea "x"
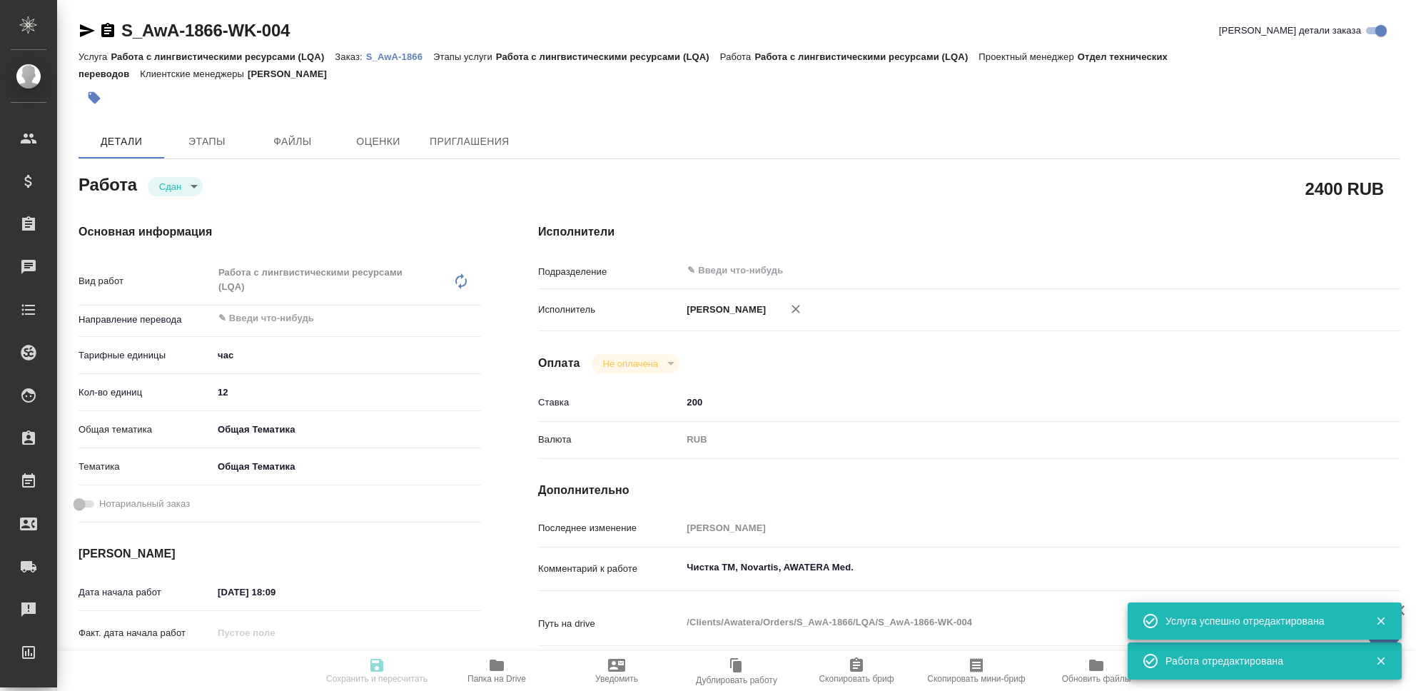
type textarea "x"
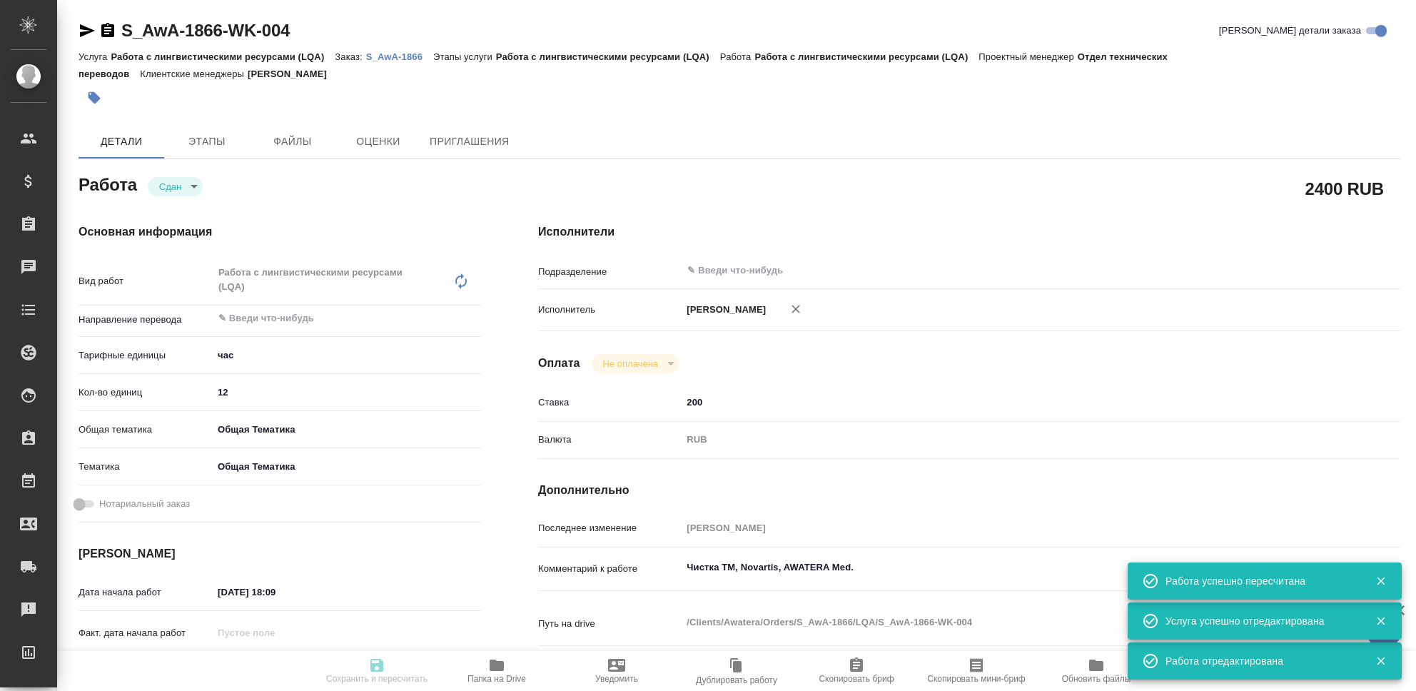
type input "closed"
type textarea "Работа с лингвистическими ресурсами (LQA)"
type textarea "x"
type input "5a8b1489cc6b4906c91bfd93"
type input "12"
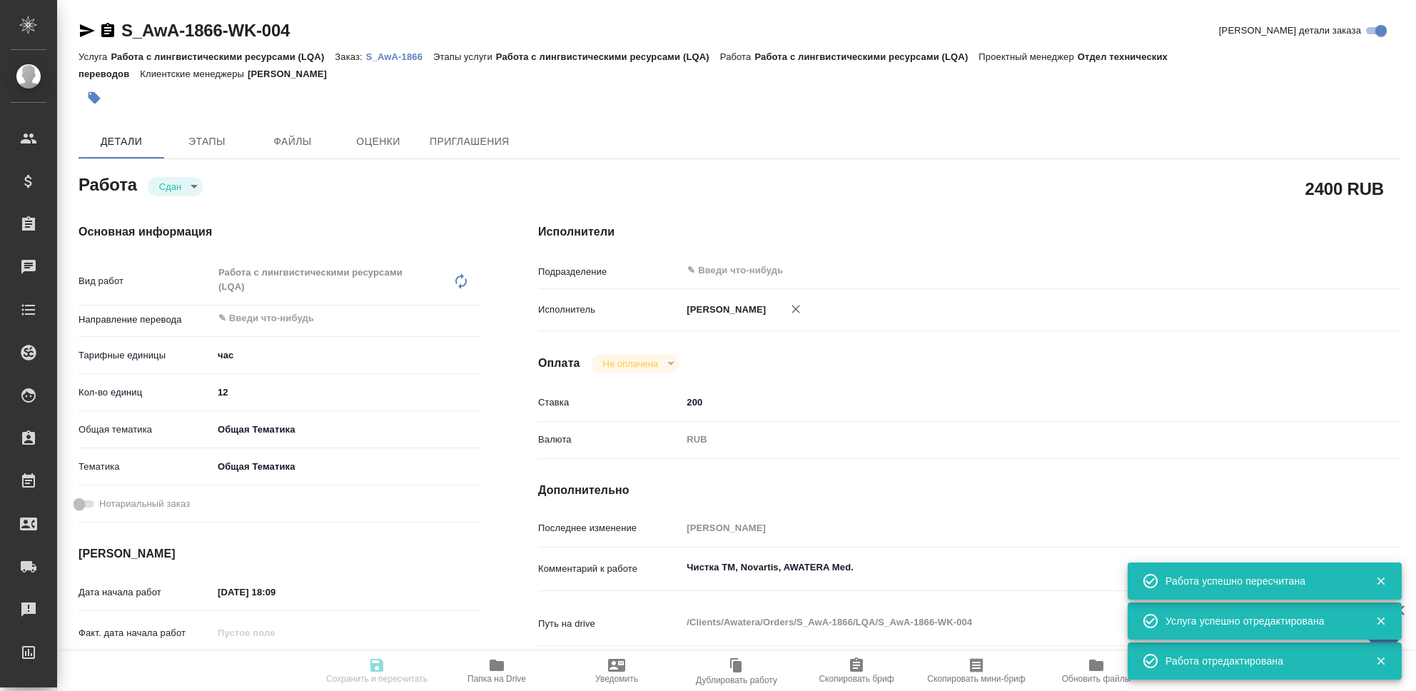
type input "obtem"
type input "6012b1ca196b0e5c9229a120"
type input "13.10.2025 18:09"
type input "15.10.2025 23:55"
type input "13.10.2025 18:13"
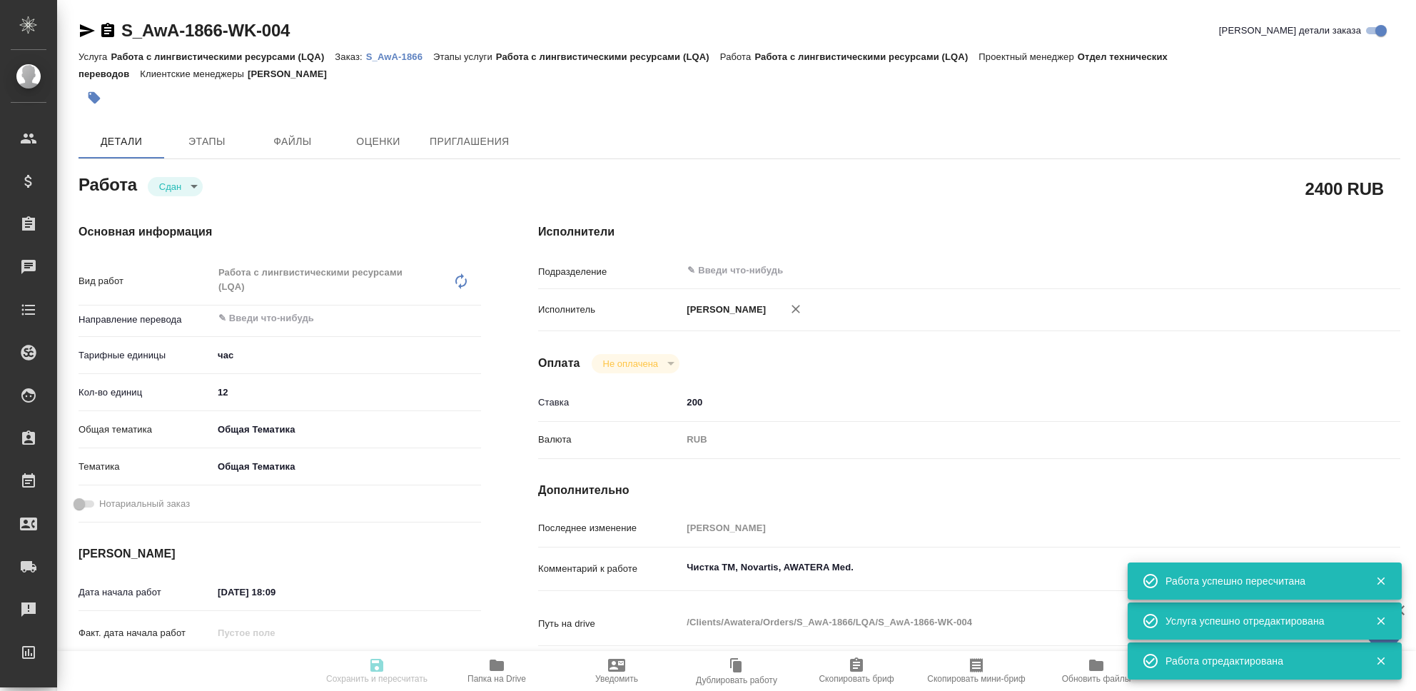
type input "15.10.2025 23:55"
type input "notPayed"
type input "200"
type input "RUB"
type input "[PERSON_NAME]"
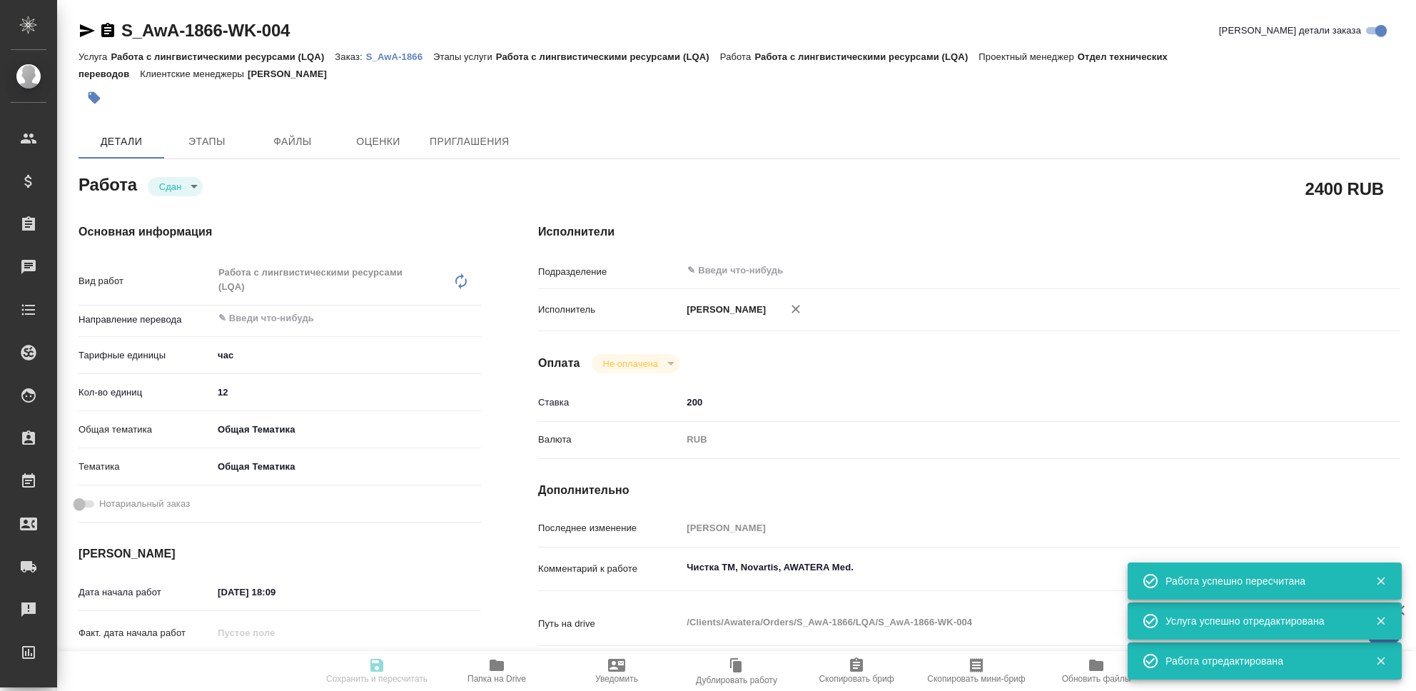
type textarea "Чистка ТМ, Novartis, AWATERA Med."
type textarea "x"
type textarea "/Clients/Awatera/Orders/S_AwA-1866/LQA/S_AwA-1866-WK-004"
type textarea "x"
type input "S_AwA-1866"
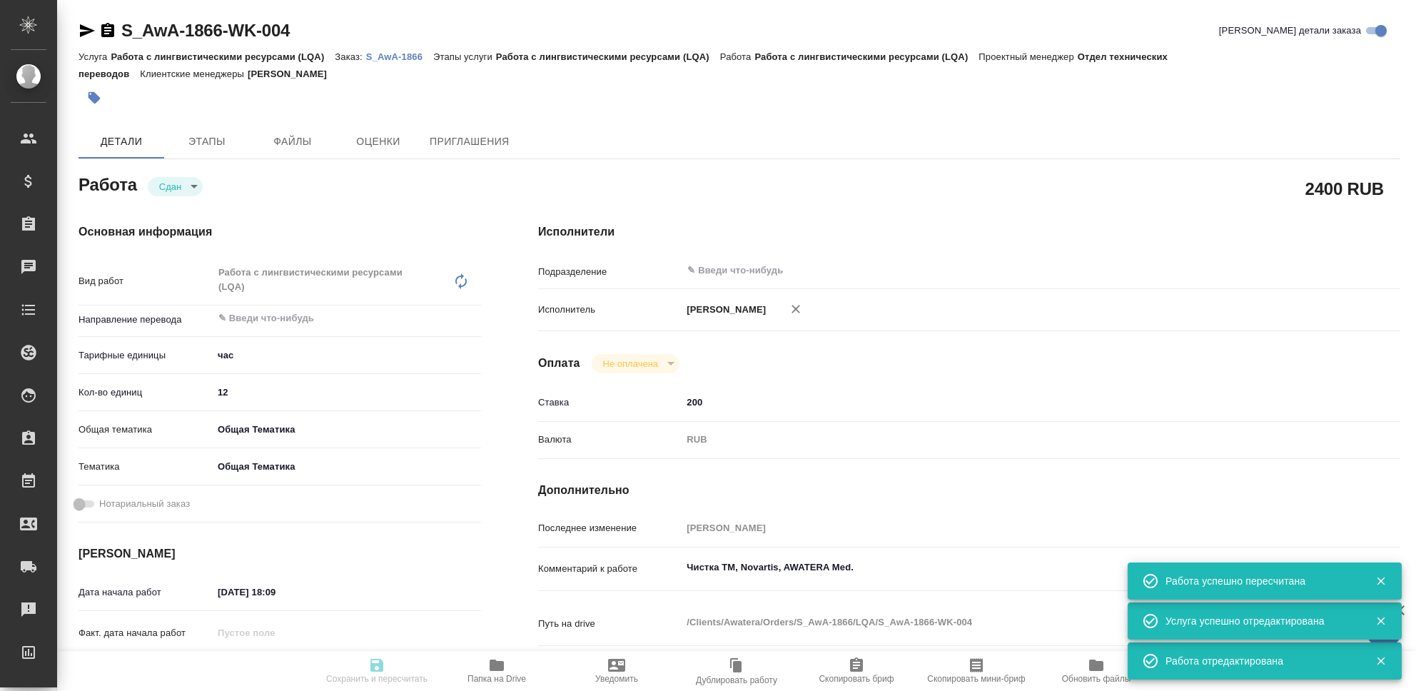
type input "Работа с лингвистическими ресурсами (LQA)"
type input "[PERSON_NAME]"
type input "/Clients/Awatera/Orders/S_AwA-1866"
type textarea "x"
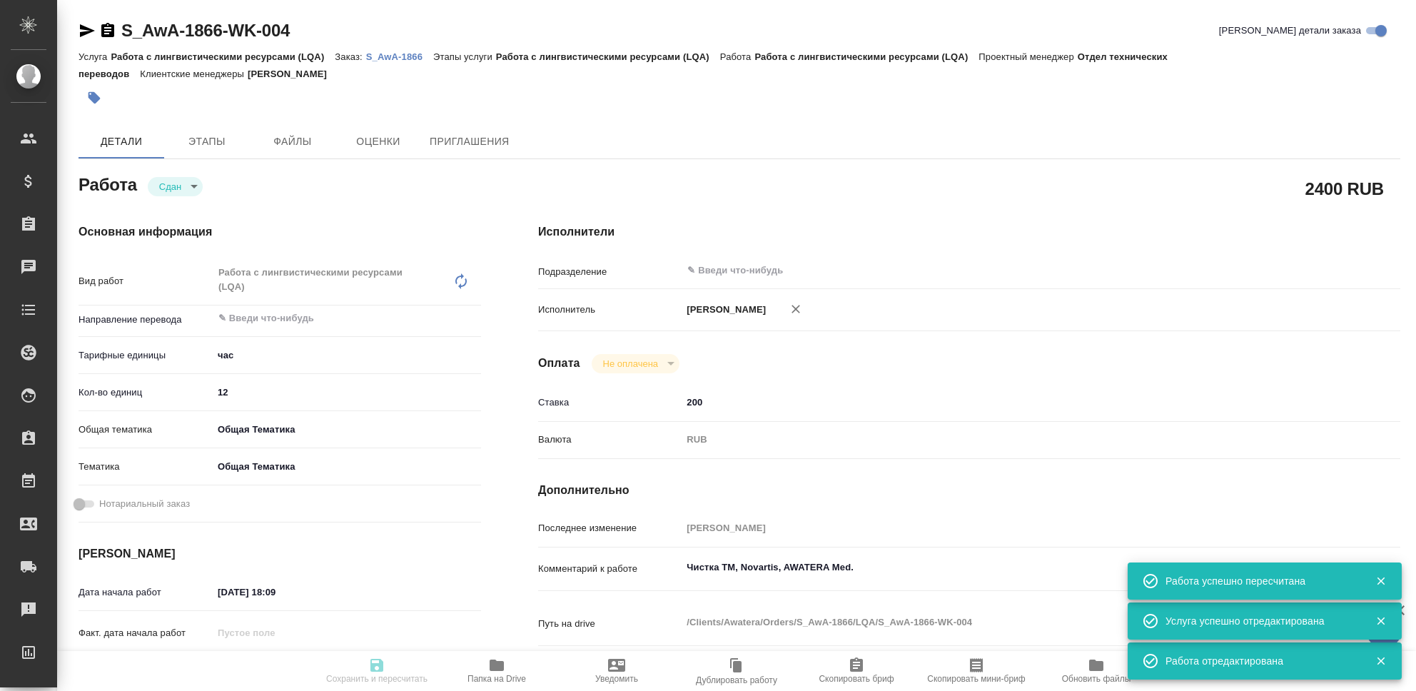
type textarea "x"
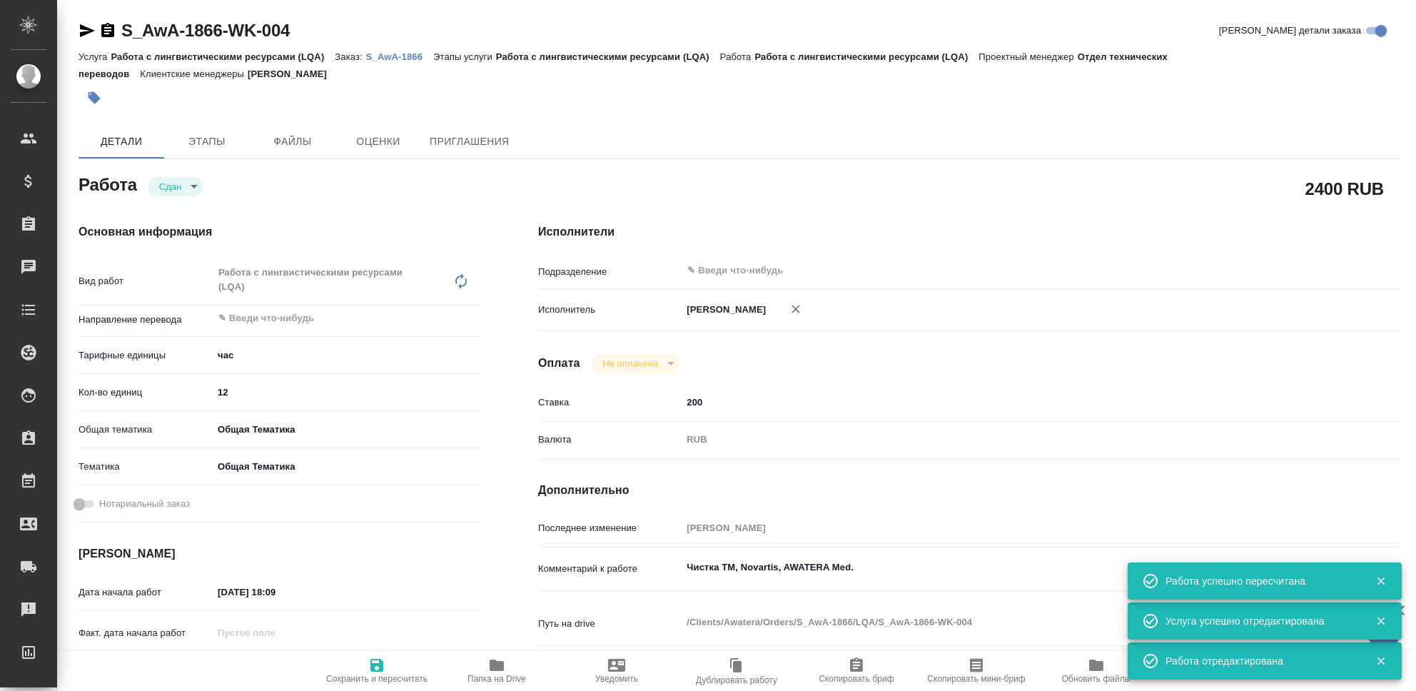
type textarea "x"
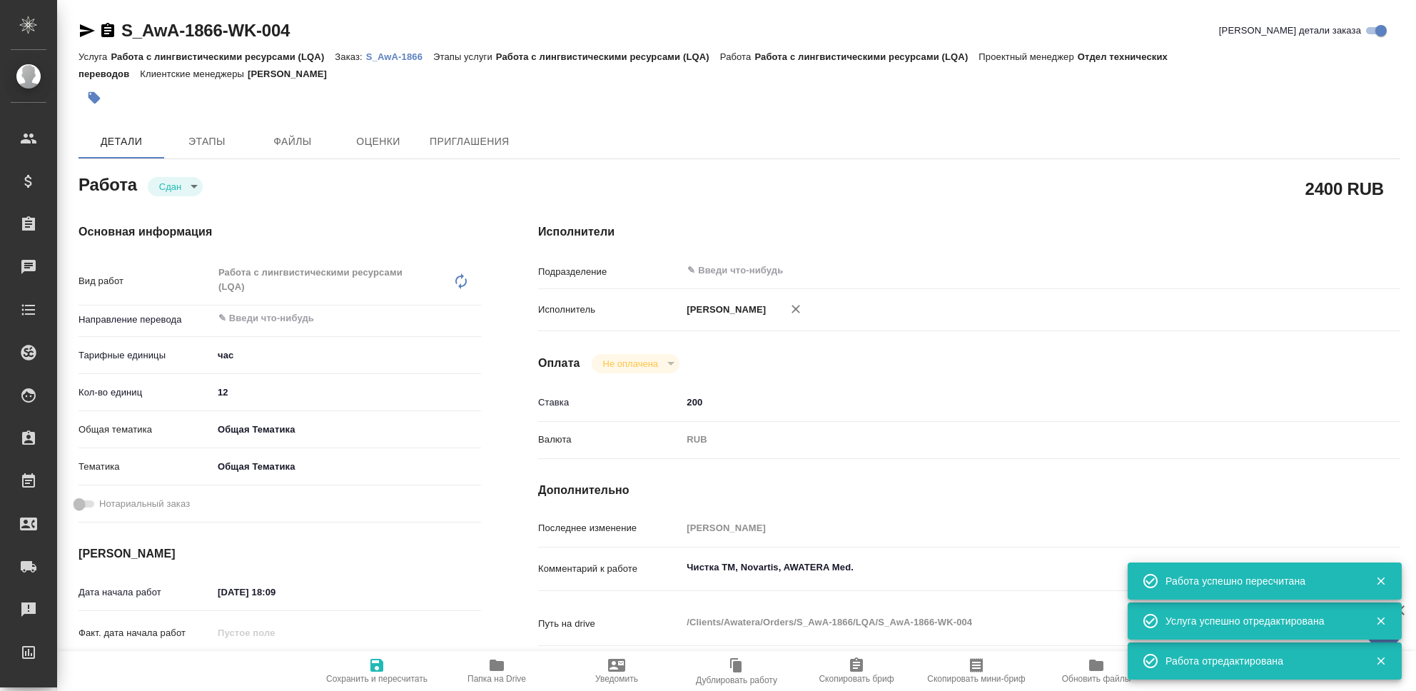
type textarea "x"
